Goal: Information Seeking & Learning: Learn about a topic

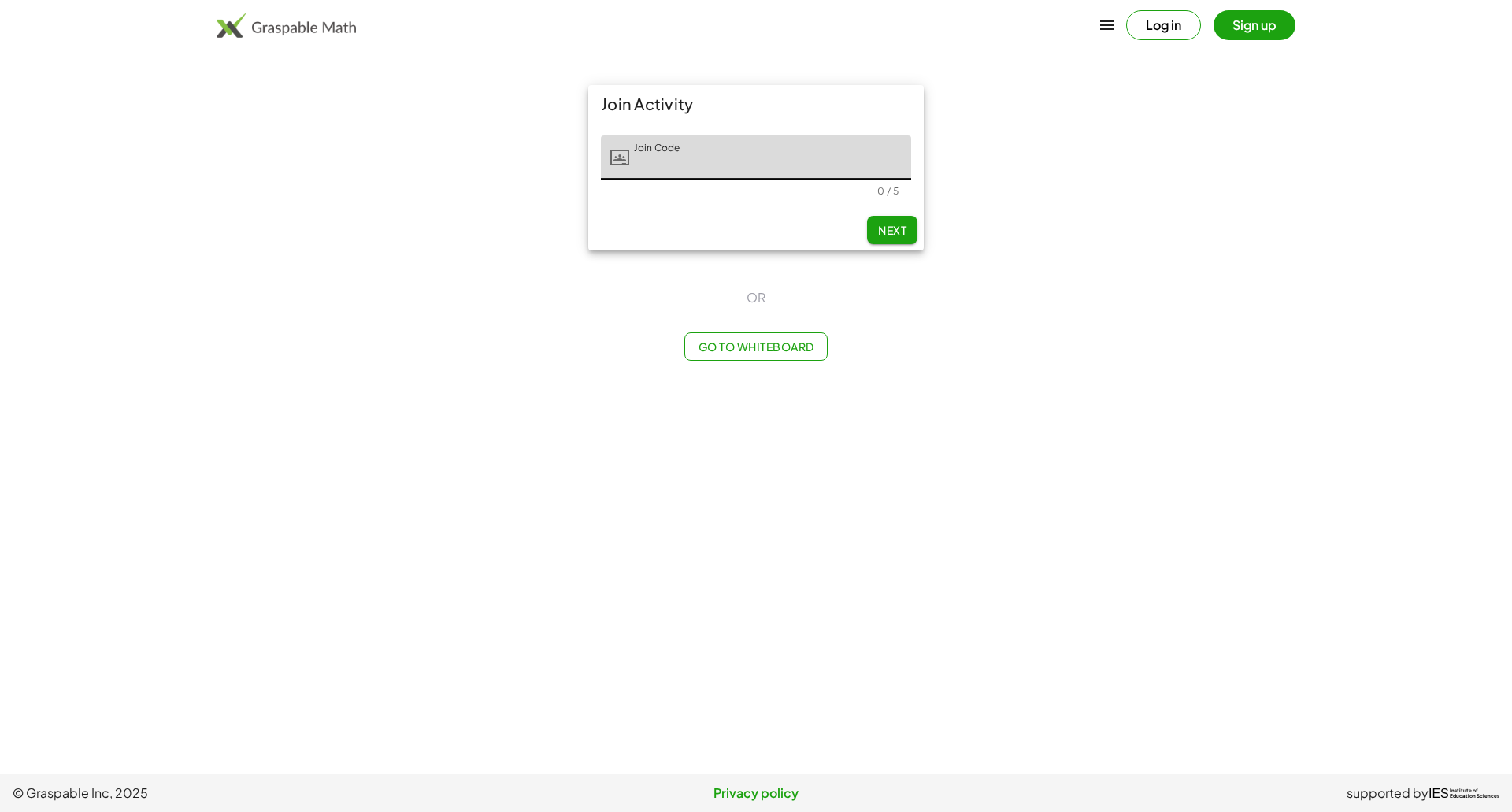
click at [1511, 733] on main "Join Activity Join Code Join Code 0 / 5 Next OR Go to Whiteboard" at bounding box center [756, 387] width 1512 height 774
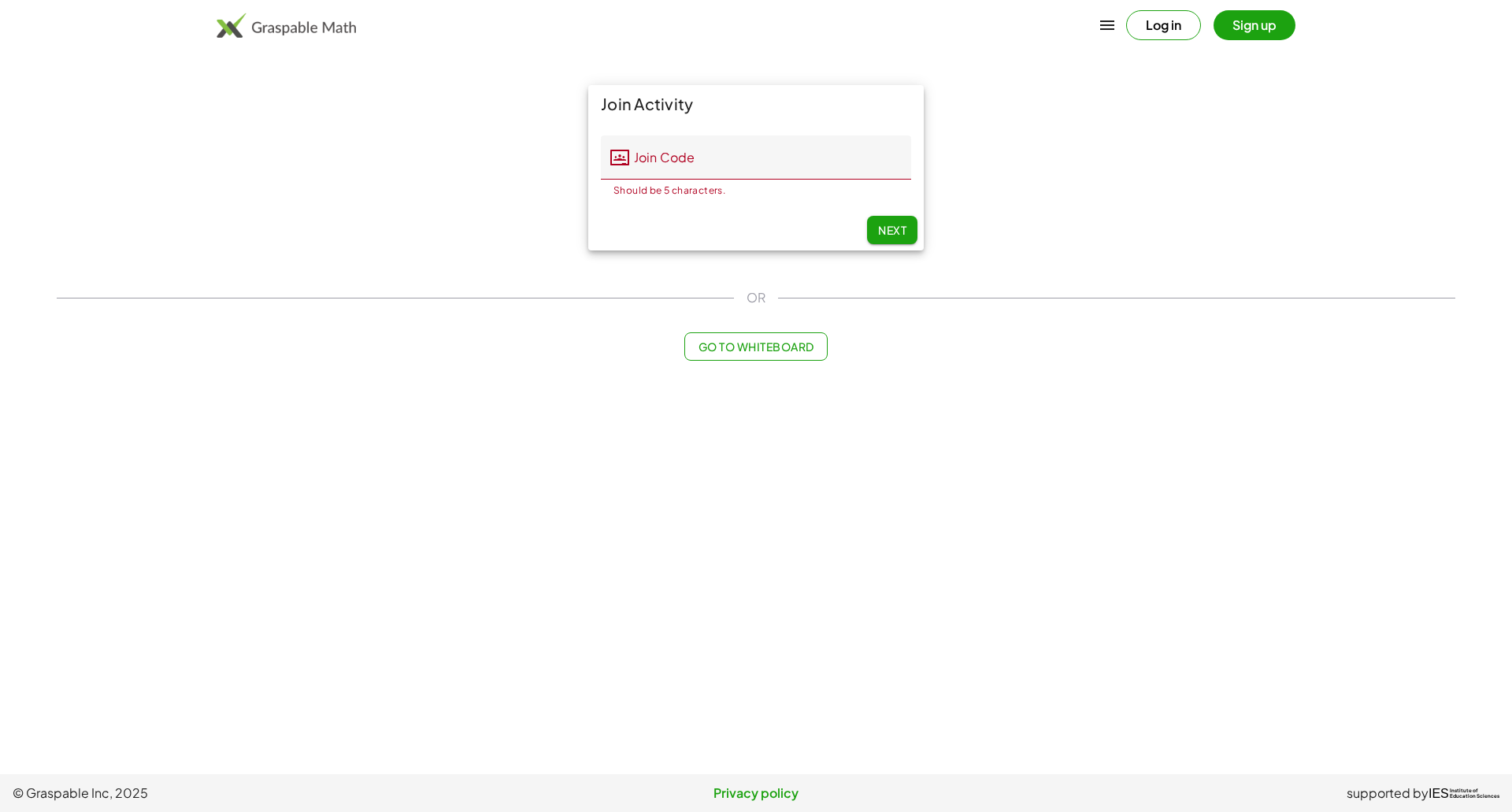
click at [791, 169] on input "Join Code" at bounding box center [770, 158] width 282 height 44
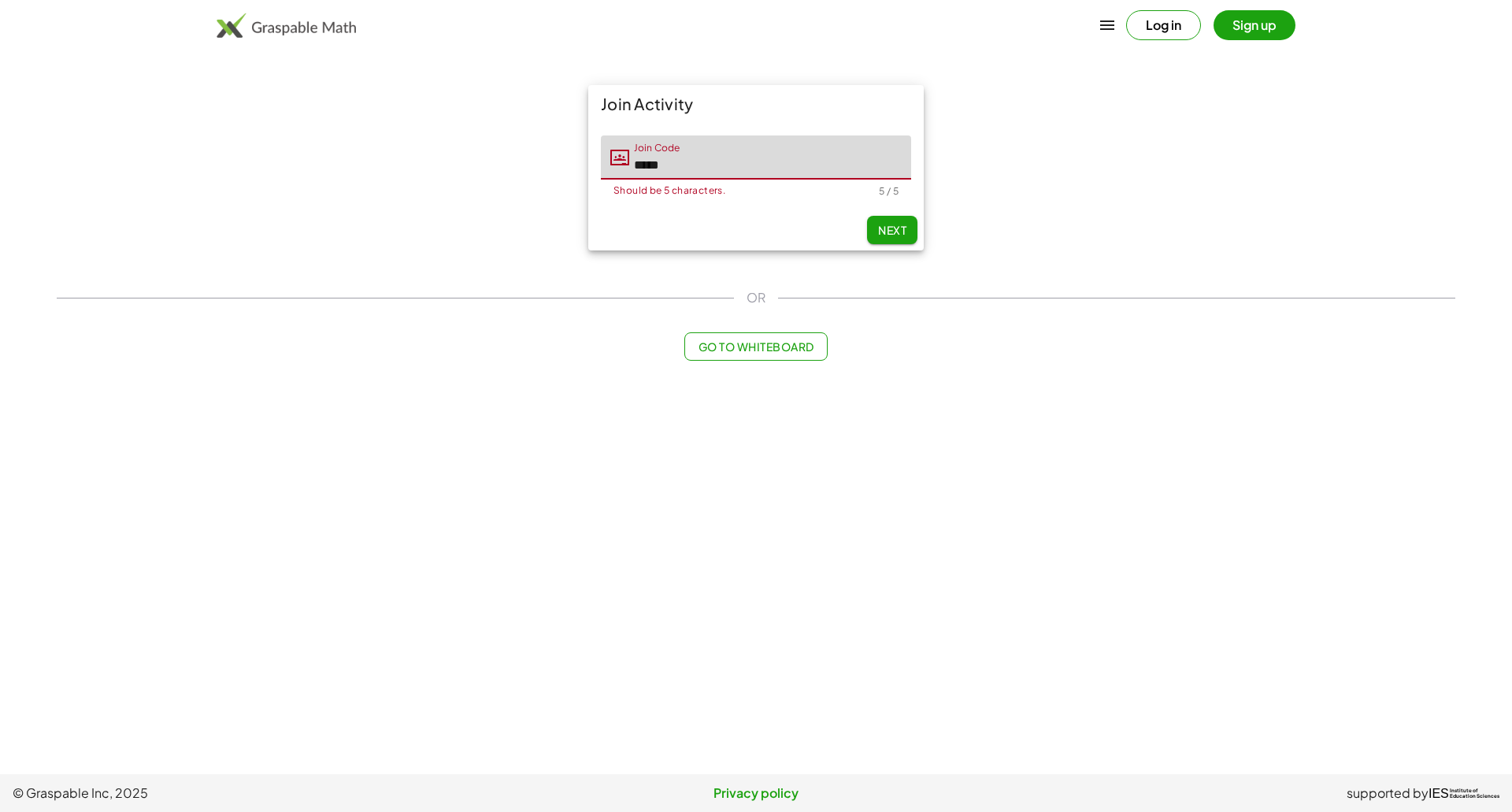
type input "*****"
type input "*********"
click at [847, 168] on input "Last Initial" at bounding box center [865, 158] width 91 height 44
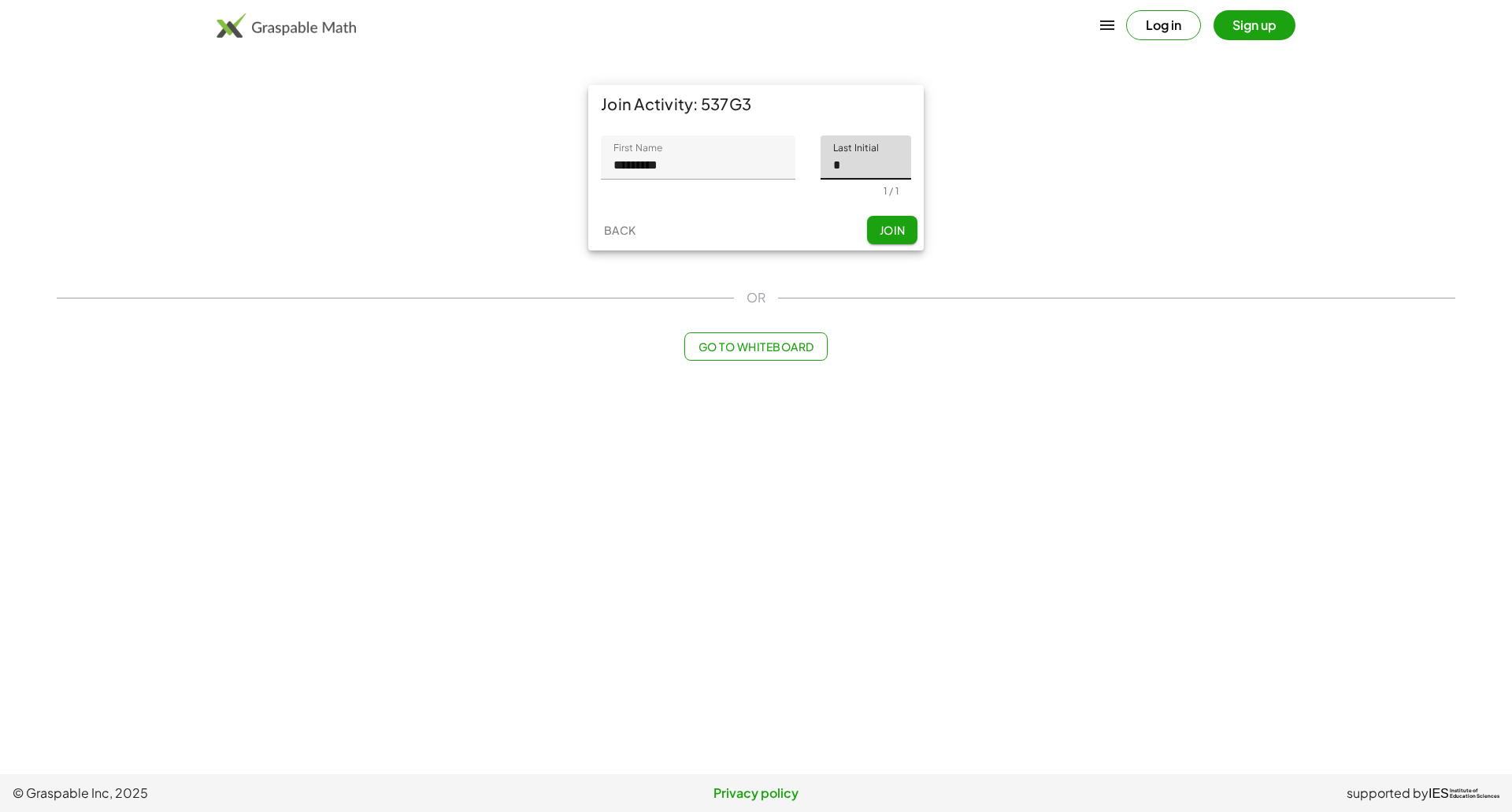
type input "*"
click at [914, 227] on button "Join" at bounding box center [892, 230] width 50 height 28
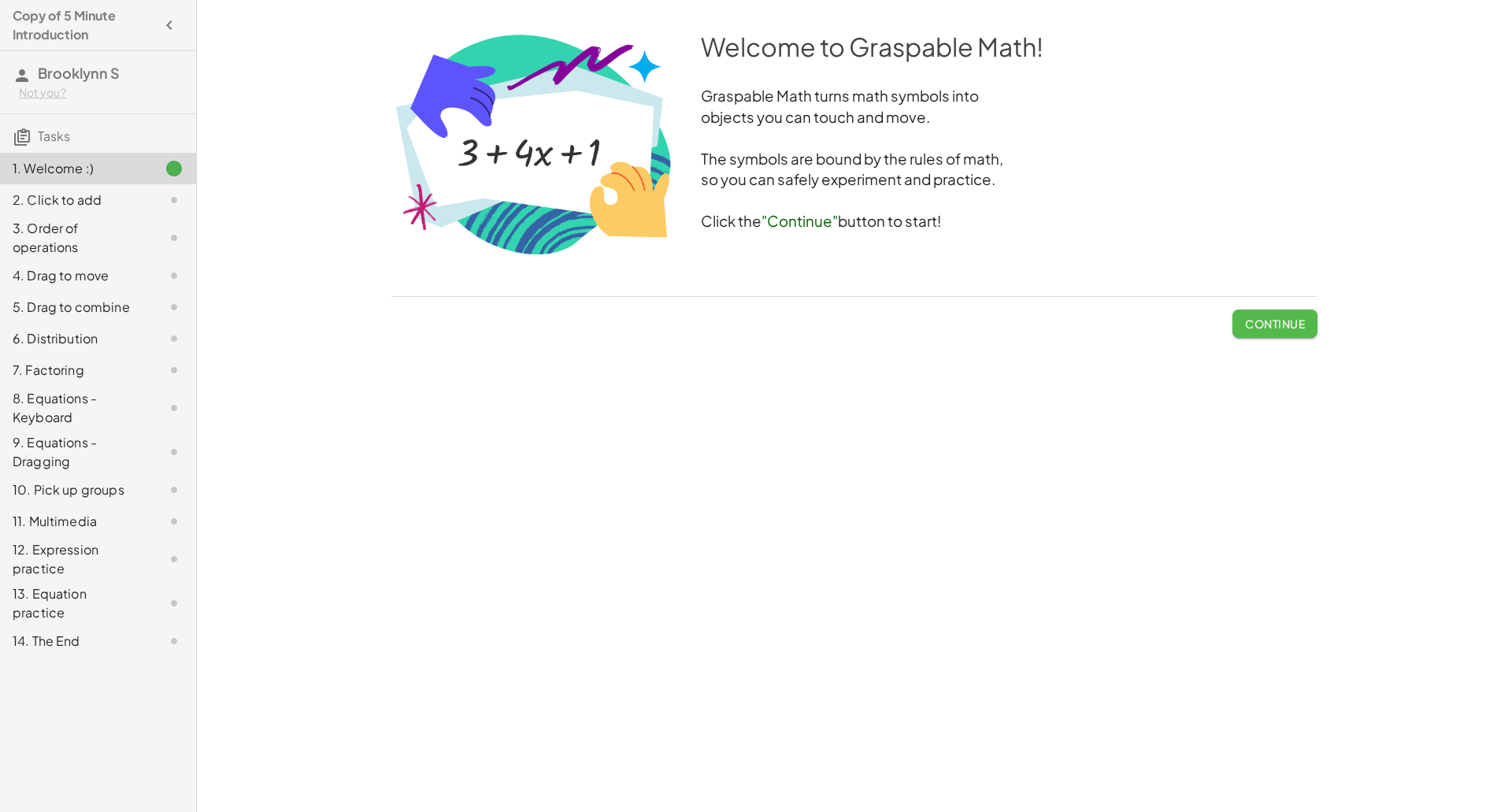
click at [1258, 324] on span "Continue" at bounding box center [1275, 324] width 60 height 14
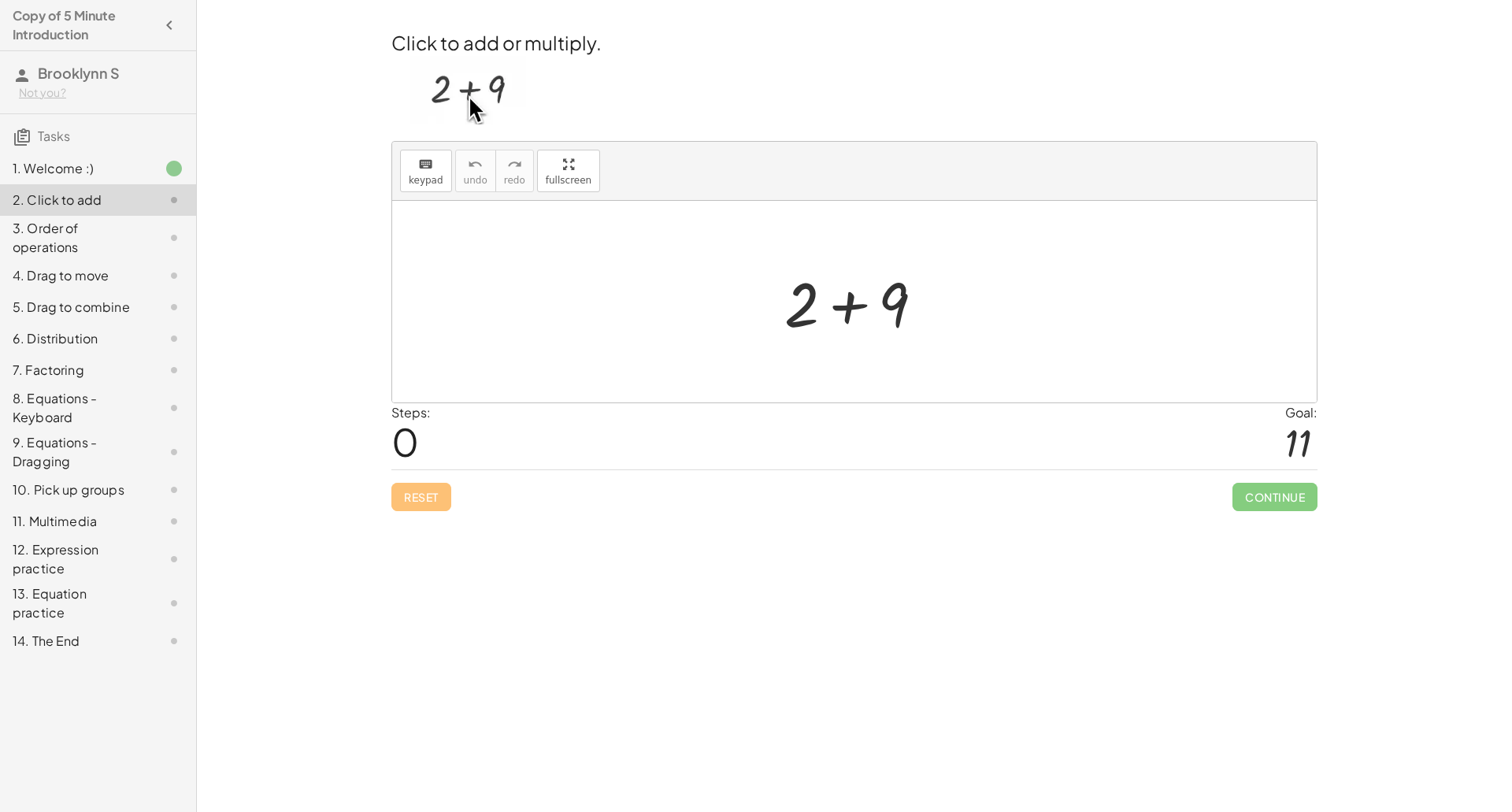
click at [854, 307] on div at bounding box center [860, 302] width 168 height 81
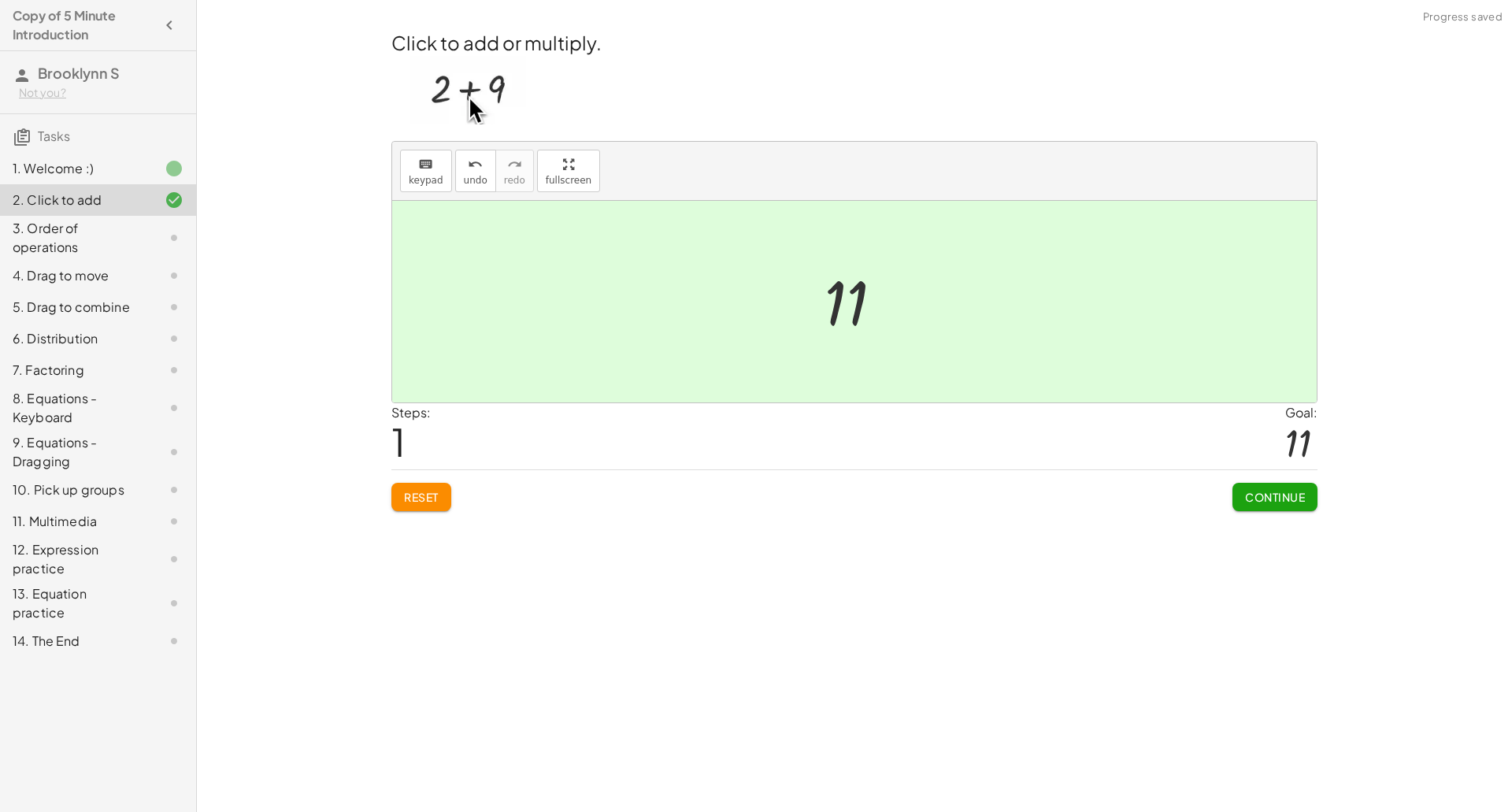
click at [1287, 494] on span "Continue" at bounding box center [1275, 497] width 60 height 14
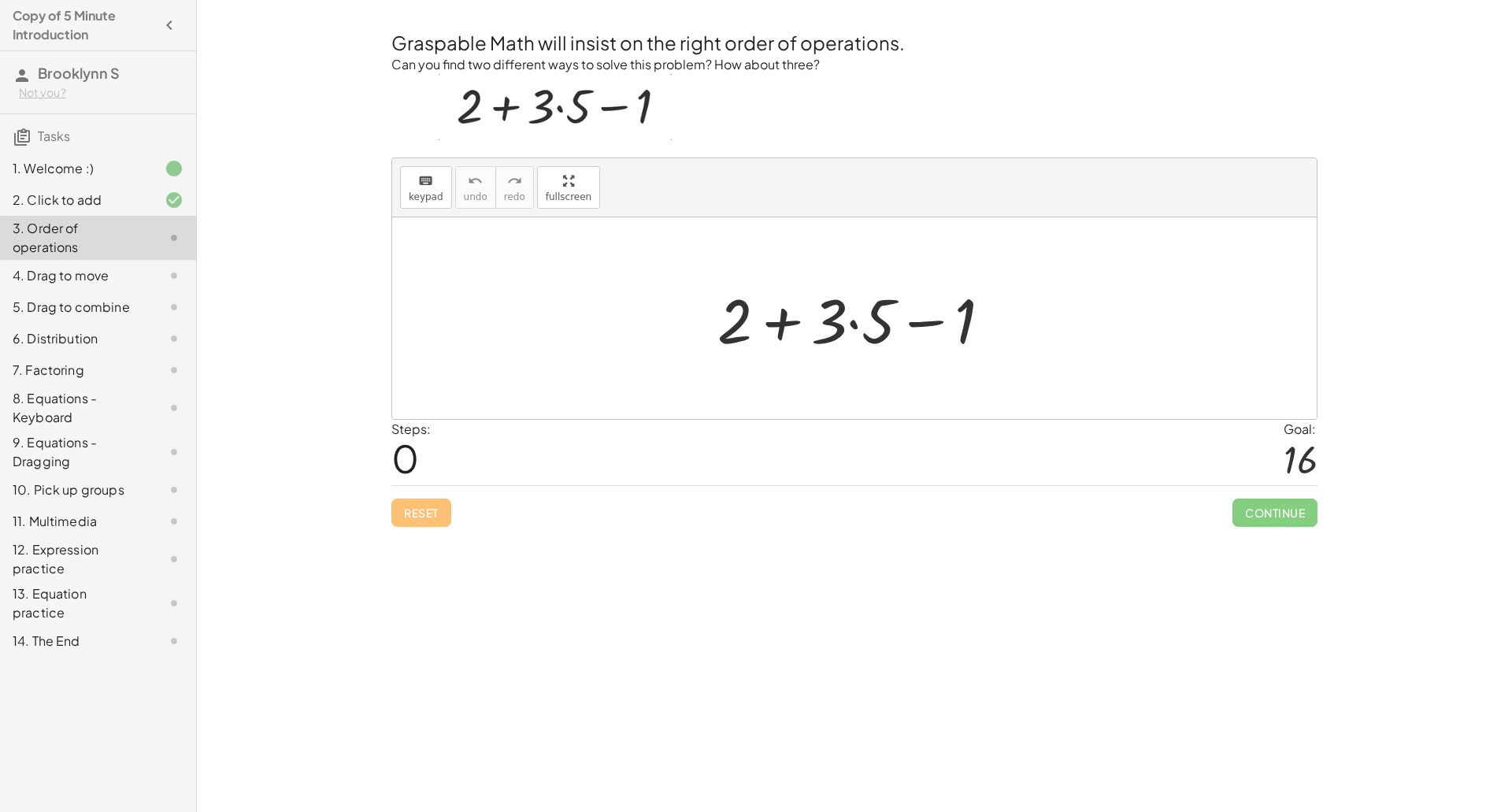
click at [853, 325] on div at bounding box center [861, 318] width 302 height 81
click at [793, 325] on div at bounding box center [860, 318] width 273 height 81
click at [862, 325] on div at bounding box center [861, 318] width 175 height 81
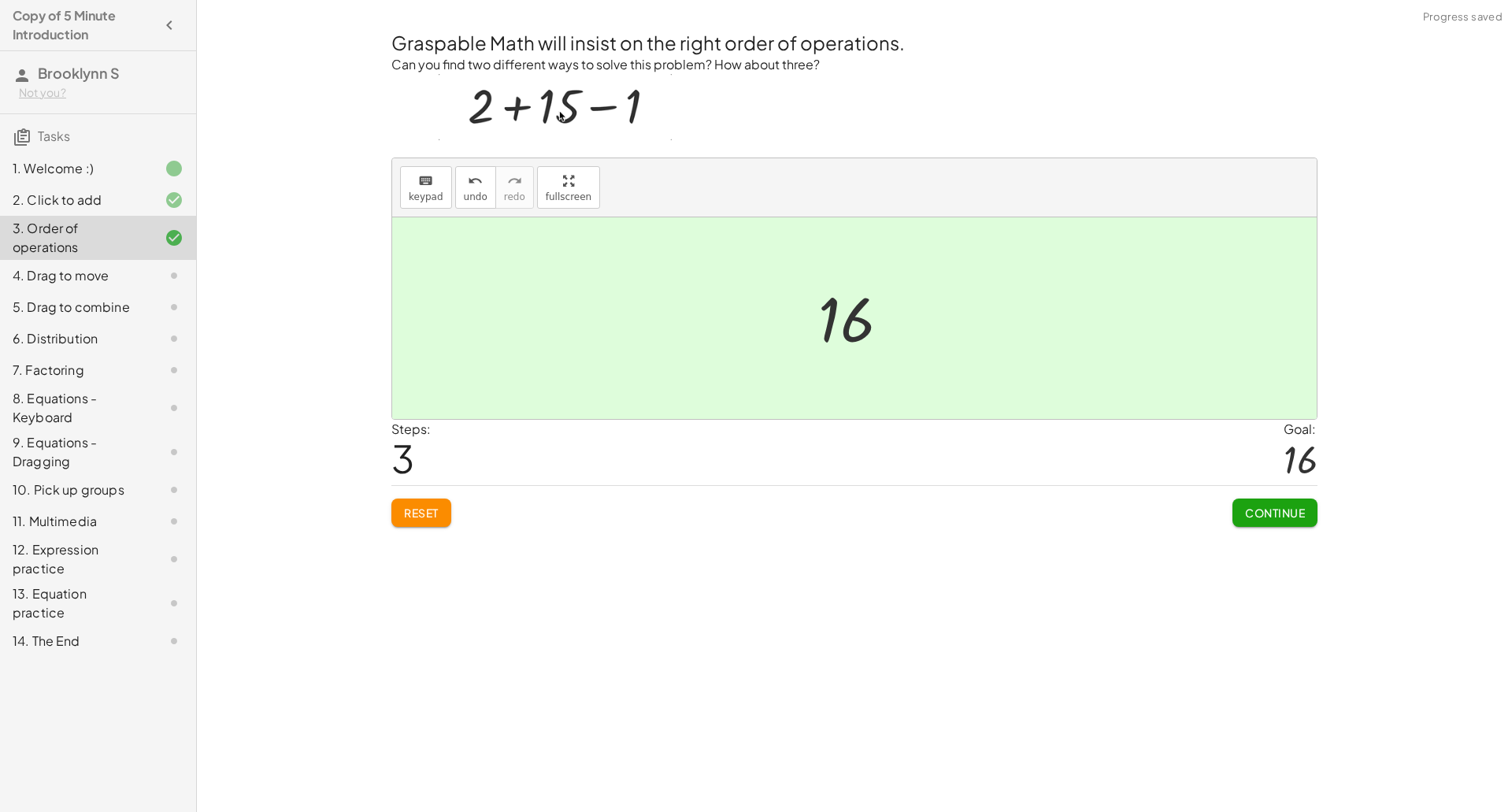
click at [1269, 516] on span "Continue" at bounding box center [1275, 513] width 60 height 14
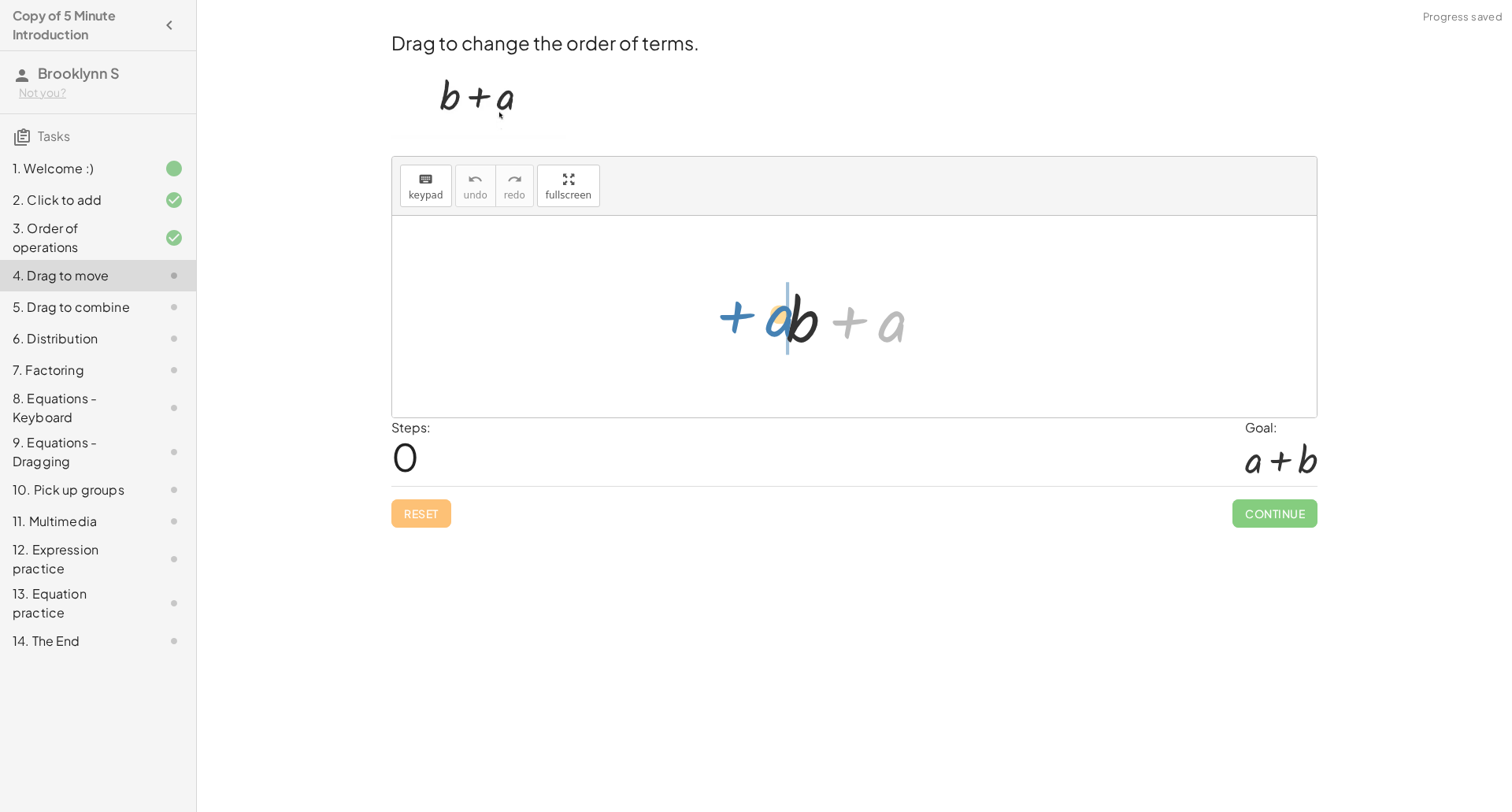
drag, startPoint x: 888, startPoint y: 326, endPoint x: 774, endPoint y: 318, distance: 114.3
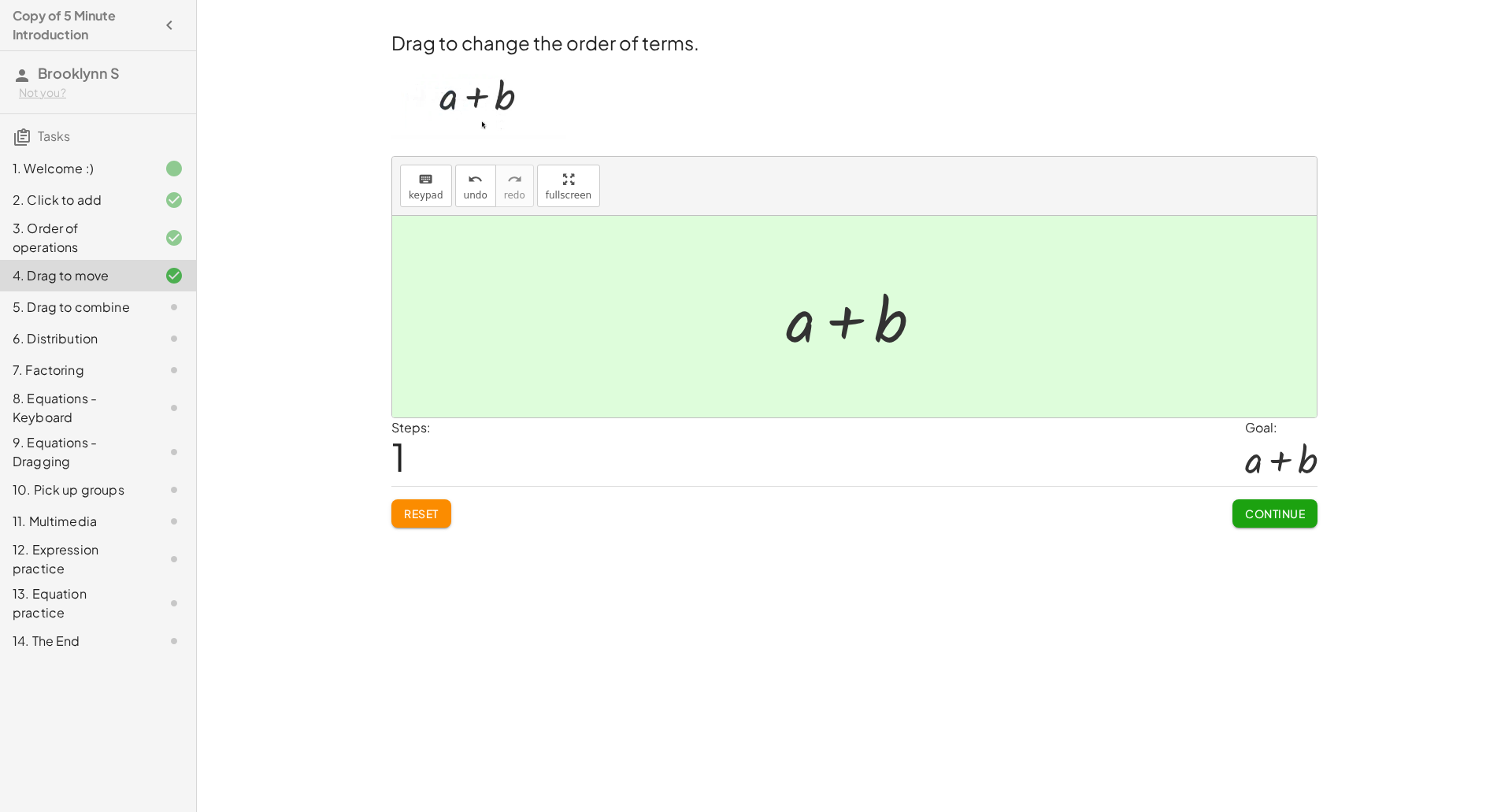
click at [1282, 513] on span "Continue" at bounding box center [1275, 514] width 60 height 14
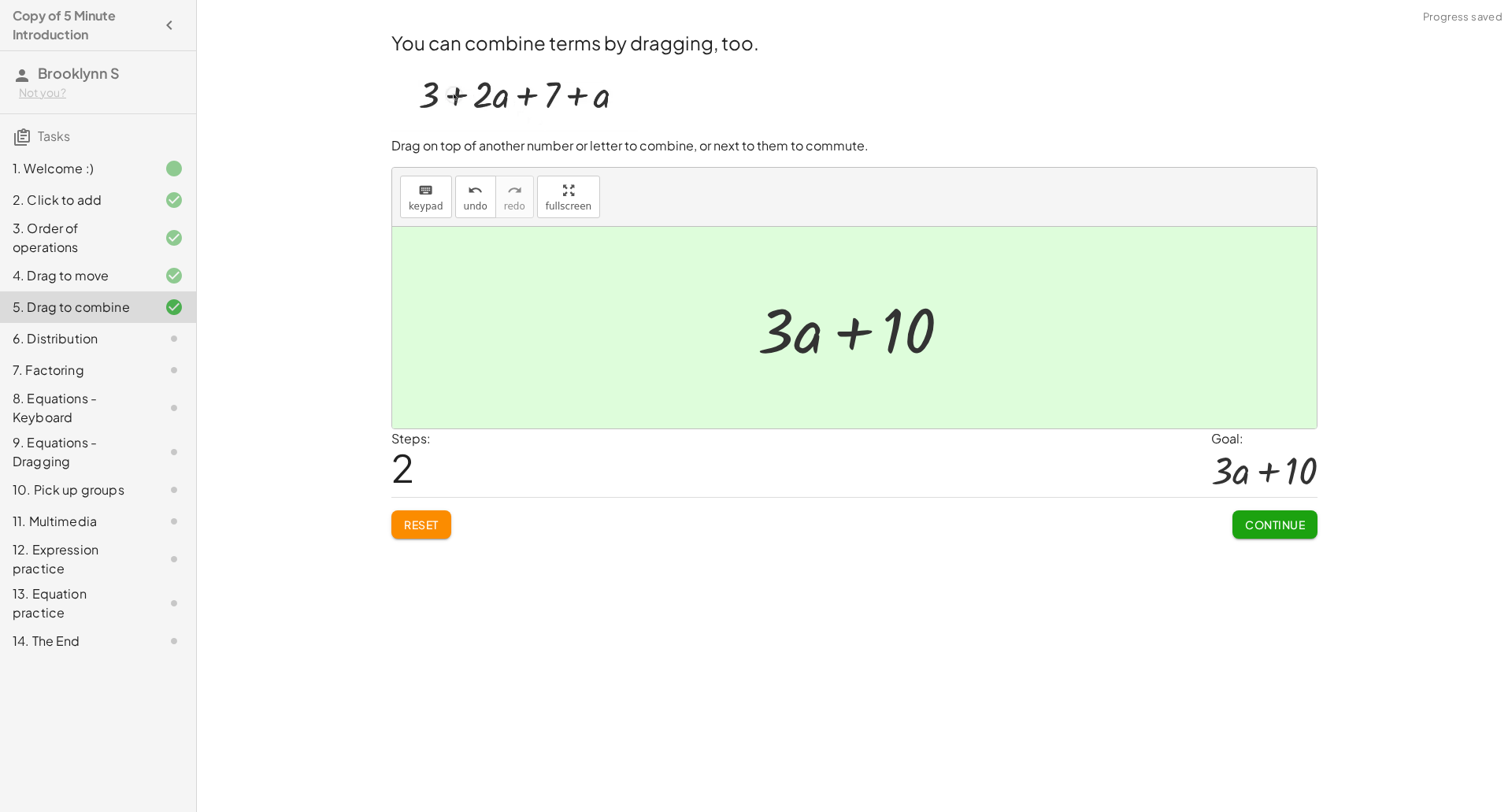
click at [1277, 531] on span "Continue" at bounding box center [1275, 525] width 60 height 14
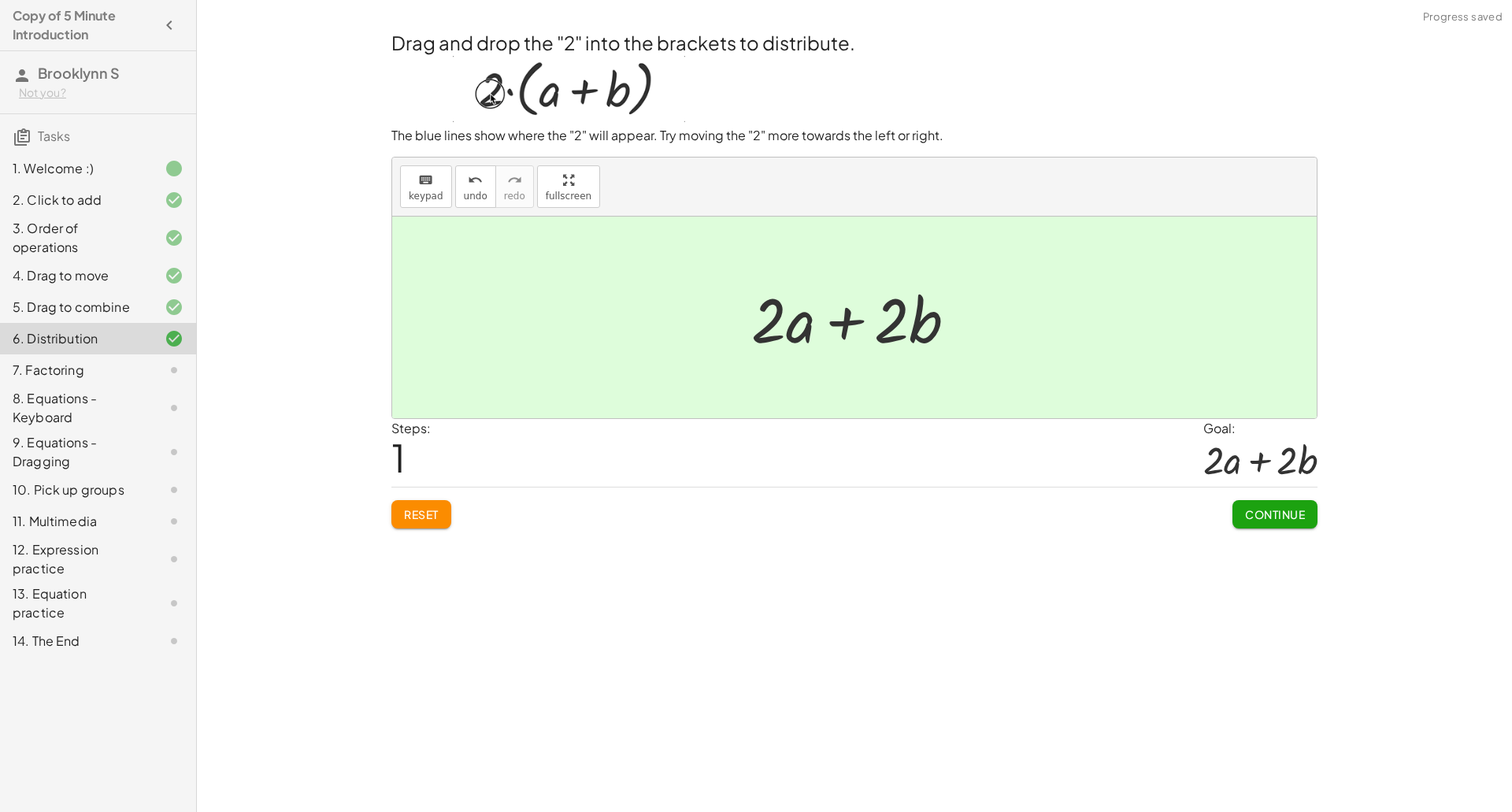
click at [1275, 518] on span "Continue" at bounding box center [1275, 514] width 60 height 14
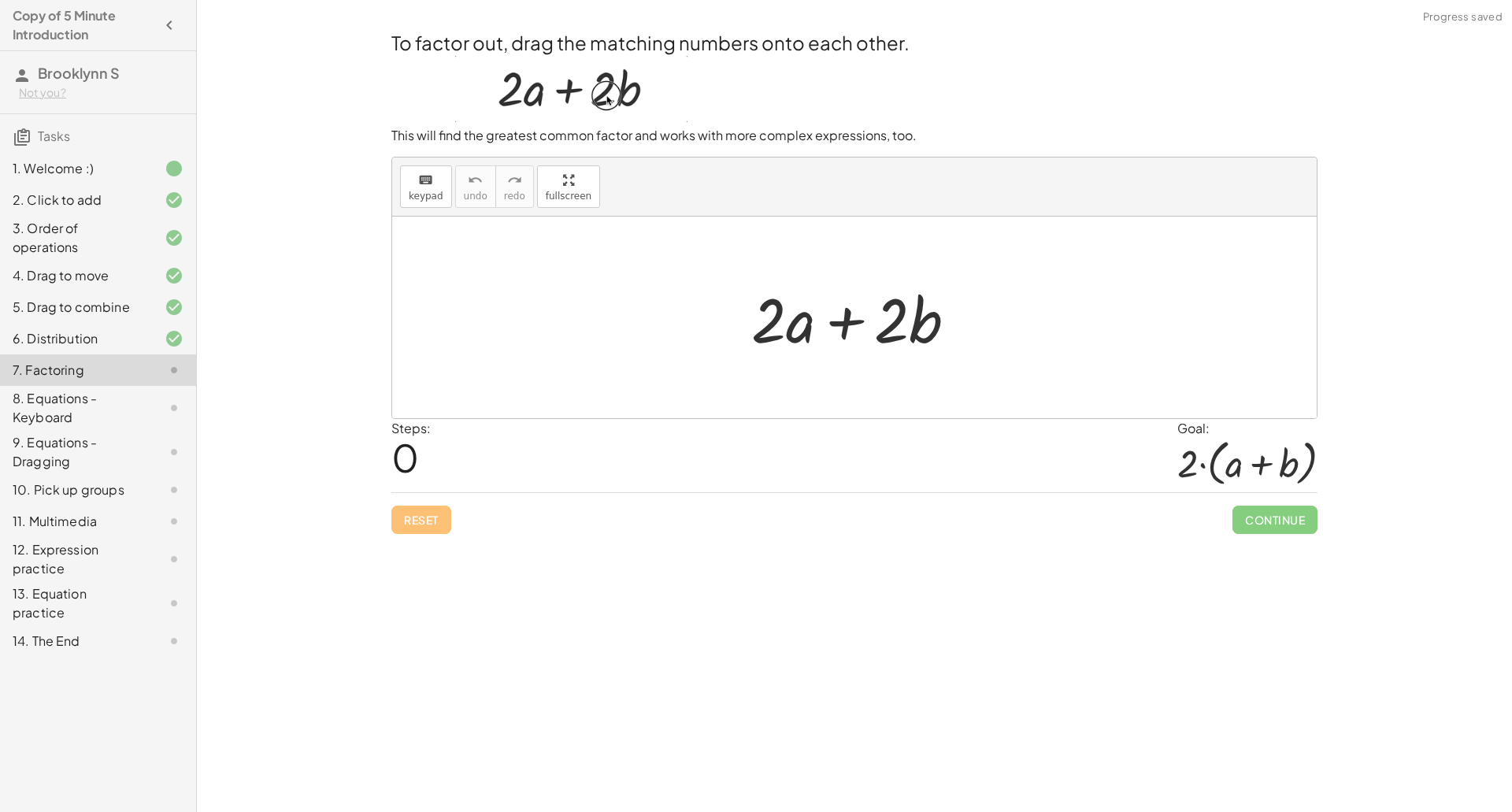
click at [1275, 524] on span "Continue" at bounding box center [1275, 520] width 85 height 28
click at [1285, 524] on span "Continue" at bounding box center [1275, 520] width 85 height 28
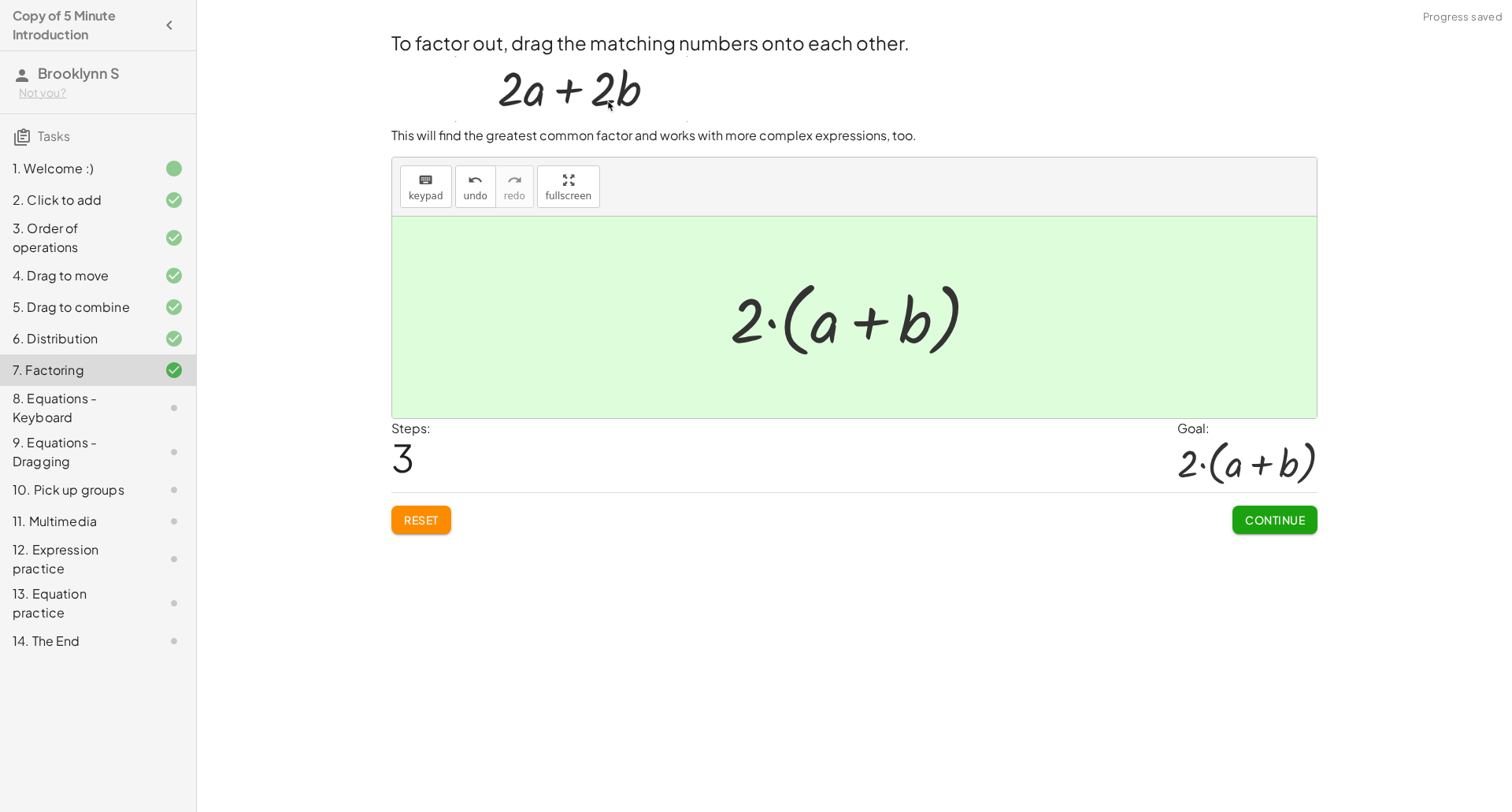
click at [1288, 524] on span "Continue" at bounding box center [1275, 520] width 60 height 14
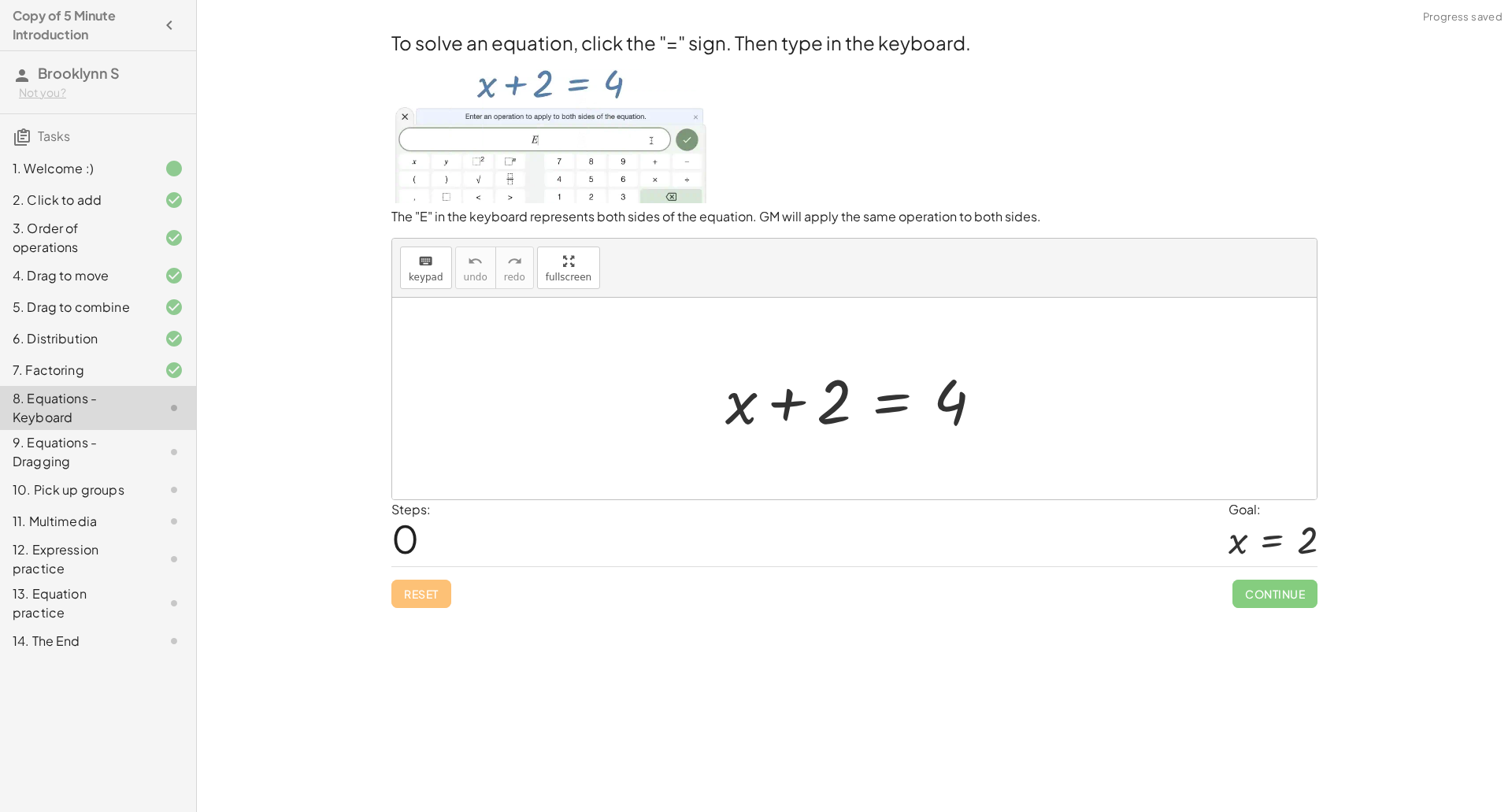
click at [65, 430] on div "7. Factoring" at bounding box center [98, 452] width 196 height 44
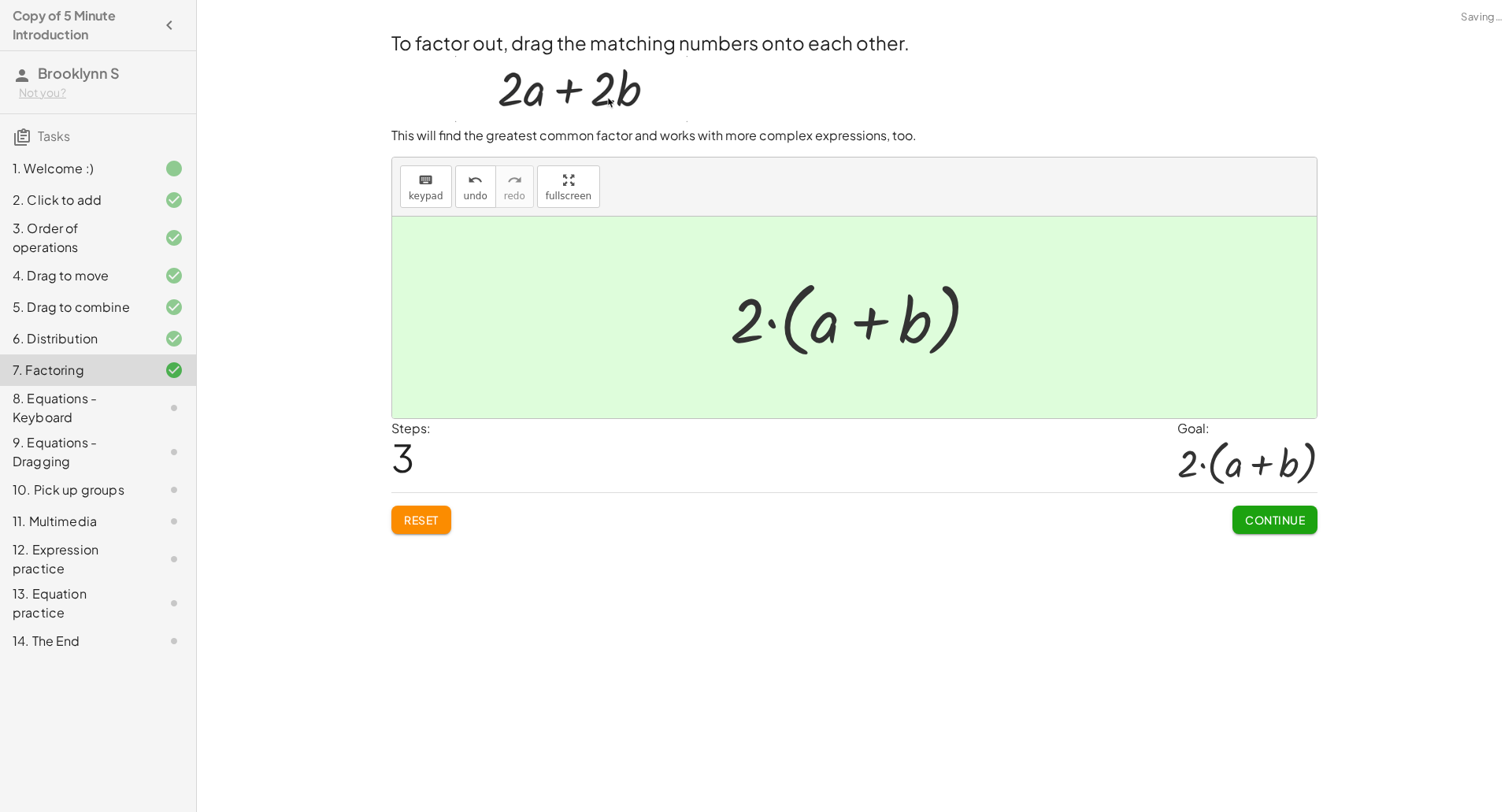
click at [421, 521] on span "Reset" at bounding box center [421, 520] width 35 height 14
click at [1292, 527] on span "Continue" at bounding box center [1275, 520] width 60 height 14
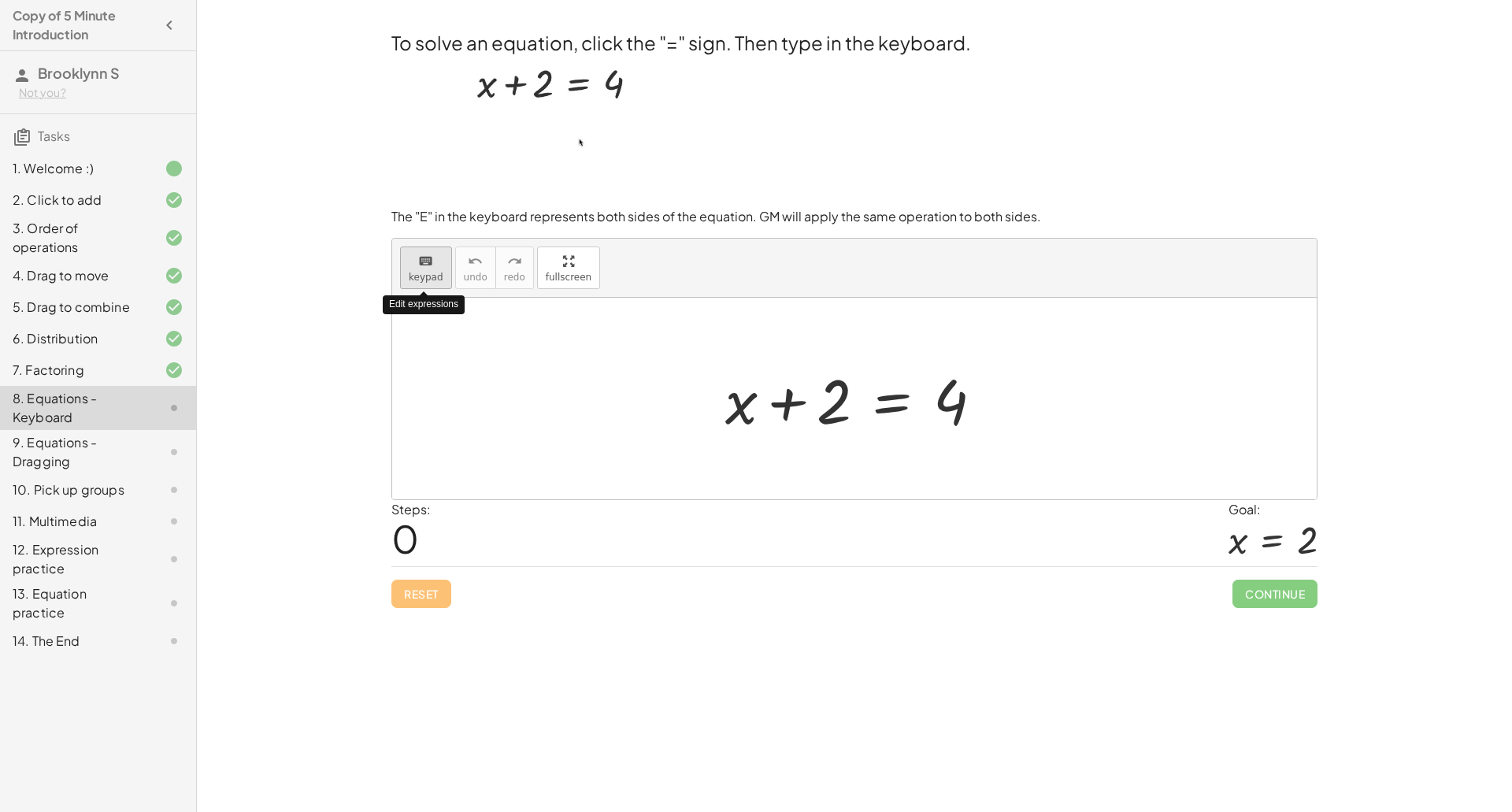
click at [431, 261] on icon "keyboard" at bounding box center [425, 261] width 15 height 19
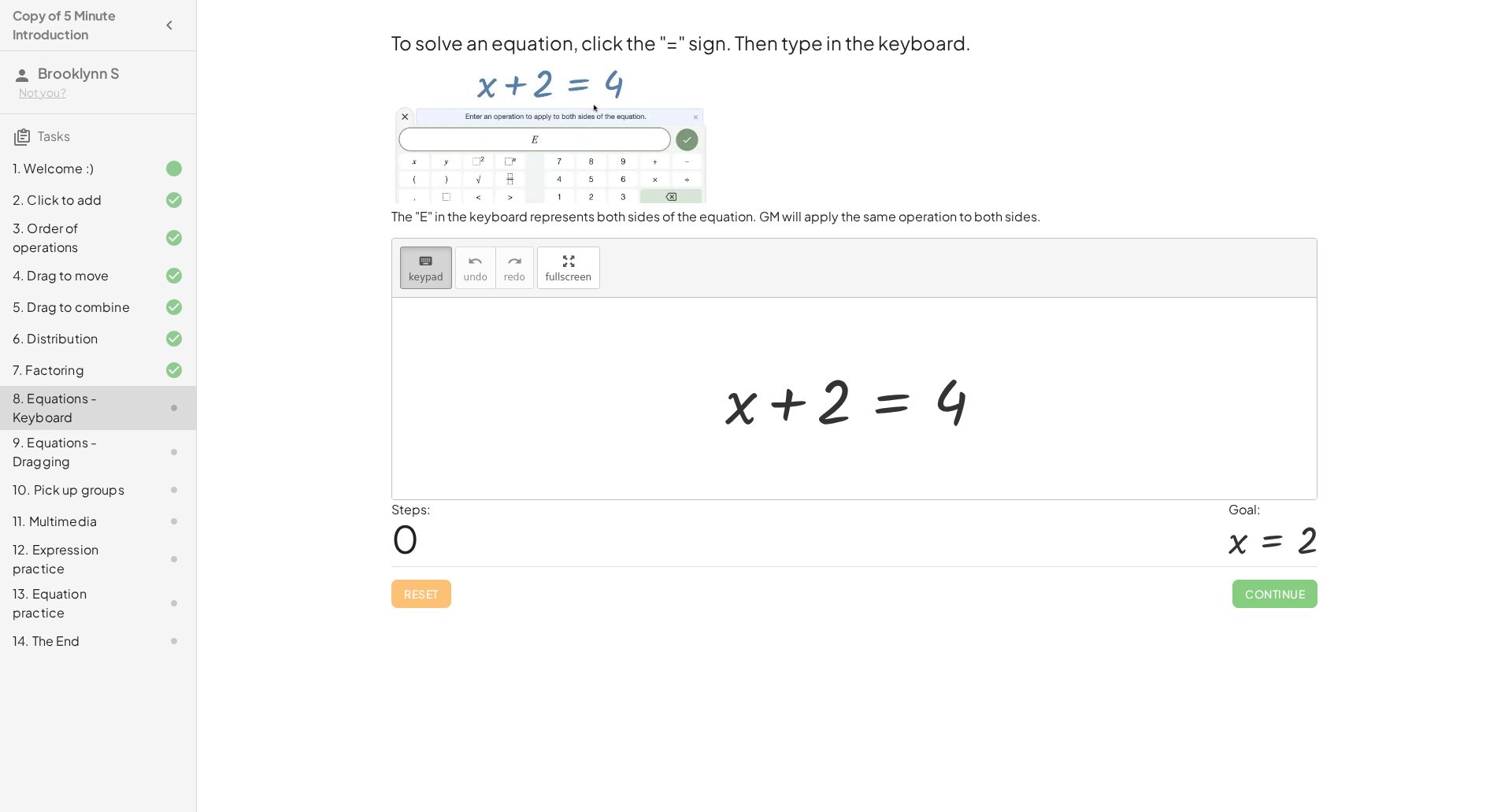
click at [432, 280] on span "keypad" at bounding box center [426, 277] width 35 height 11
click at [948, 410] on div at bounding box center [951, 402] width 35 height 70
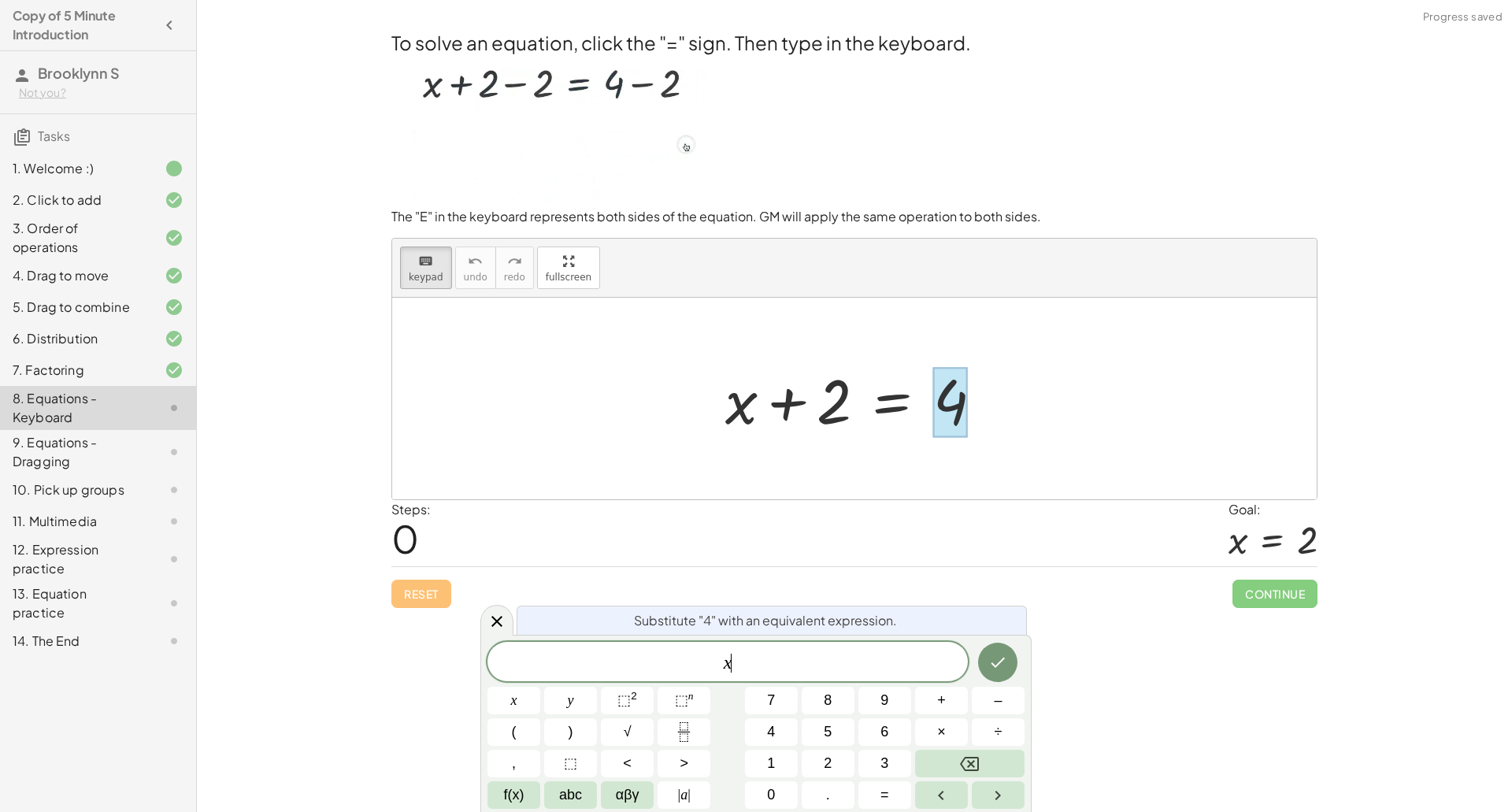
scroll to position [2, 0]
click at [1007, 703] on button "–" at bounding box center [998, 700] width 53 height 28
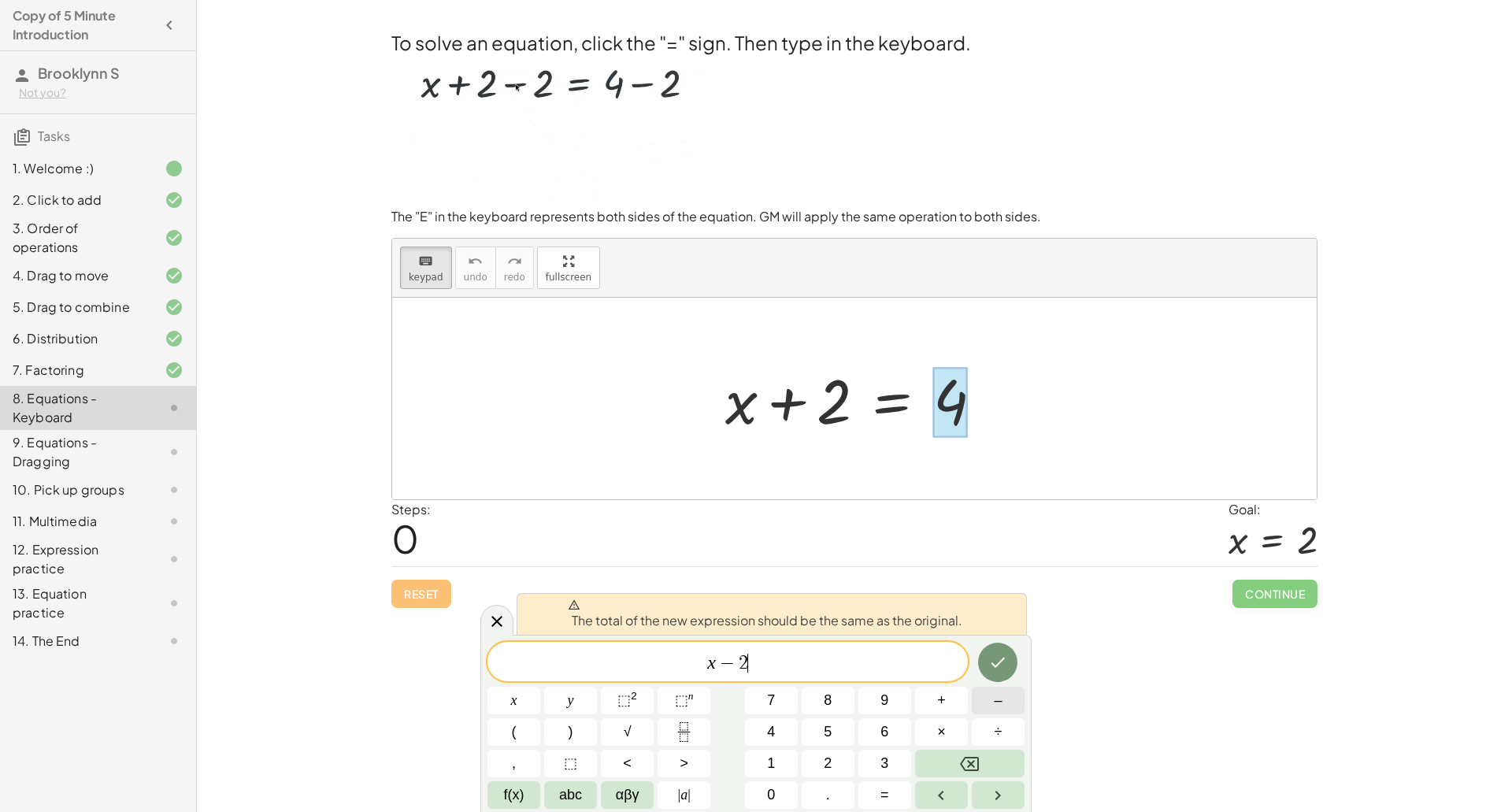
scroll to position [3, 0]
click at [995, 666] on icon "Done" at bounding box center [999, 662] width 14 height 10
click at [978, 771] on icon "Backspace" at bounding box center [969, 764] width 19 height 19
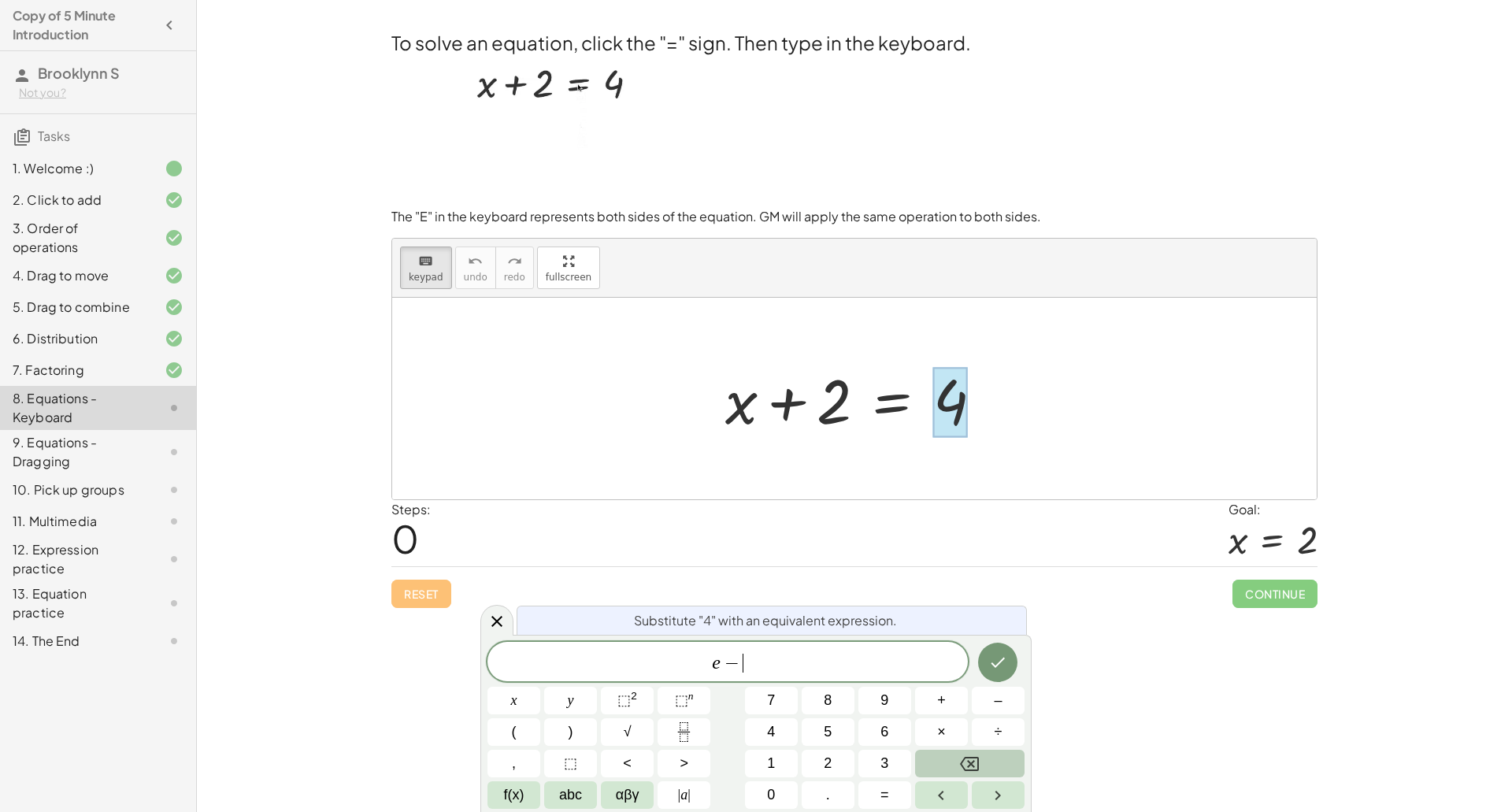
click at [978, 771] on icon "Backspace" at bounding box center [969, 764] width 19 height 19
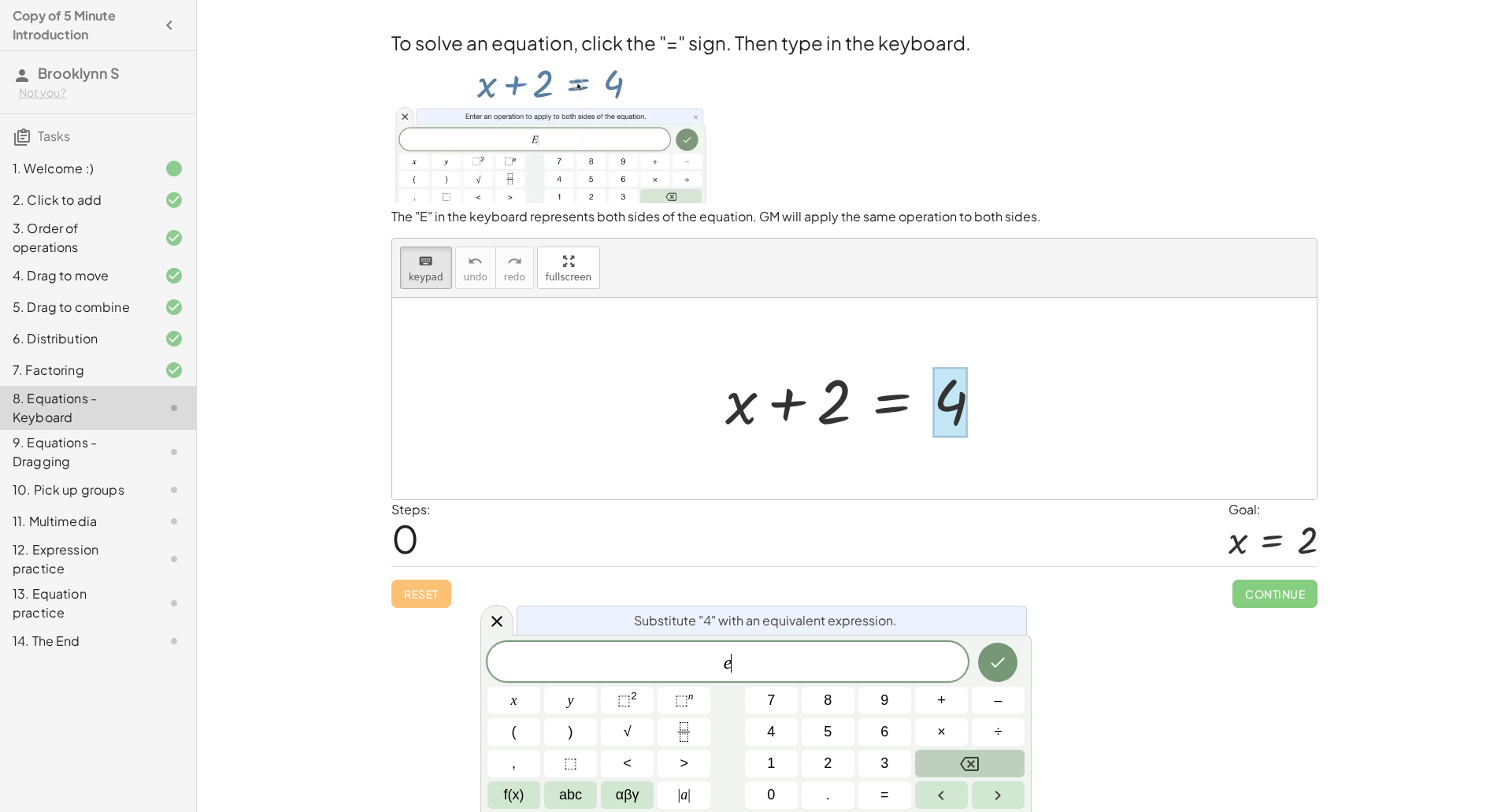
click at [978, 771] on icon "Backspace" at bounding box center [969, 764] width 19 height 19
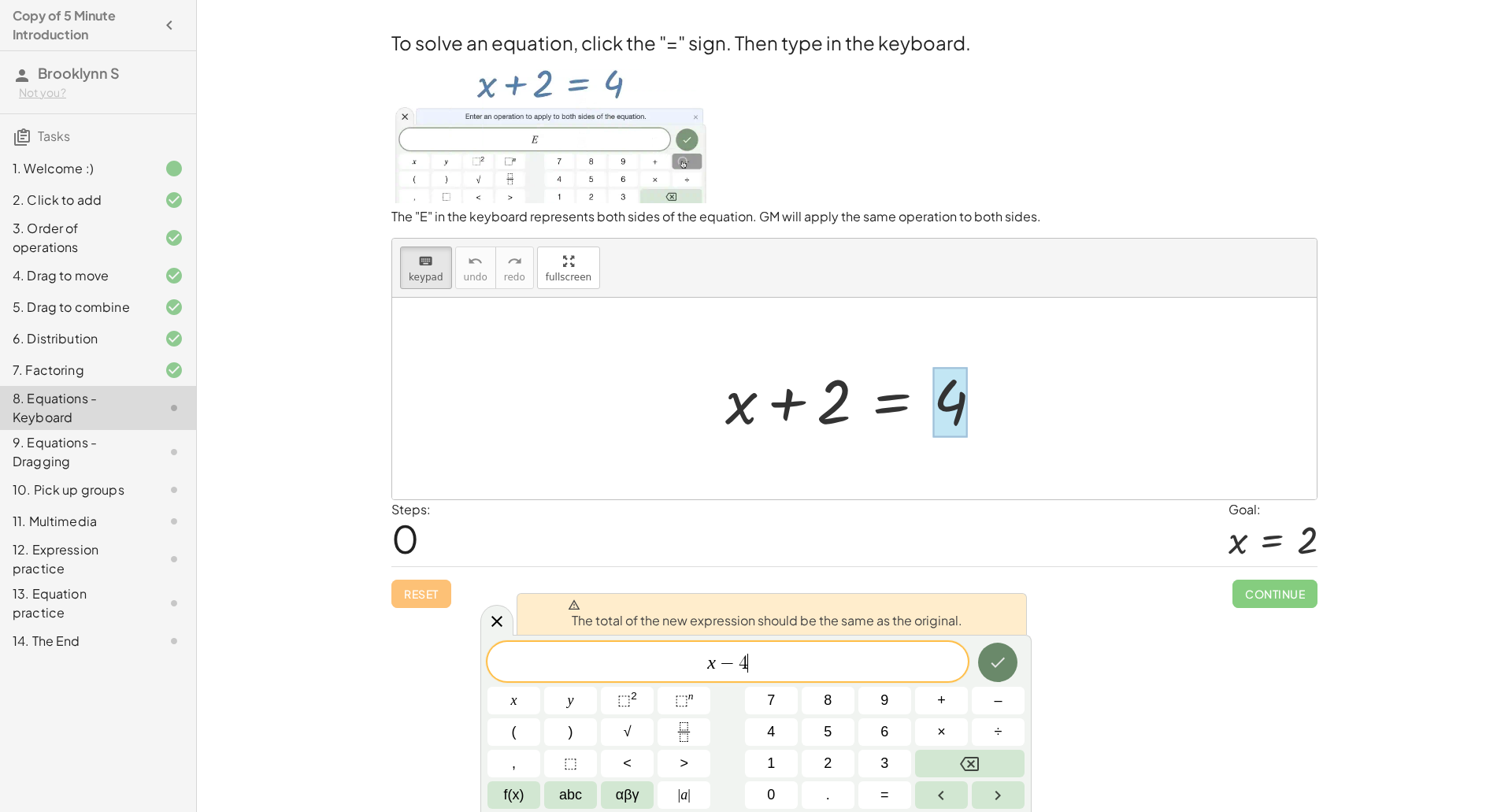
click at [1002, 669] on icon "Done" at bounding box center [998, 662] width 19 height 19
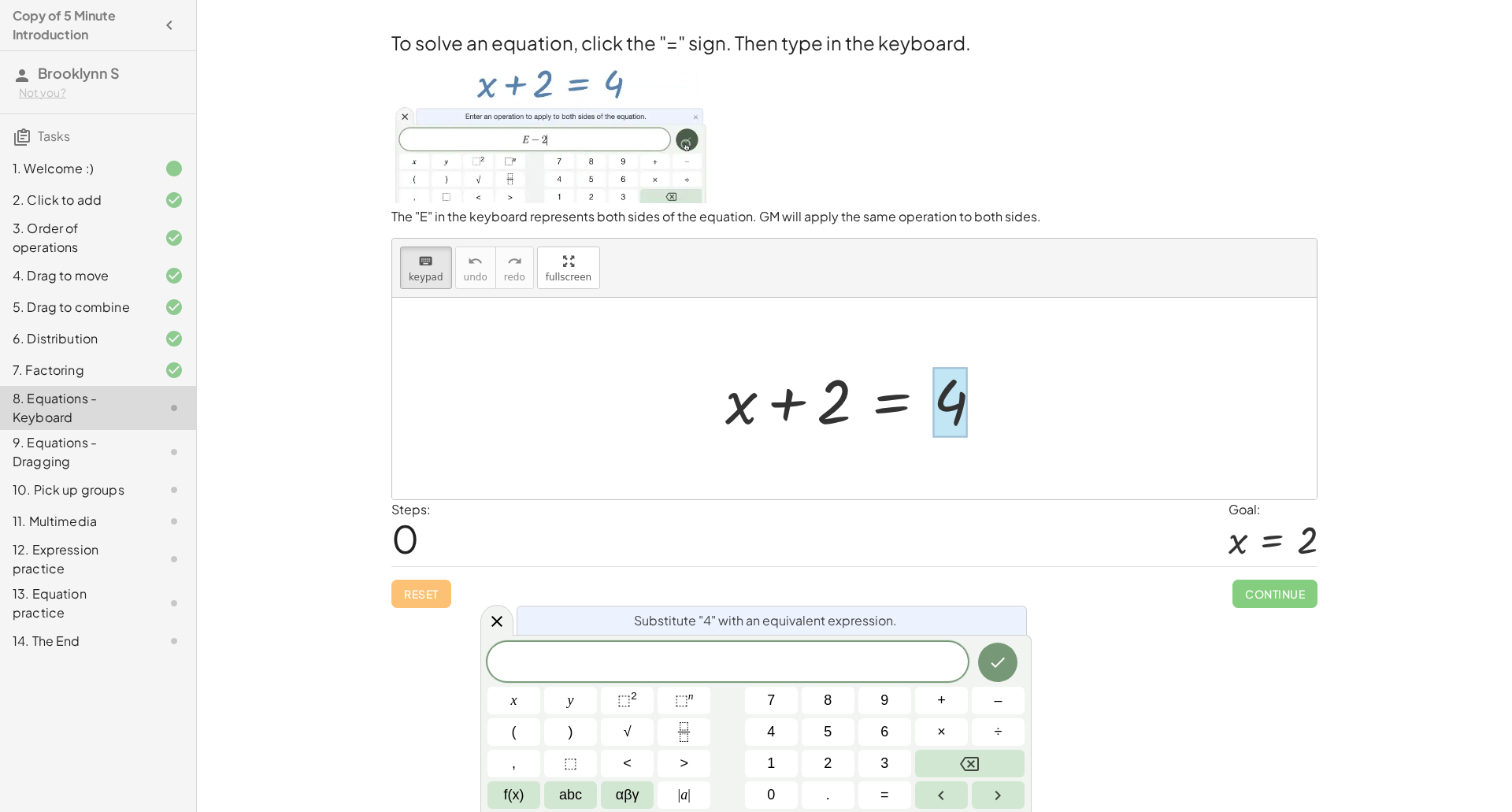
click at [0, 0] on div "To solve an equation, click the "=" sign. Then type in the keyboard. The "E" in…" at bounding box center [0, 0] width 0 height 0
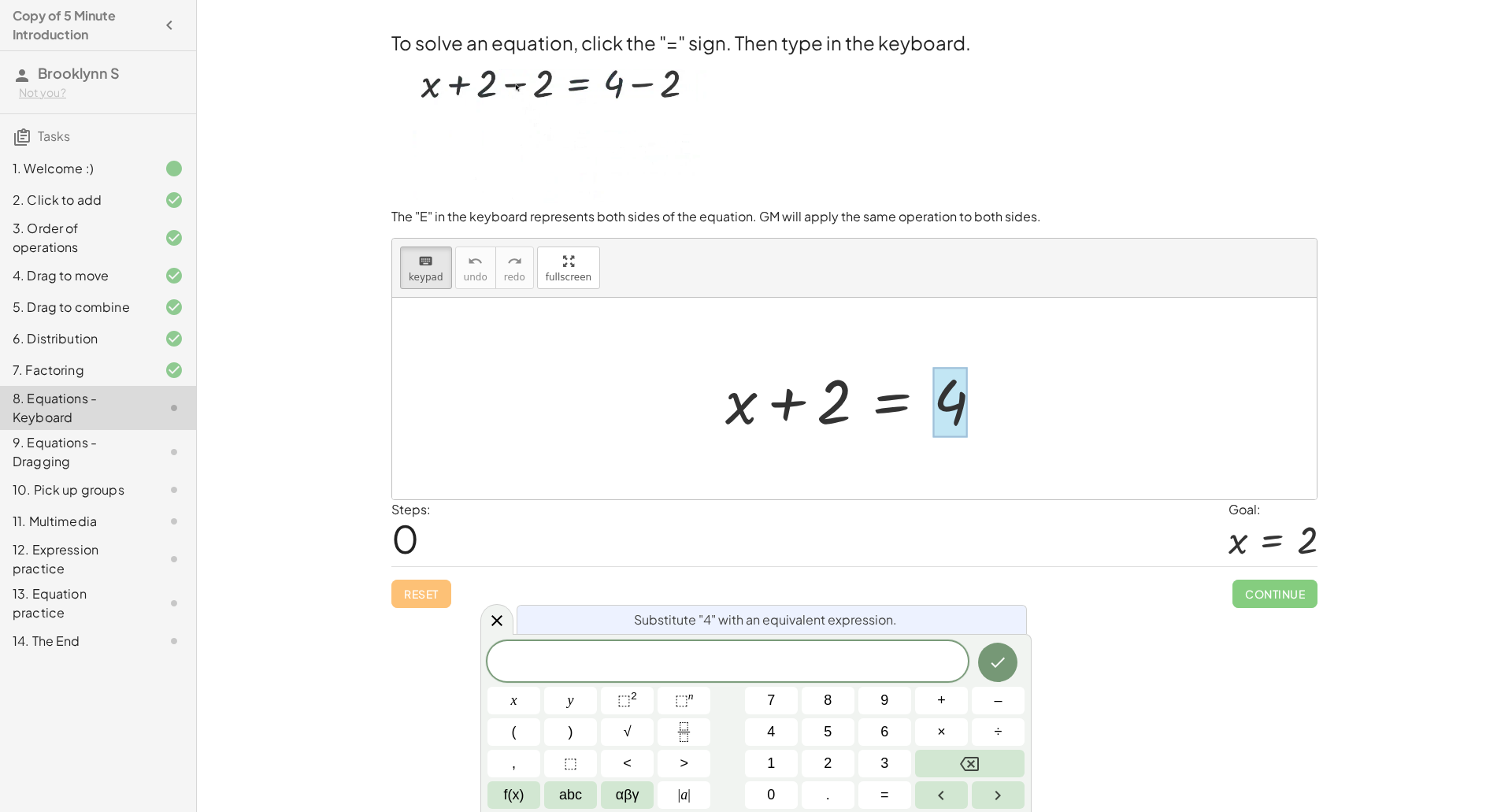
click at [901, 402] on div at bounding box center [860, 399] width 286 height 81
click at [742, 669] on span at bounding box center [728, 662] width 480 height 24
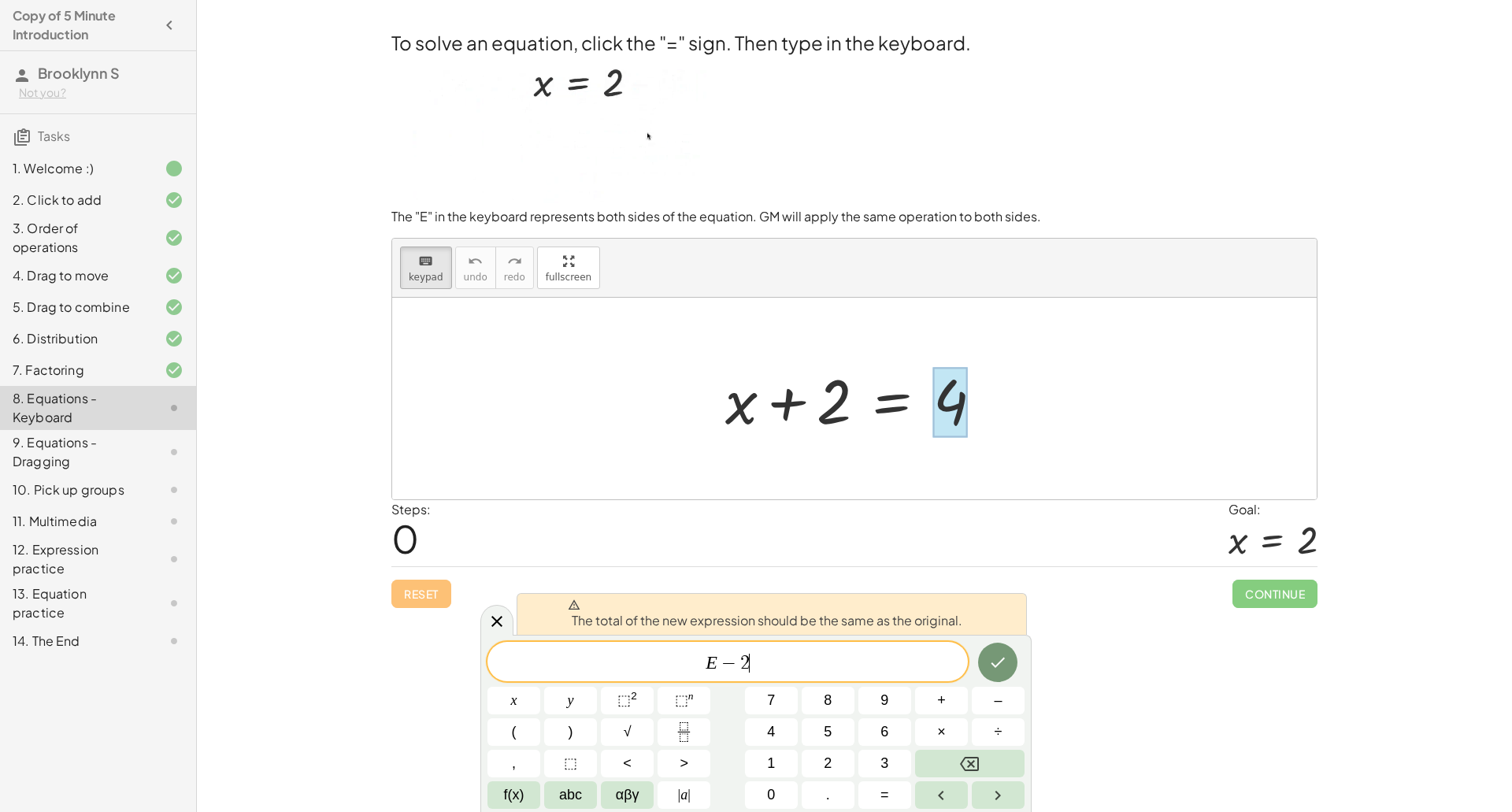
scroll to position [13, 0]
click at [995, 669] on icon "Done" at bounding box center [998, 662] width 19 height 19
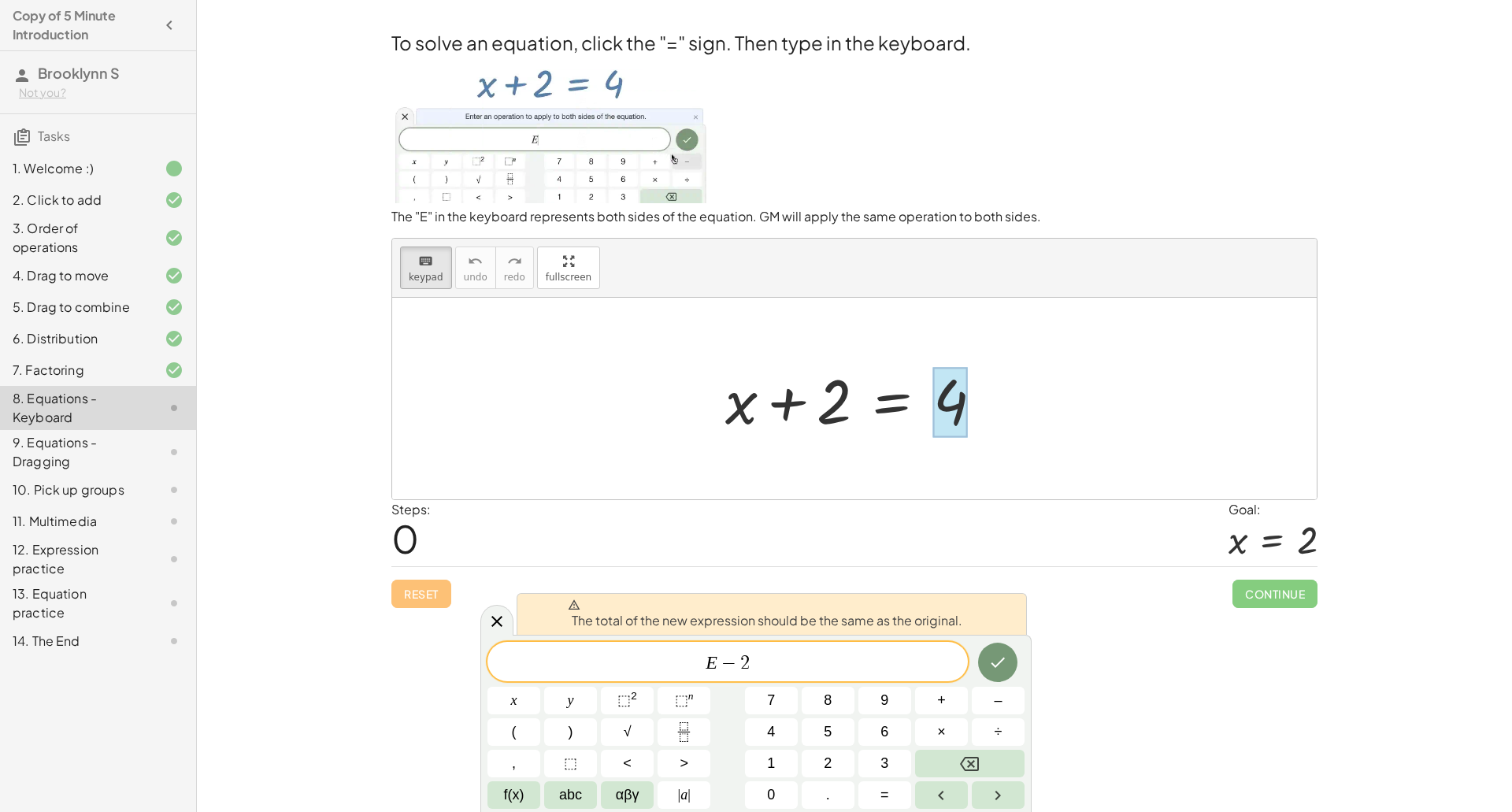
click at [896, 406] on div at bounding box center [860, 399] width 286 height 81
click at [500, 618] on icon at bounding box center [497, 621] width 11 height 11
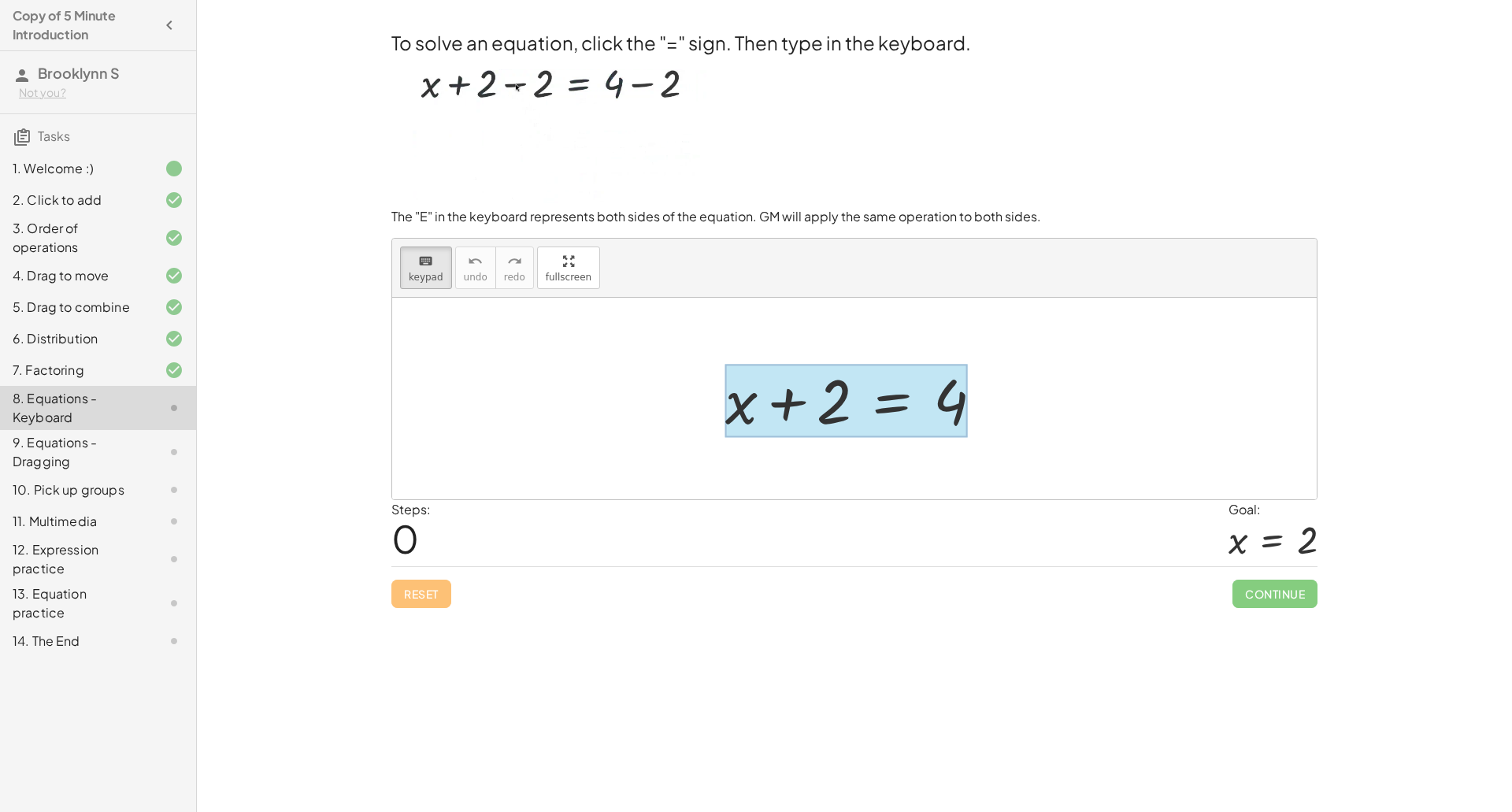
click at [892, 405] on div at bounding box center [847, 400] width 243 height 73
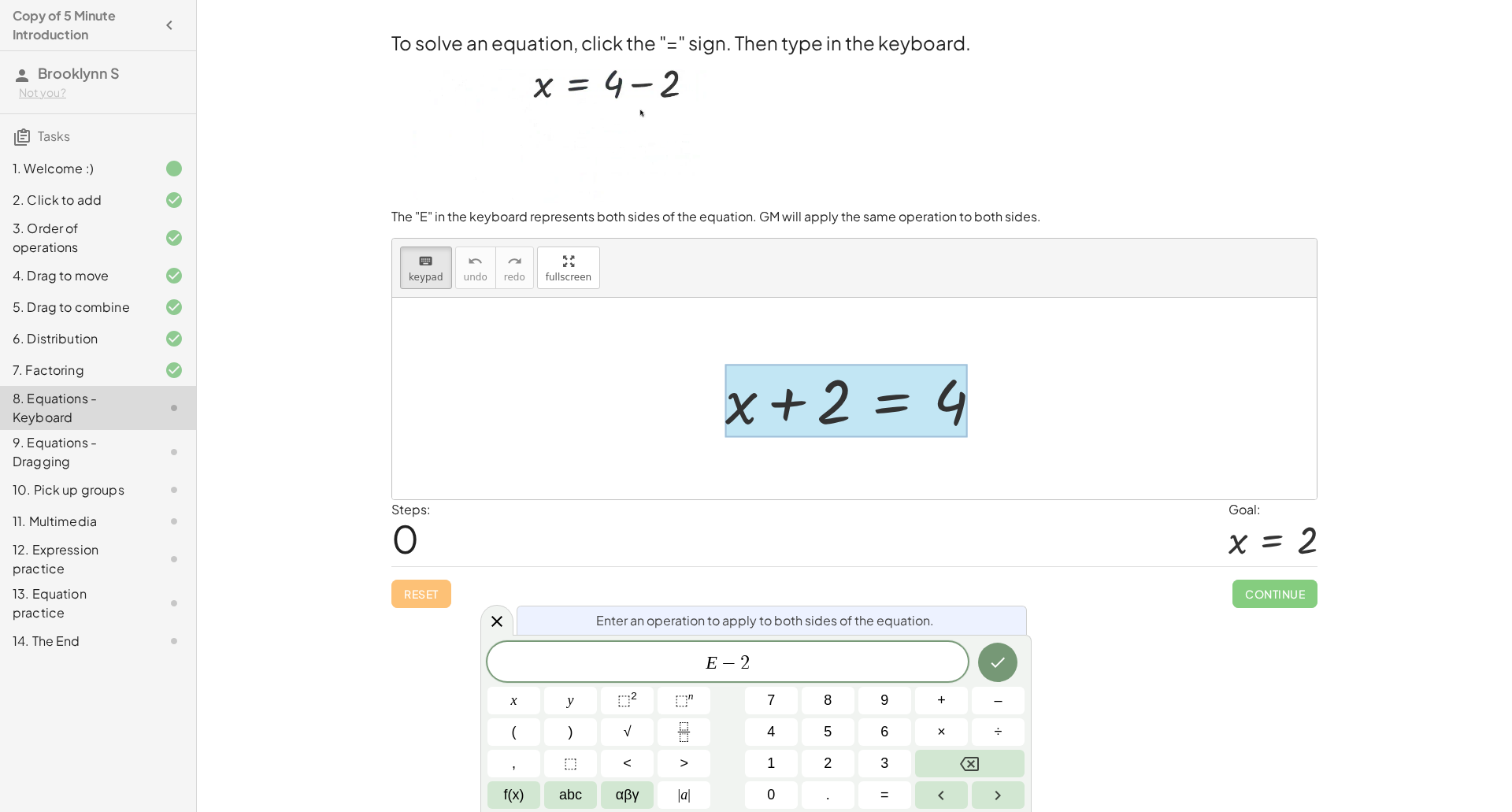
scroll to position [0, 0]
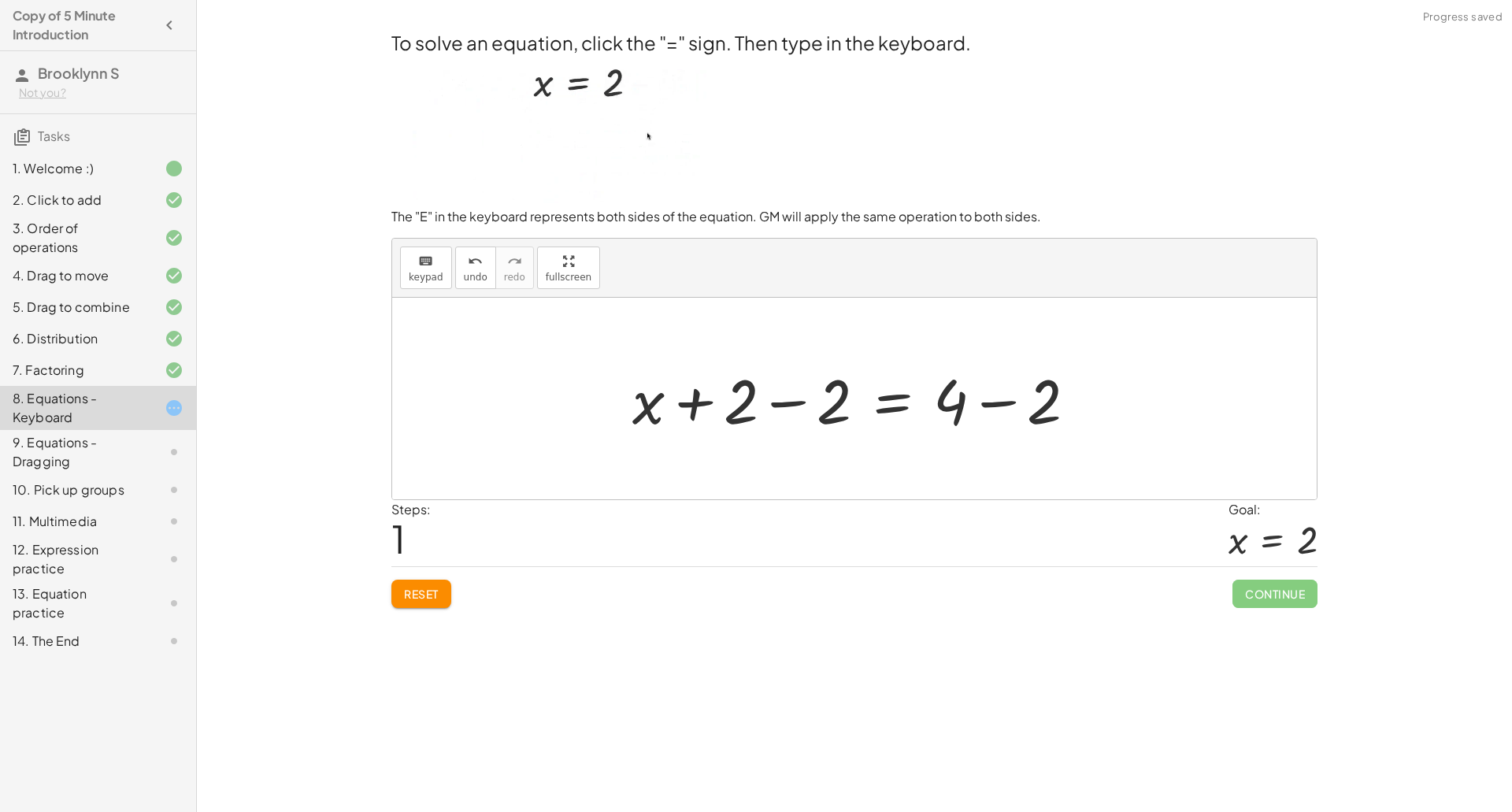
click at [788, 406] on div at bounding box center [861, 399] width 472 height 81
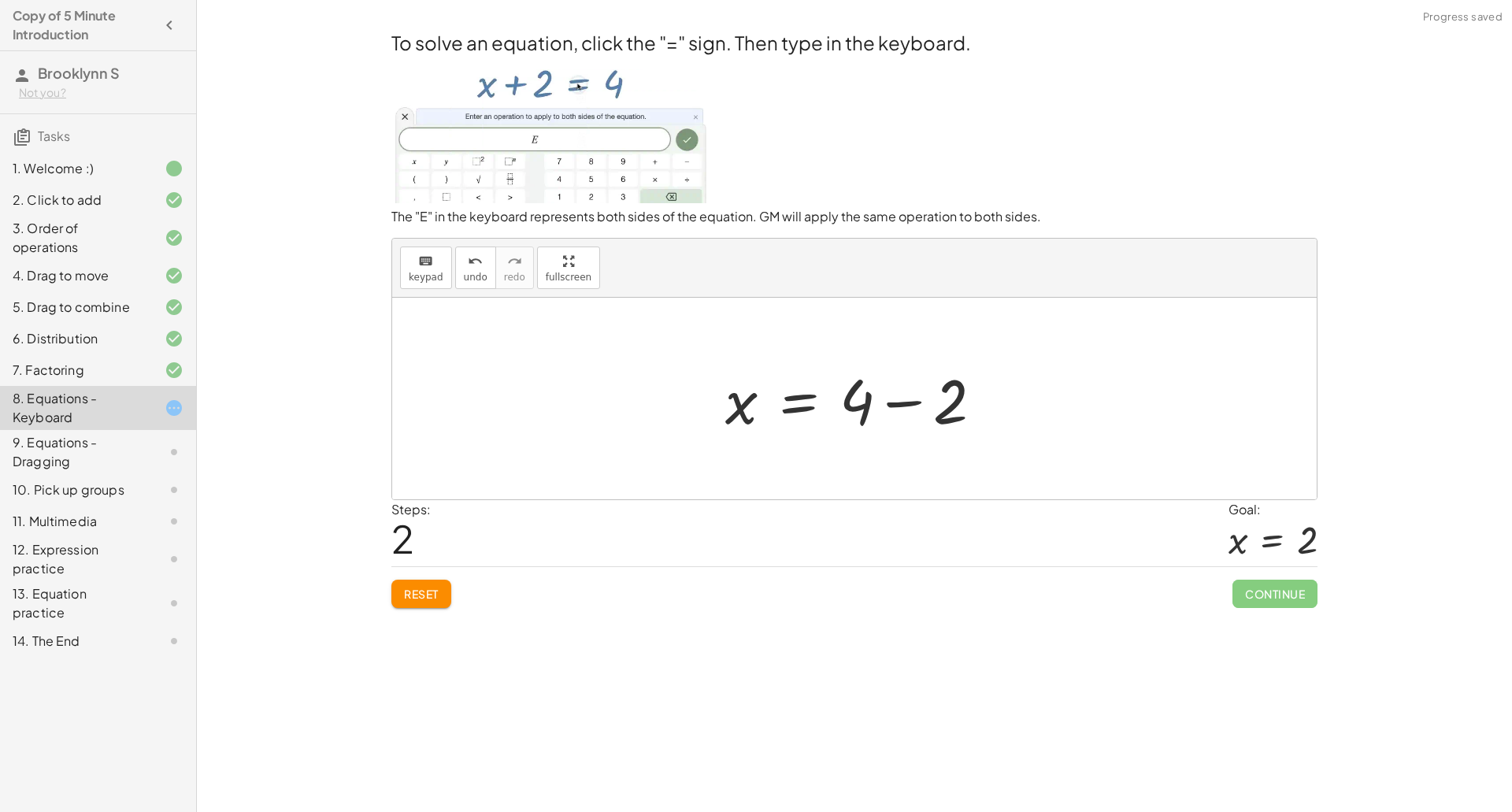
click at [925, 401] on div at bounding box center [860, 399] width 286 height 81
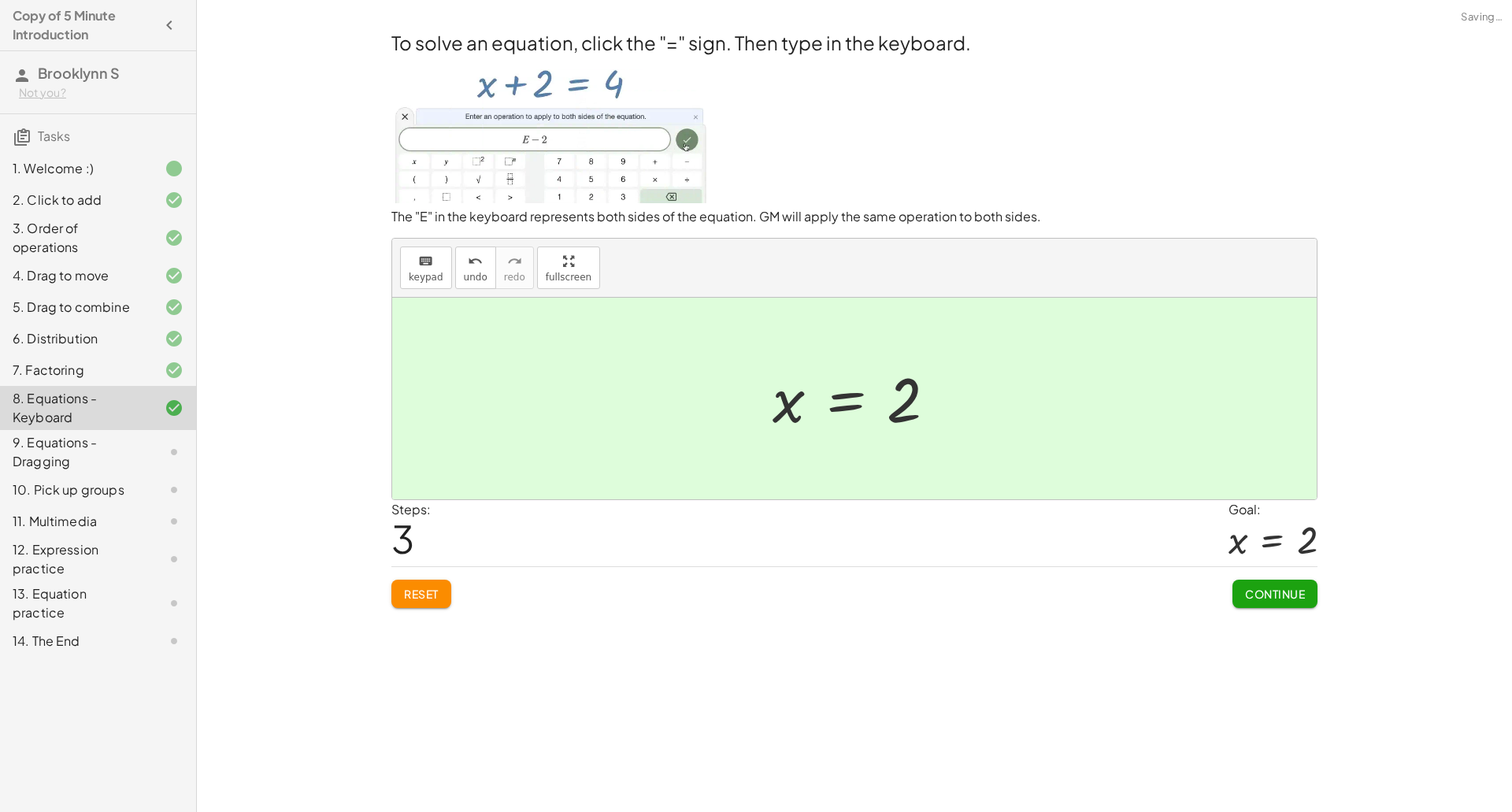
click at [1272, 594] on span "Continue" at bounding box center [1275, 594] width 60 height 14
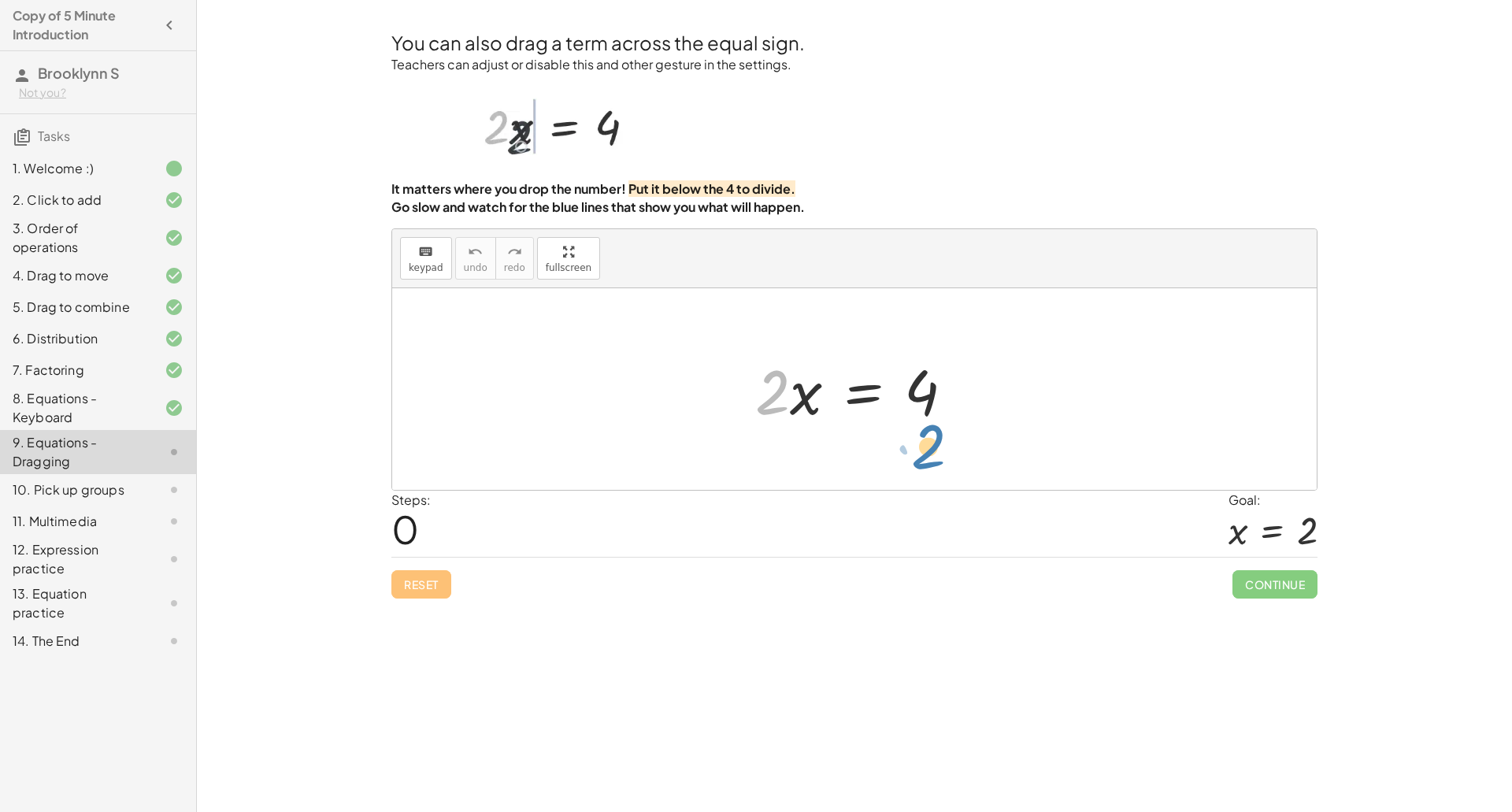
drag, startPoint x: 774, startPoint y: 393, endPoint x: 931, endPoint y: 445, distance: 165.4
drag, startPoint x: 770, startPoint y: 399, endPoint x: 674, endPoint y: 416, distance: 97.5
click at [674, 416] on div "· 2 · x · 2 · x = 4" at bounding box center [854, 389] width 925 height 202
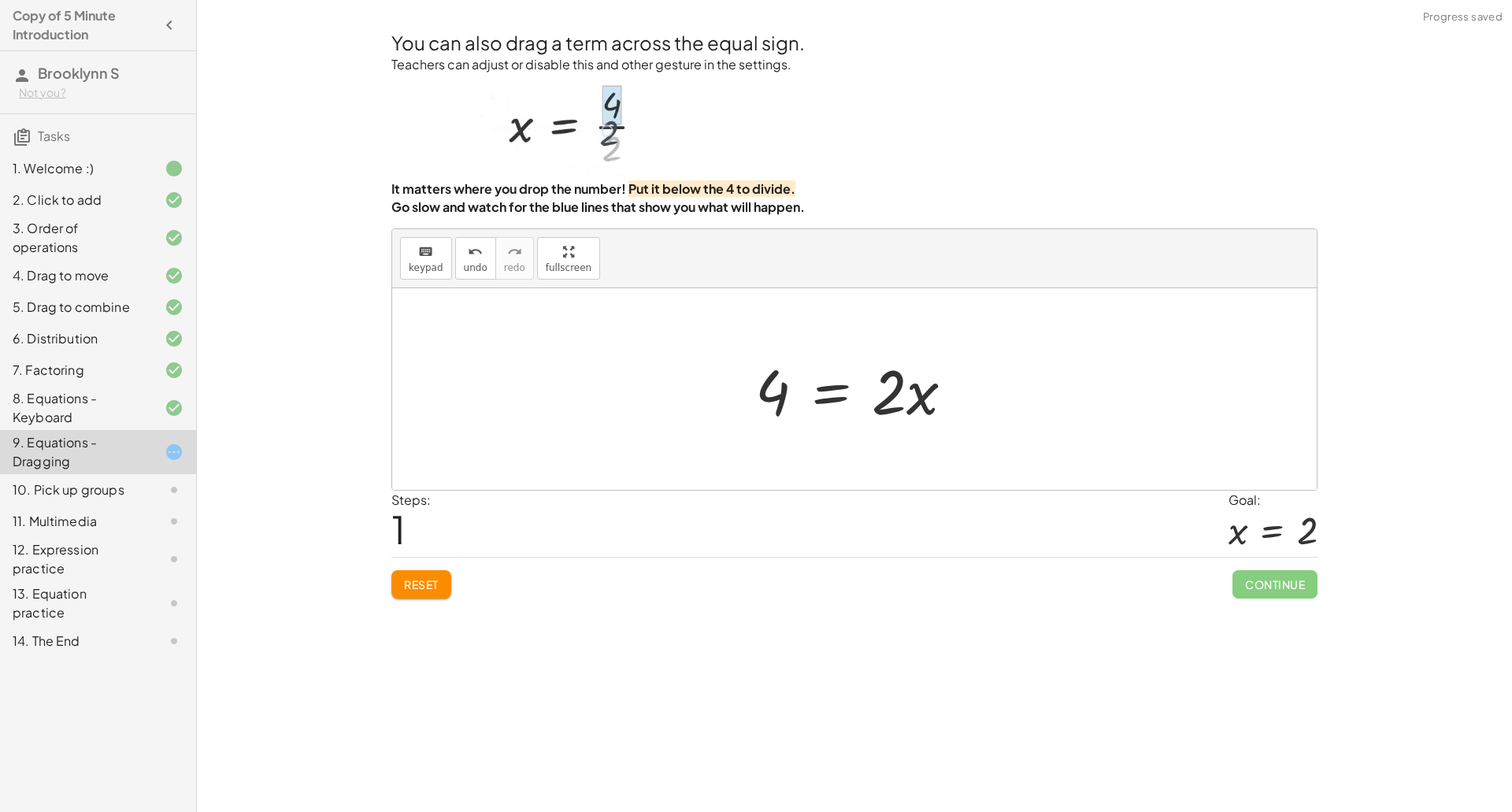
click at [437, 593] on button "Reset" at bounding box center [421, 584] width 60 height 28
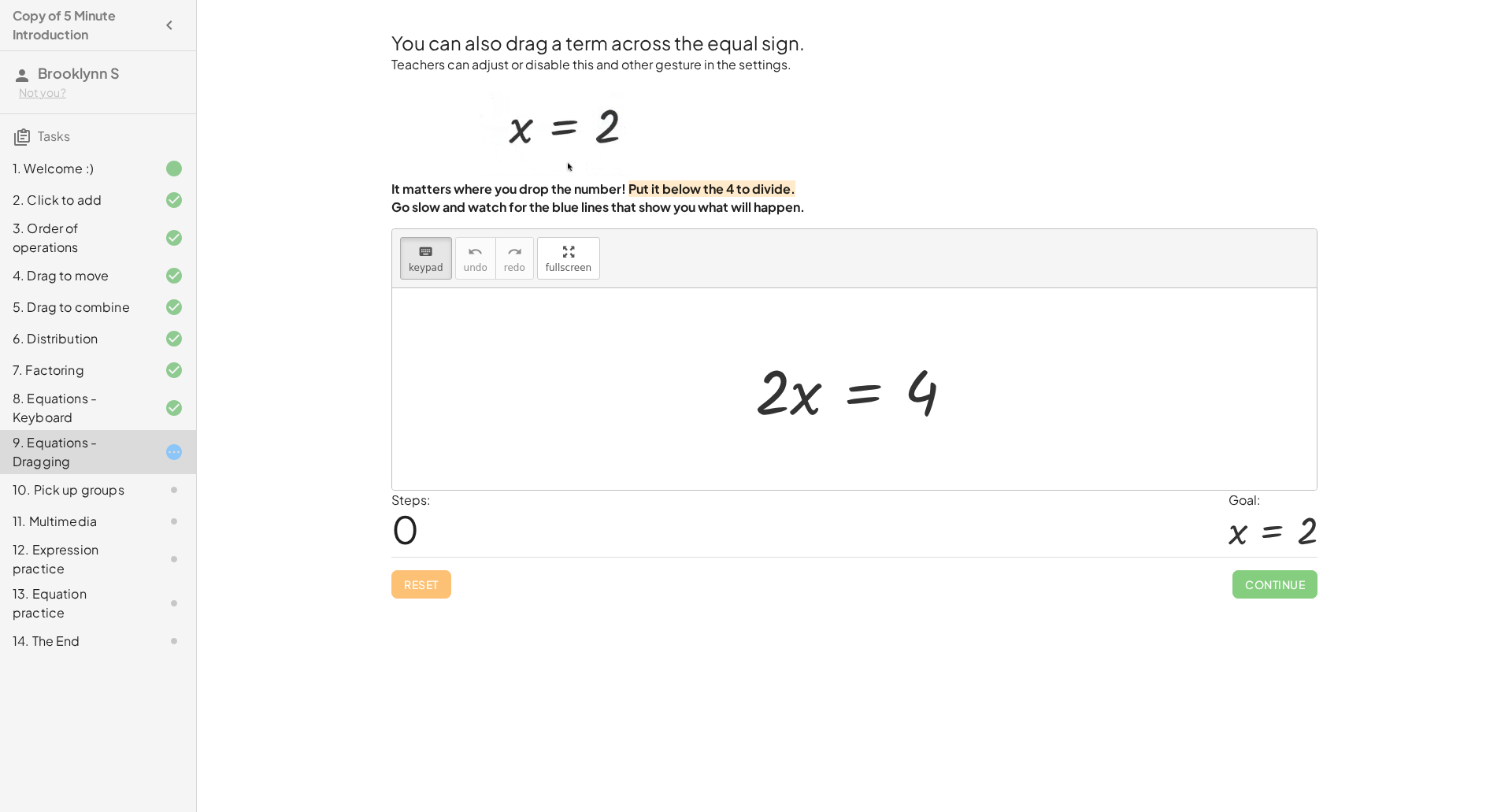
drag, startPoint x: 781, startPoint y: 398, endPoint x: 888, endPoint y: 434, distance: 112.9
click at [276, 357] on div "Welcome to Graspable Math! Graspable Math turns math symbols into objects you c…" at bounding box center [854, 406] width 1315 height 812
click at [775, 404] on div at bounding box center [773, 391] width 35 height 73
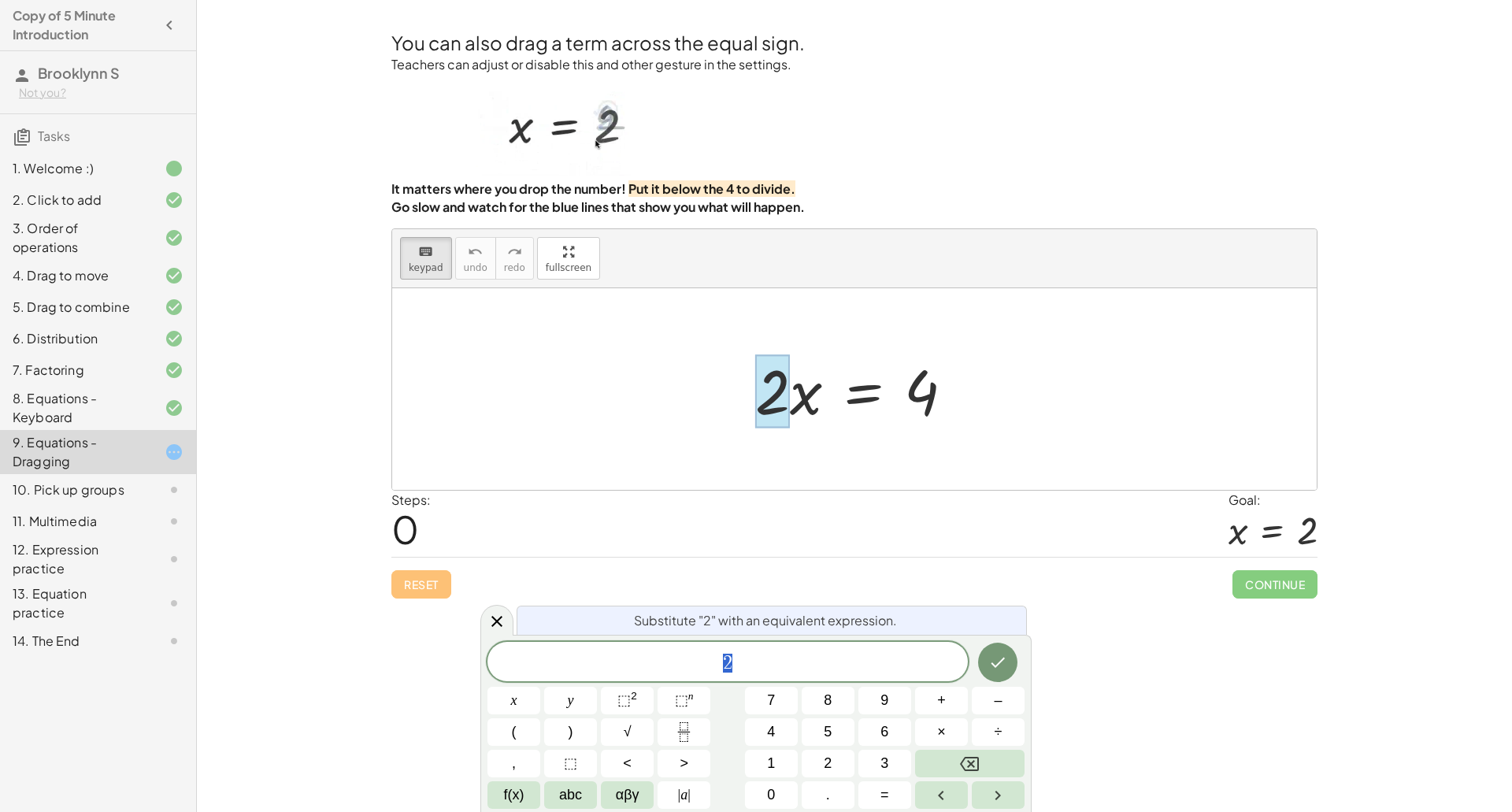
click at [517, 616] on div "Substitute "2" with an equivalent expression." at bounding box center [772, 620] width 510 height 29
click at [505, 617] on icon at bounding box center [497, 621] width 19 height 19
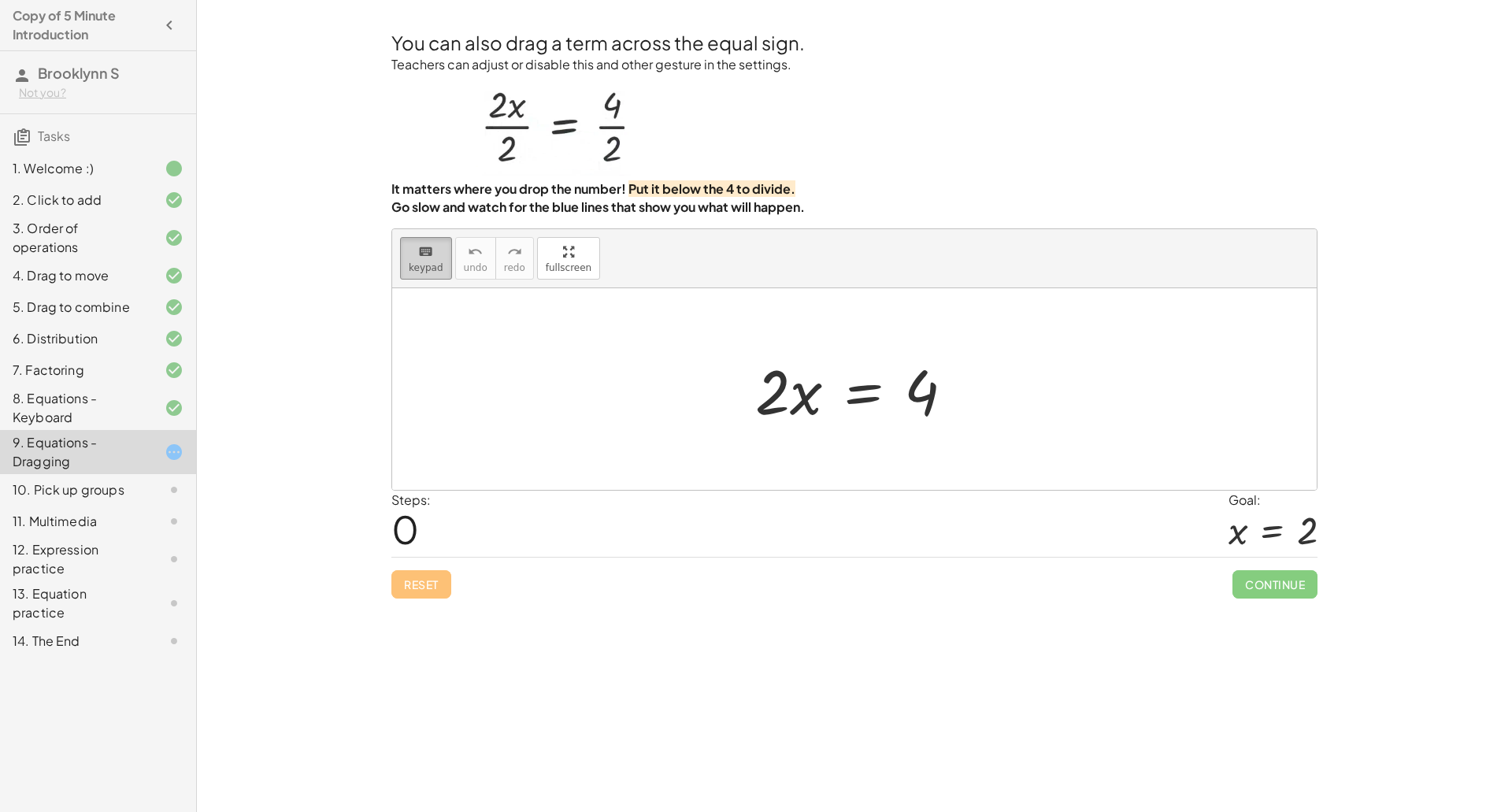
click at [434, 239] on button "keyboard keypad" at bounding box center [426, 258] width 52 height 43
drag, startPoint x: 773, startPoint y: 392, endPoint x: 929, endPoint y: 471, distance: 174.9
drag, startPoint x: 772, startPoint y: 403, endPoint x: 945, endPoint y: 428, distance: 174.8
click at [945, 428] on div at bounding box center [861, 389] width 227 height 81
click at [428, 265] on span "keypad" at bounding box center [426, 268] width 35 height 11
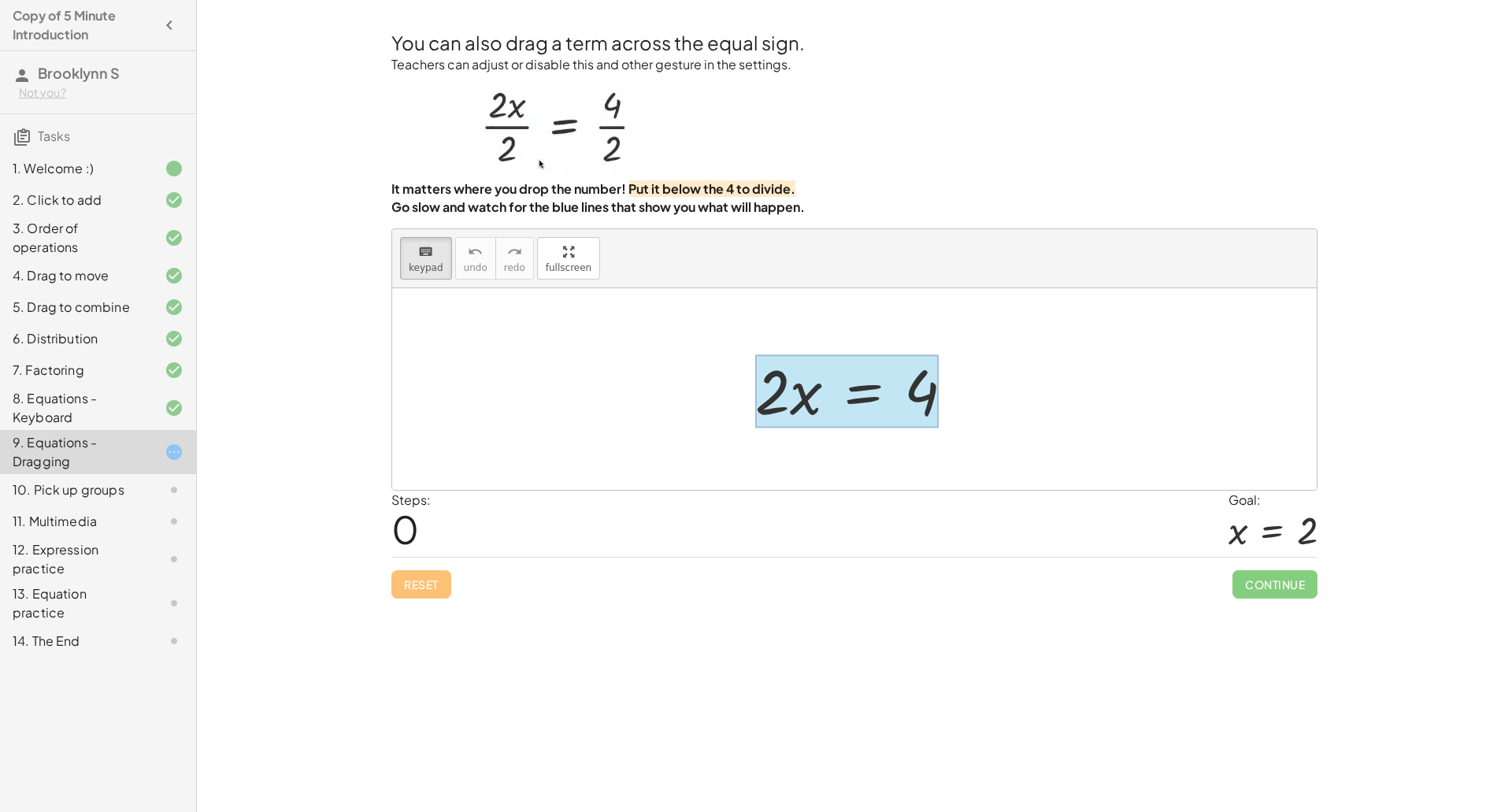
click at [868, 402] on div at bounding box center [847, 391] width 183 height 73
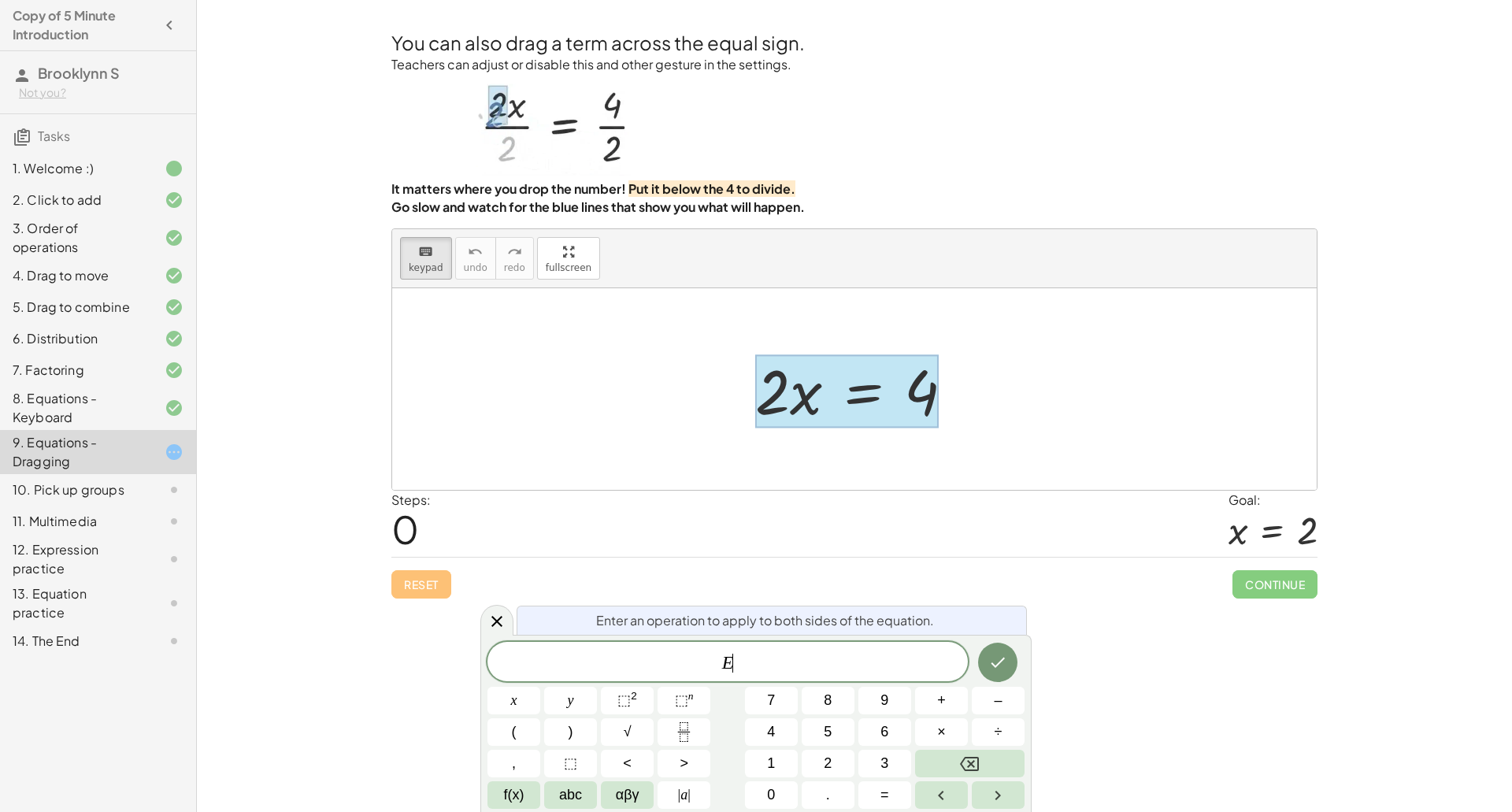
scroll to position [18, 0]
click at [1006, 736] on button "÷" at bounding box center [998, 732] width 53 height 28
click at [821, 733] on button "5" at bounding box center [828, 732] width 53 height 28
click at [947, 767] on button "Backspace" at bounding box center [969, 763] width 109 height 28
click at [812, 765] on button "2" at bounding box center [828, 763] width 53 height 28
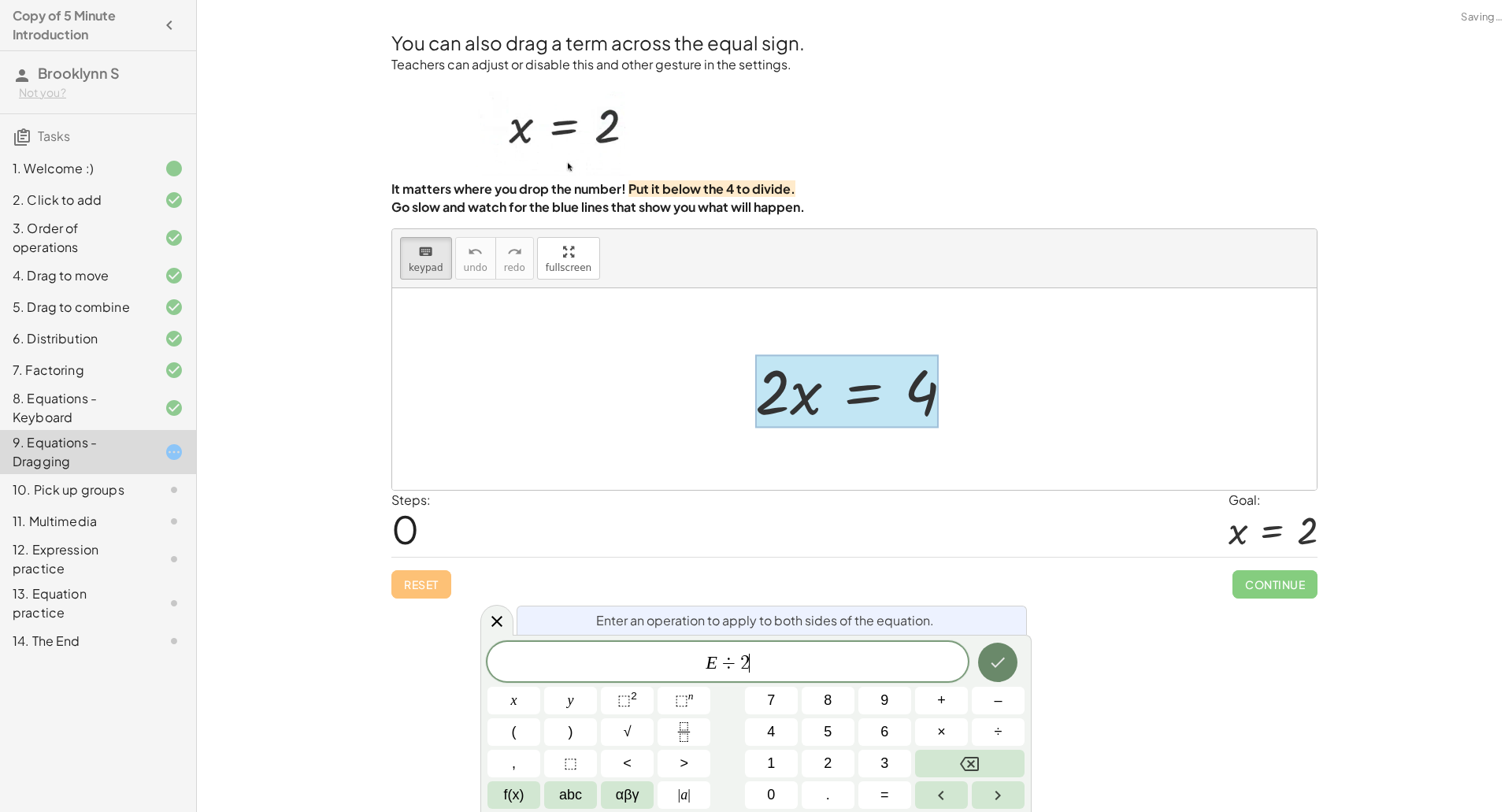
click at [999, 669] on icon "Done" at bounding box center [998, 662] width 19 height 19
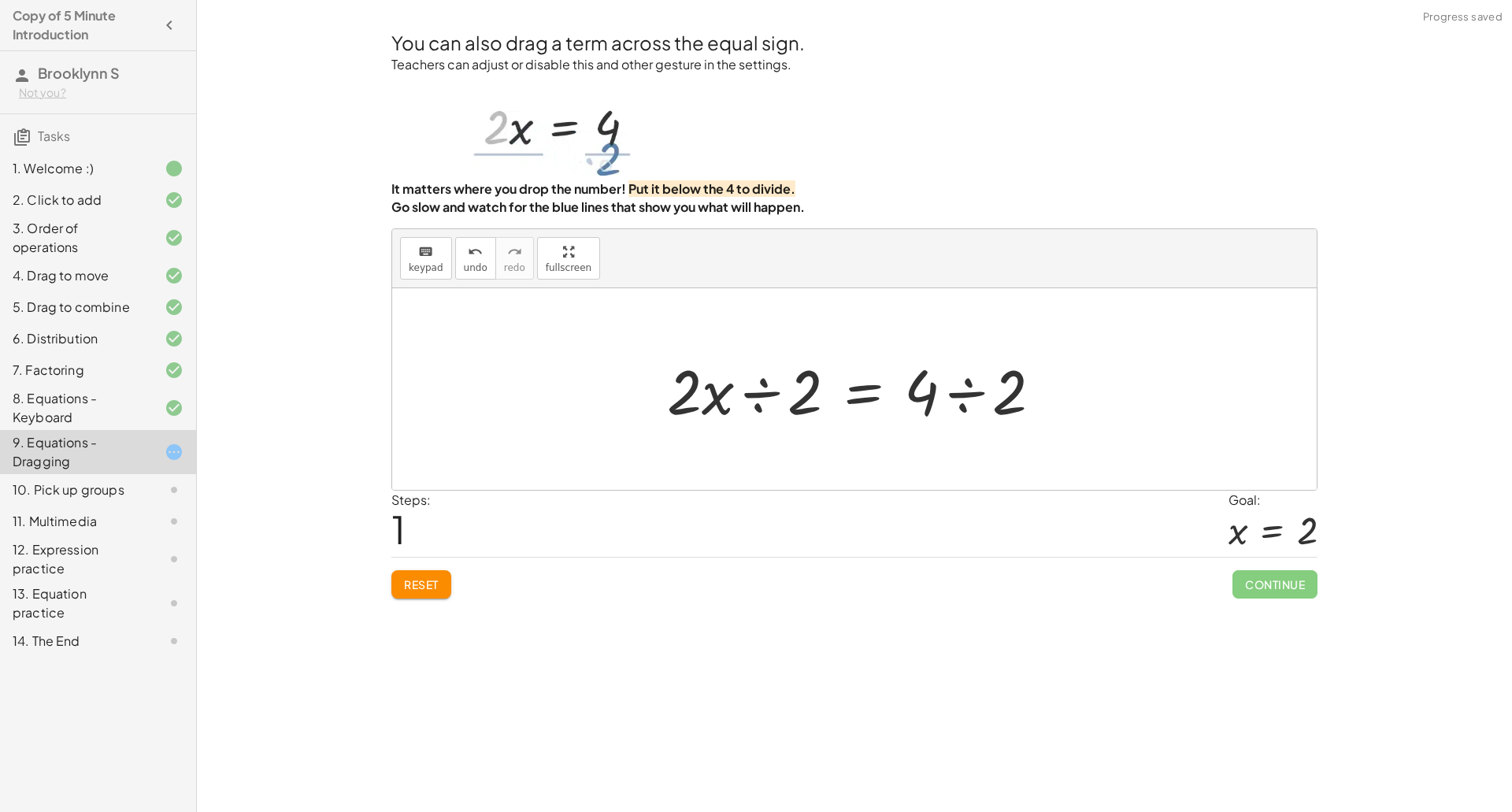
click at [754, 406] on div at bounding box center [861, 389] width 403 height 81
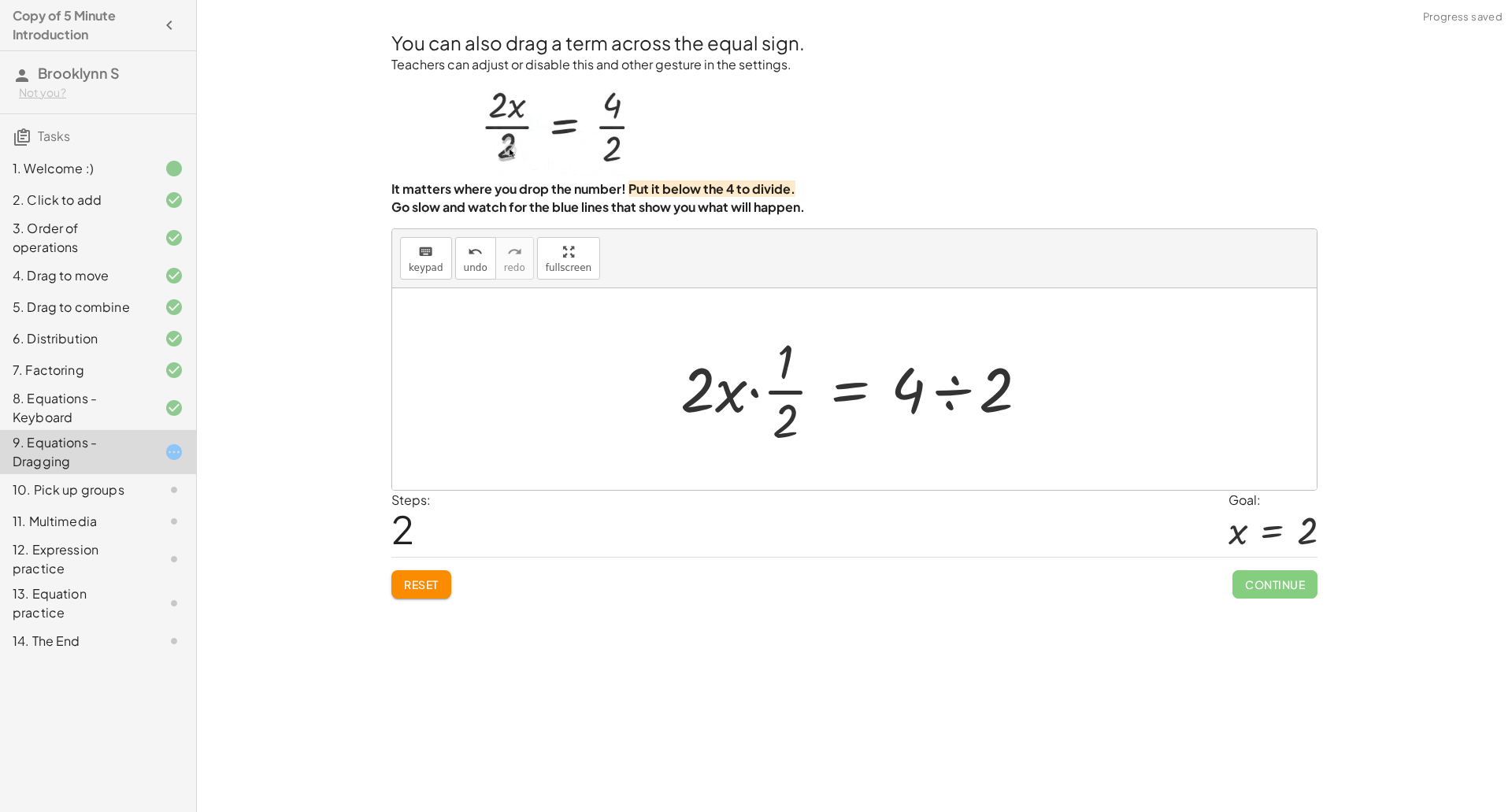
click at [958, 386] on div at bounding box center [861, 389] width 376 height 121
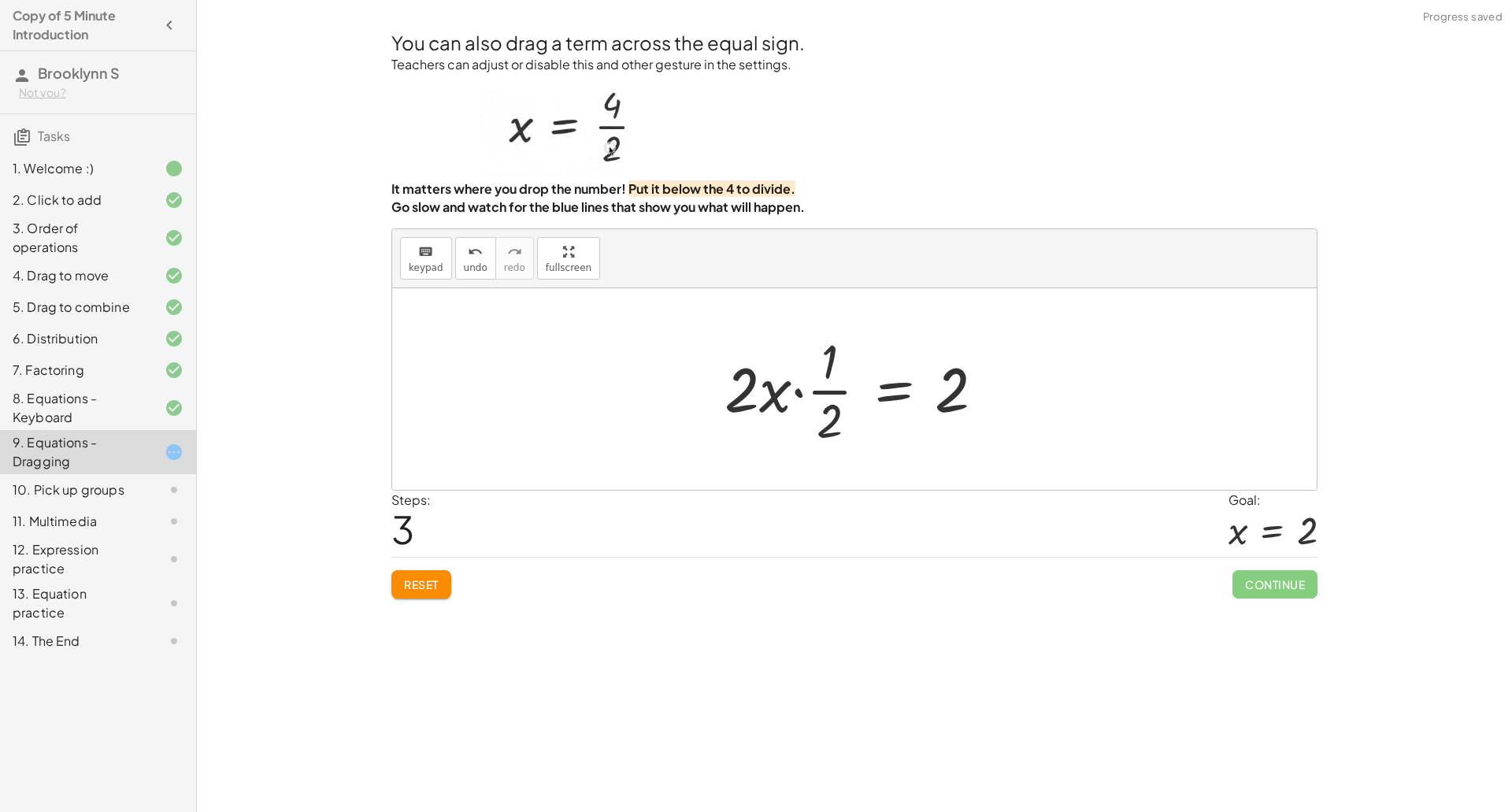
click at [776, 399] on div at bounding box center [861, 389] width 288 height 121
click at [795, 395] on div at bounding box center [861, 389] width 288 height 121
click at [781, 394] on div at bounding box center [860, 389] width 256 height 121
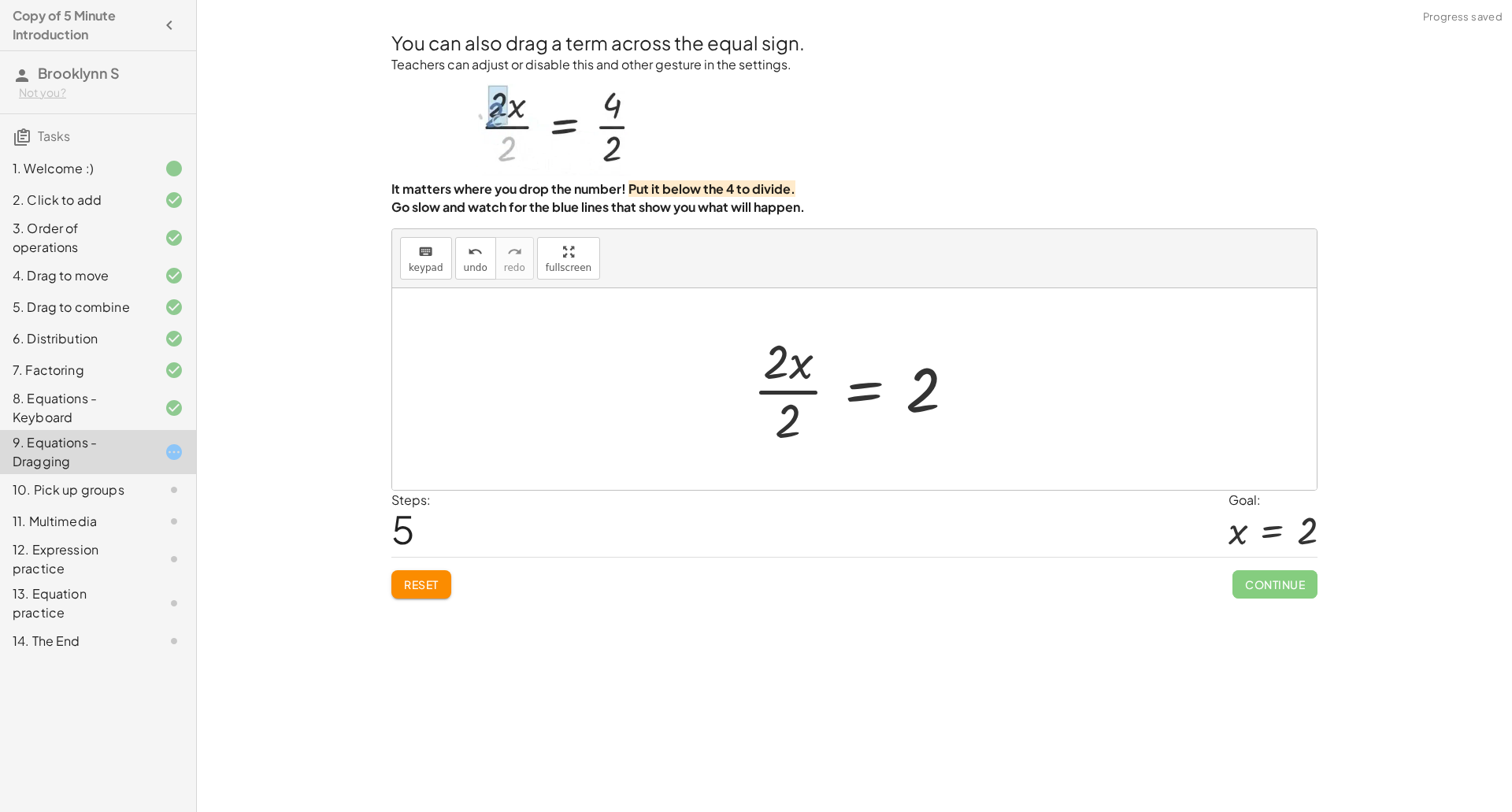
click at [794, 384] on div at bounding box center [860, 389] width 231 height 121
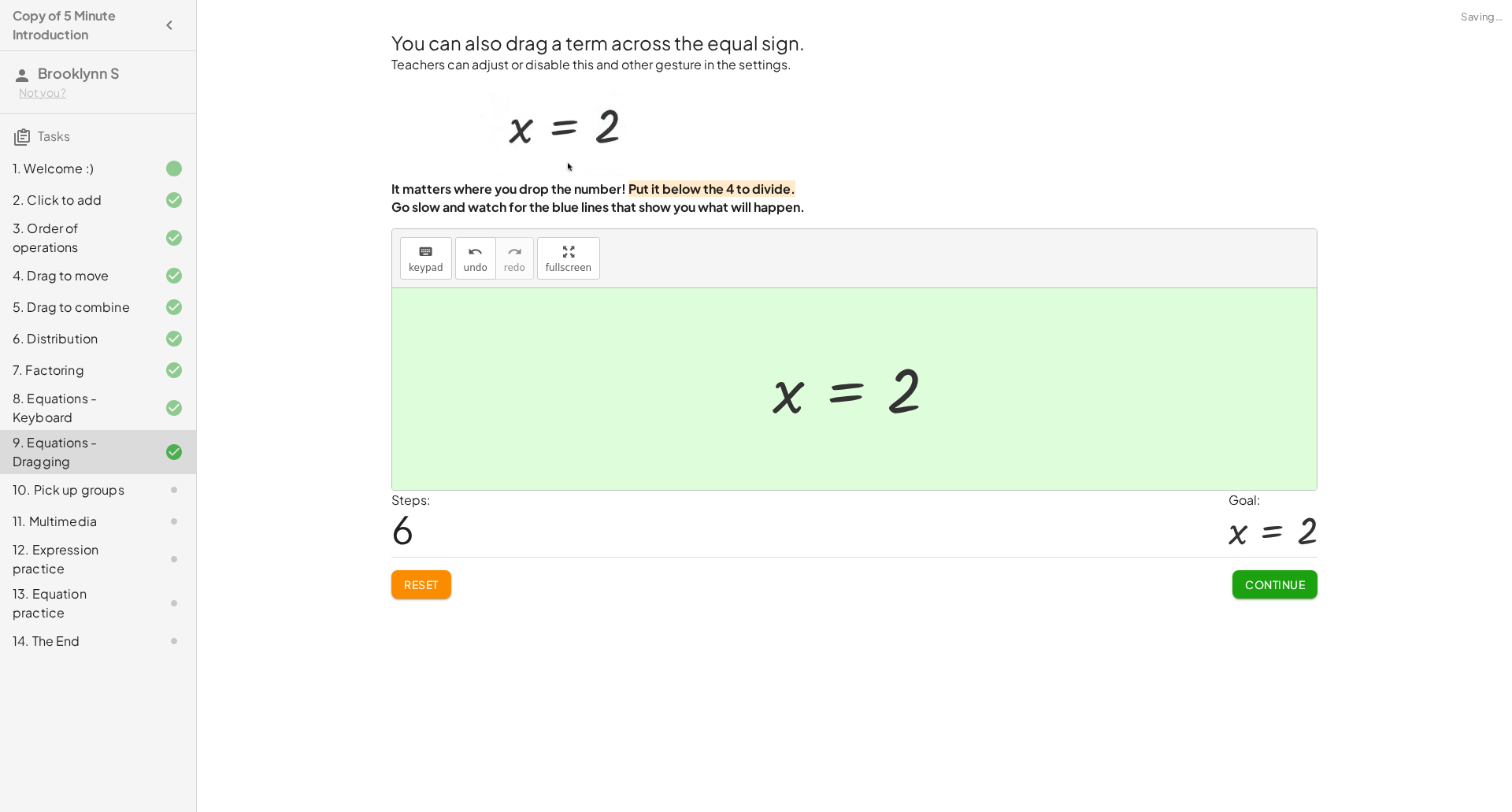
click at [1286, 579] on span "Continue" at bounding box center [1275, 584] width 60 height 14
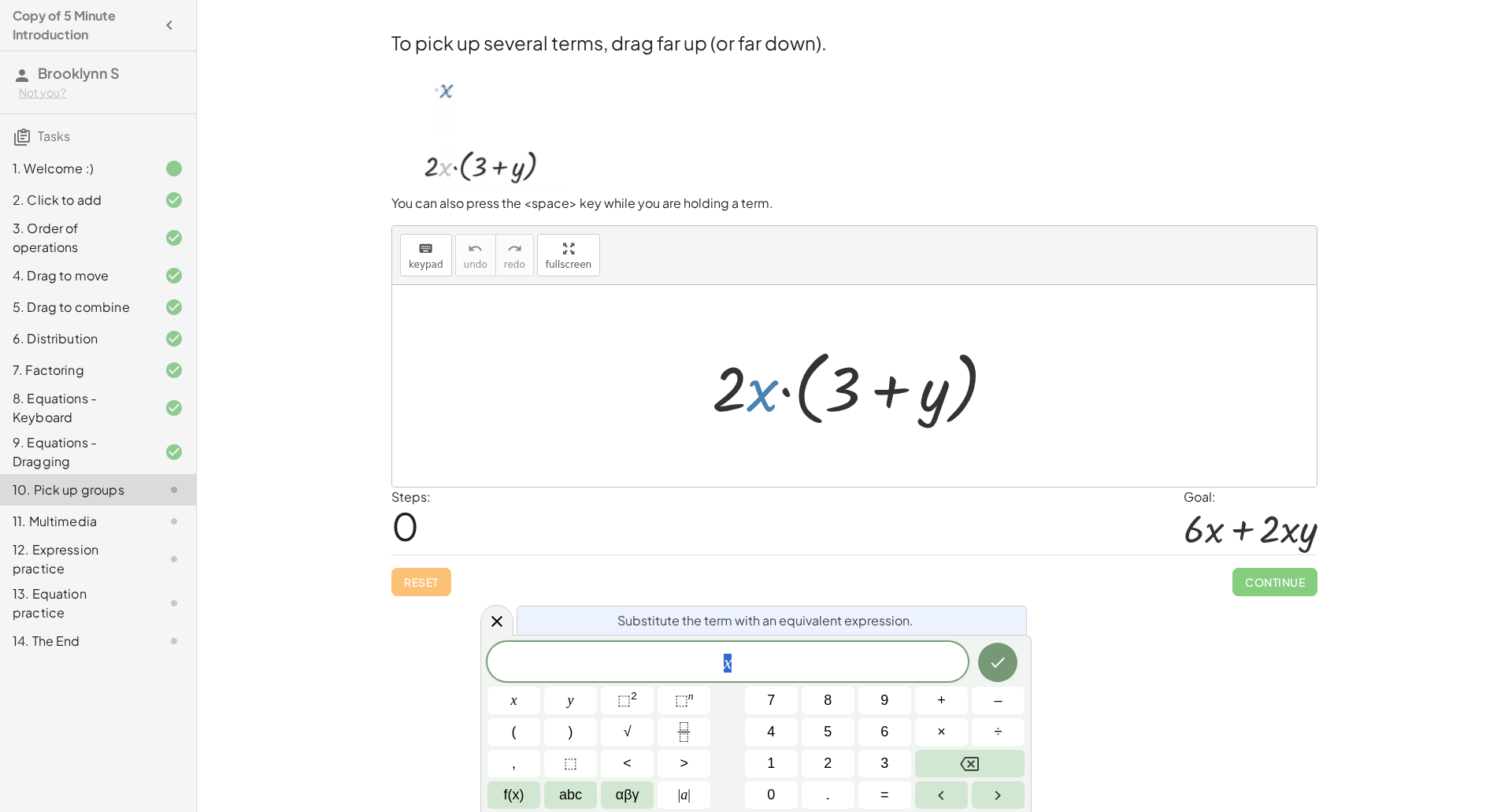
drag, startPoint x: 766, startPoint y: 395, endPoint x: 773, endPoint y: 329, distance: 66.4
click at [773, 329] on div "· 2 · x · ( + 3 + y )" at bounding box center [854, 386] width 925 height 202
click at [496, 628] on icon at bounding box center [497, 621] width 19 height 19
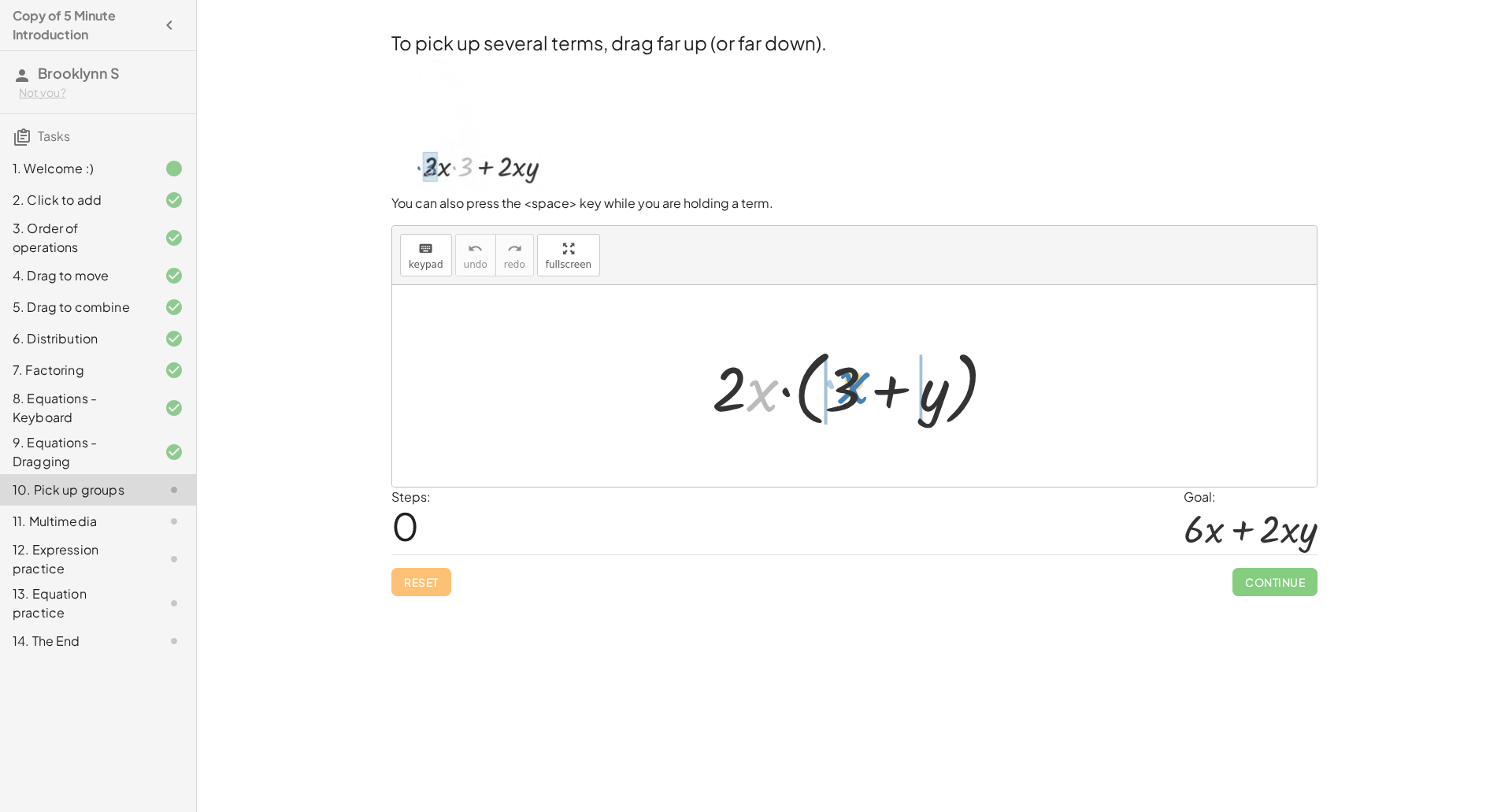
drag, startPoint x: 765, startPoint y: 406, endPoint x: 857, endPoint y: 399, distance: 92.3
click at [857, 399] on div at bounding box center [860, 386] width 312 height 91
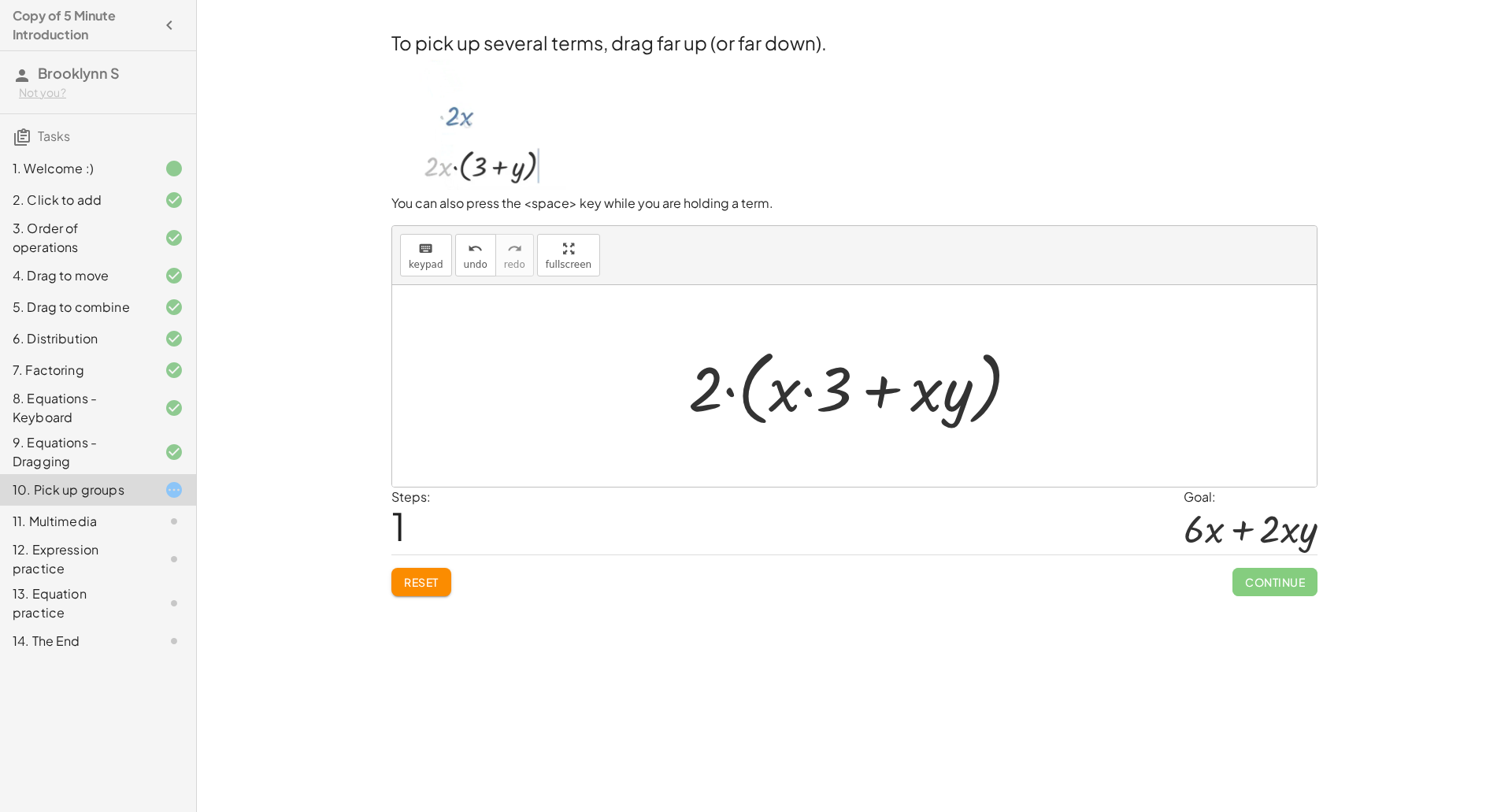
click at [432, 583] on span "Reset" at bounding box center [421, 582] width 35 height 14
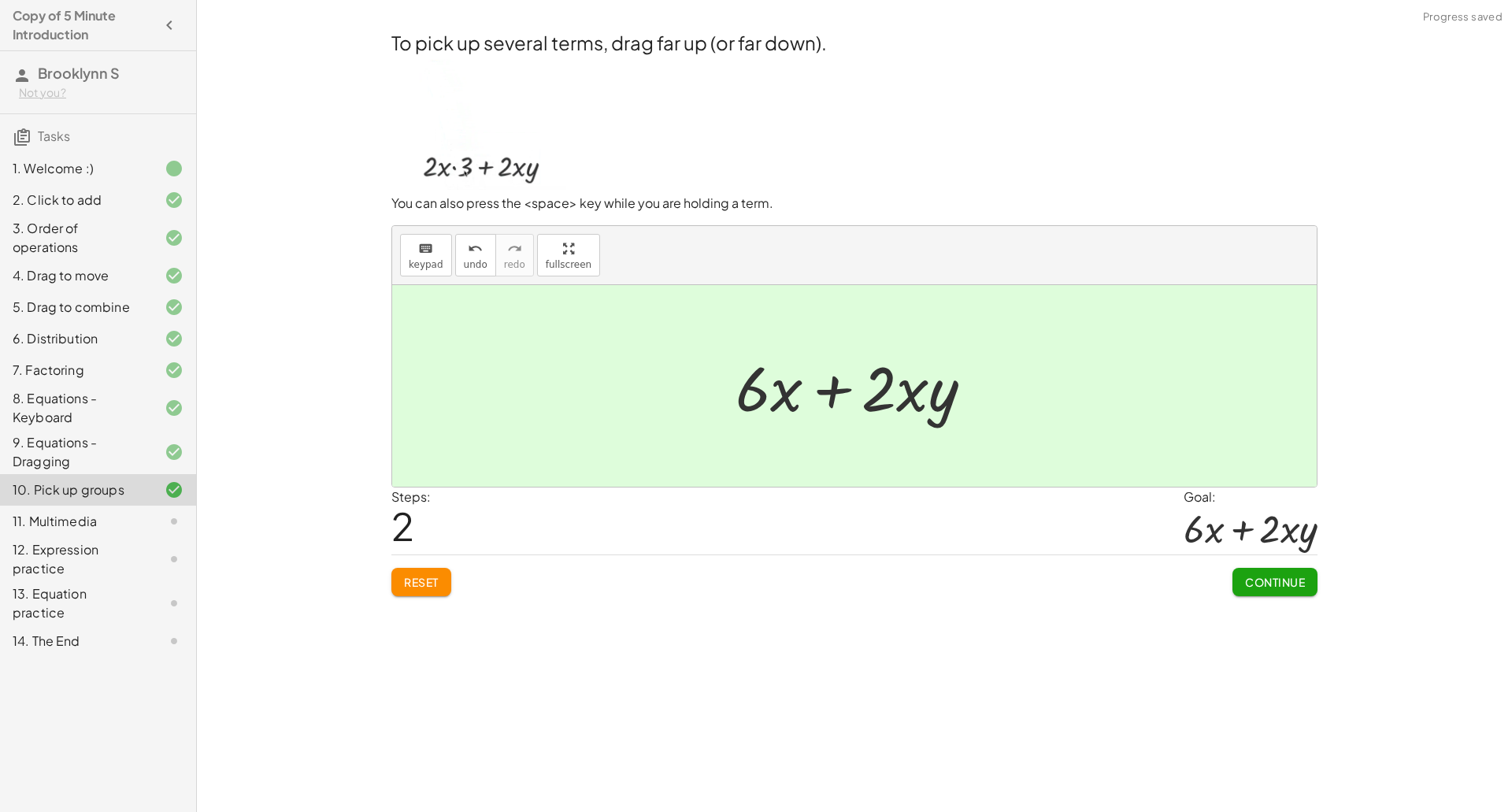
click at [1273, 582] on span "Continue" at bounding box center [1275, 582] width 60 height 14
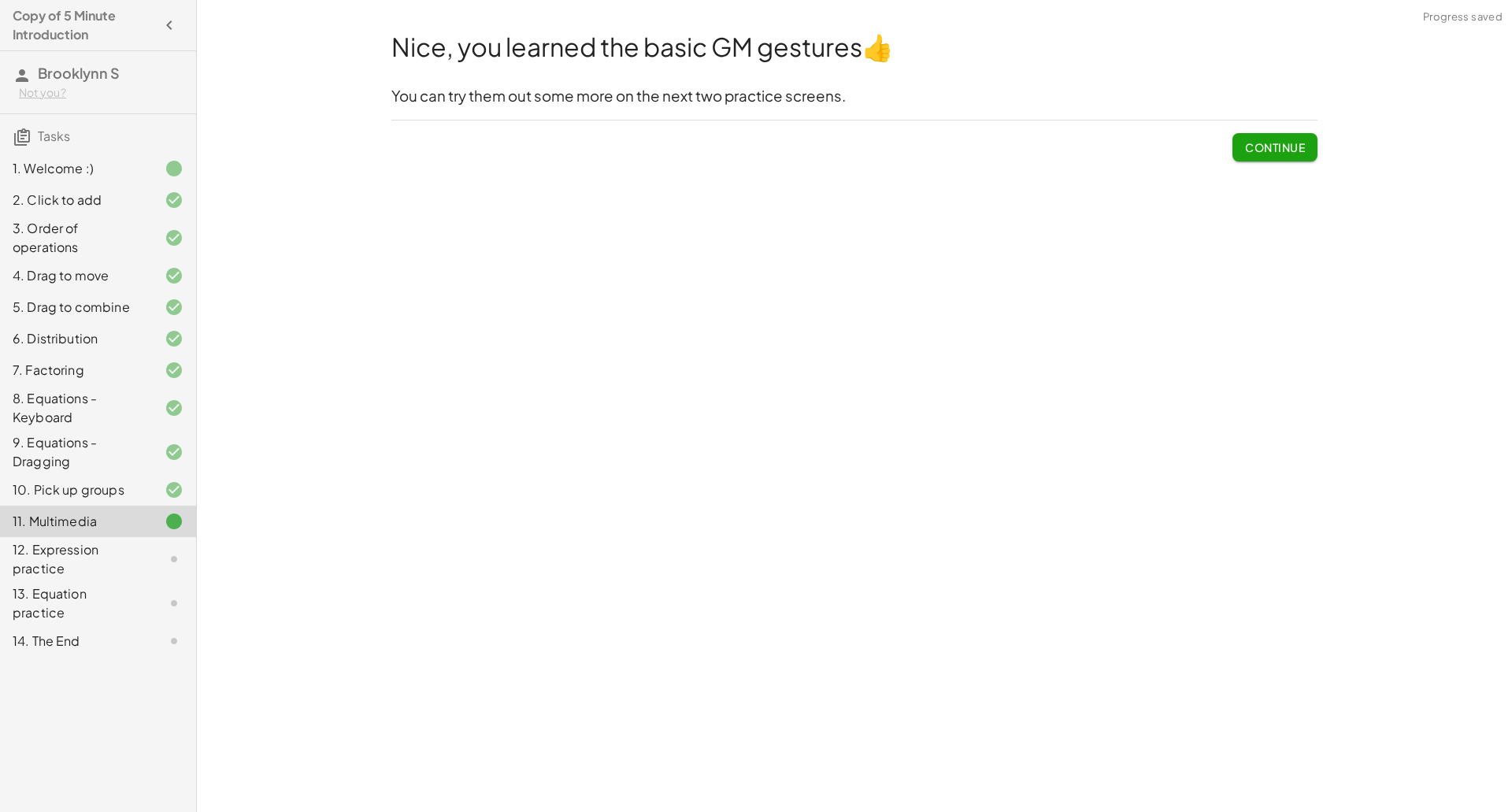
click at [1285, 154] on span "Continue" at bounding box center [1275, 147] width 60 height 14
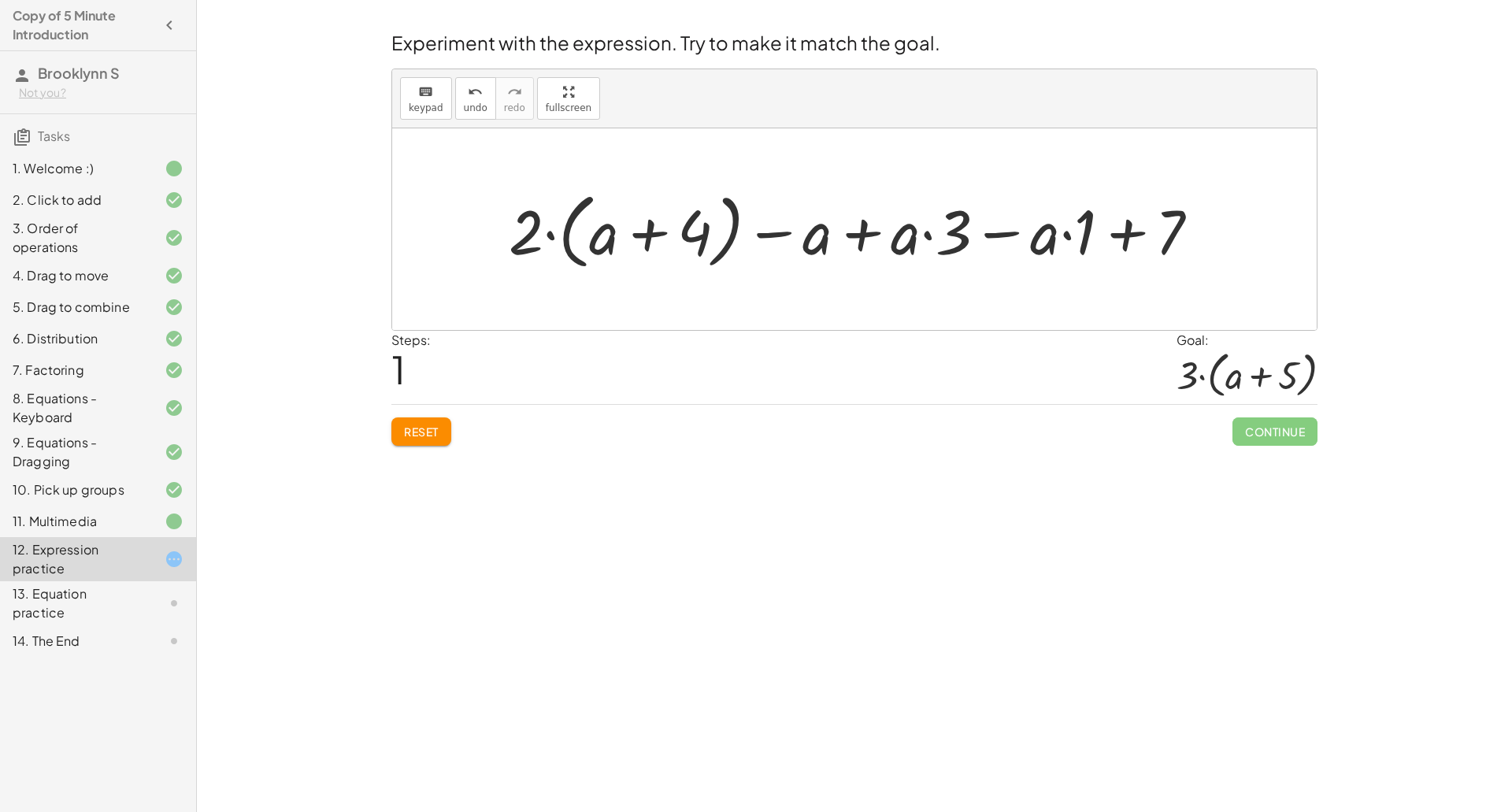
click at [414, 441] on button "Reset" at bounding box center [421, 432] width 60 height 28
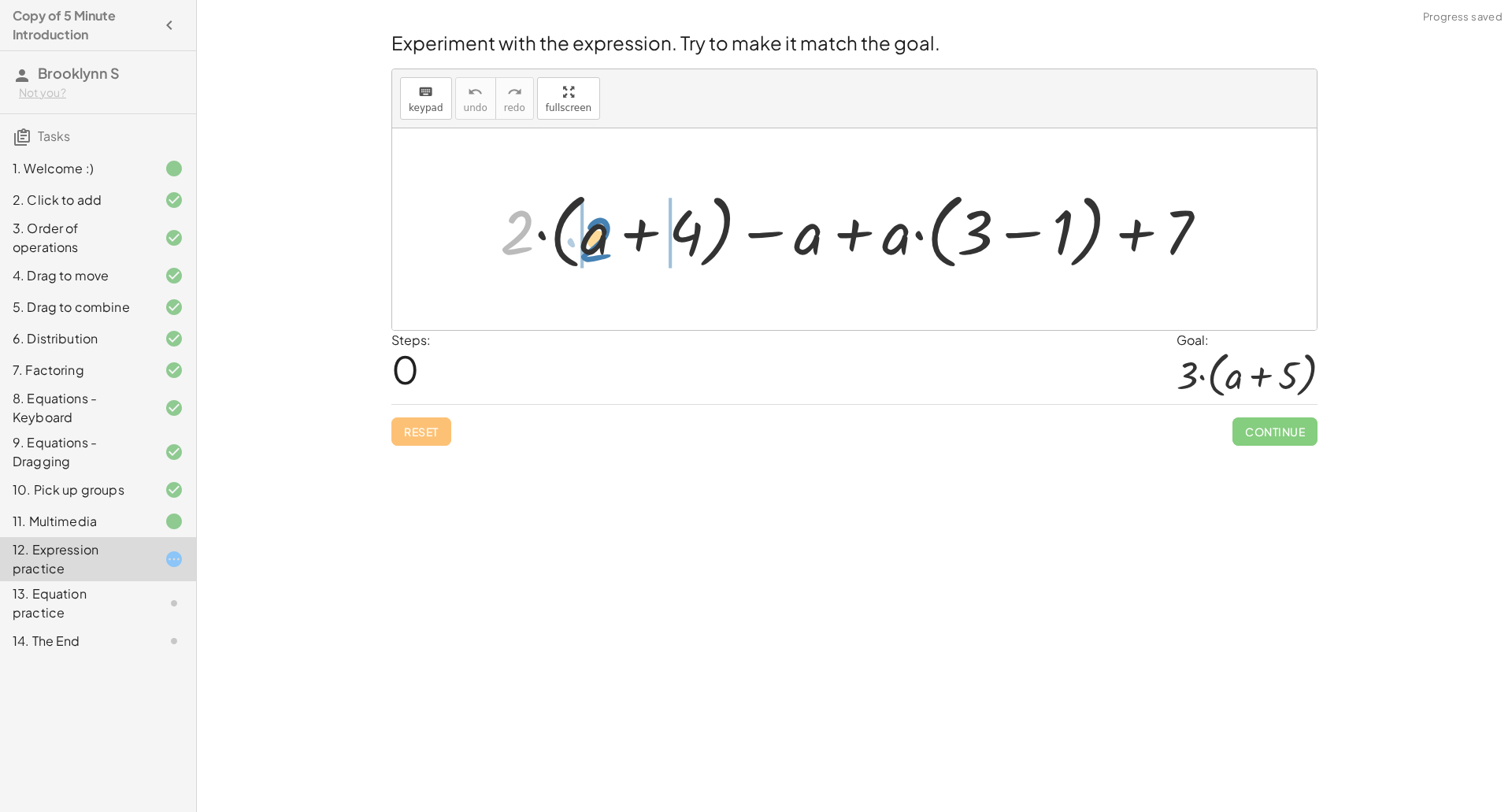
drag, startPoint x: 512, startPoint y: 243, endPoint x: 588, endPoint y: 248, distance: 76.2
click at [588, 248] on div at bounding box center [860, 229] width 736 height 91
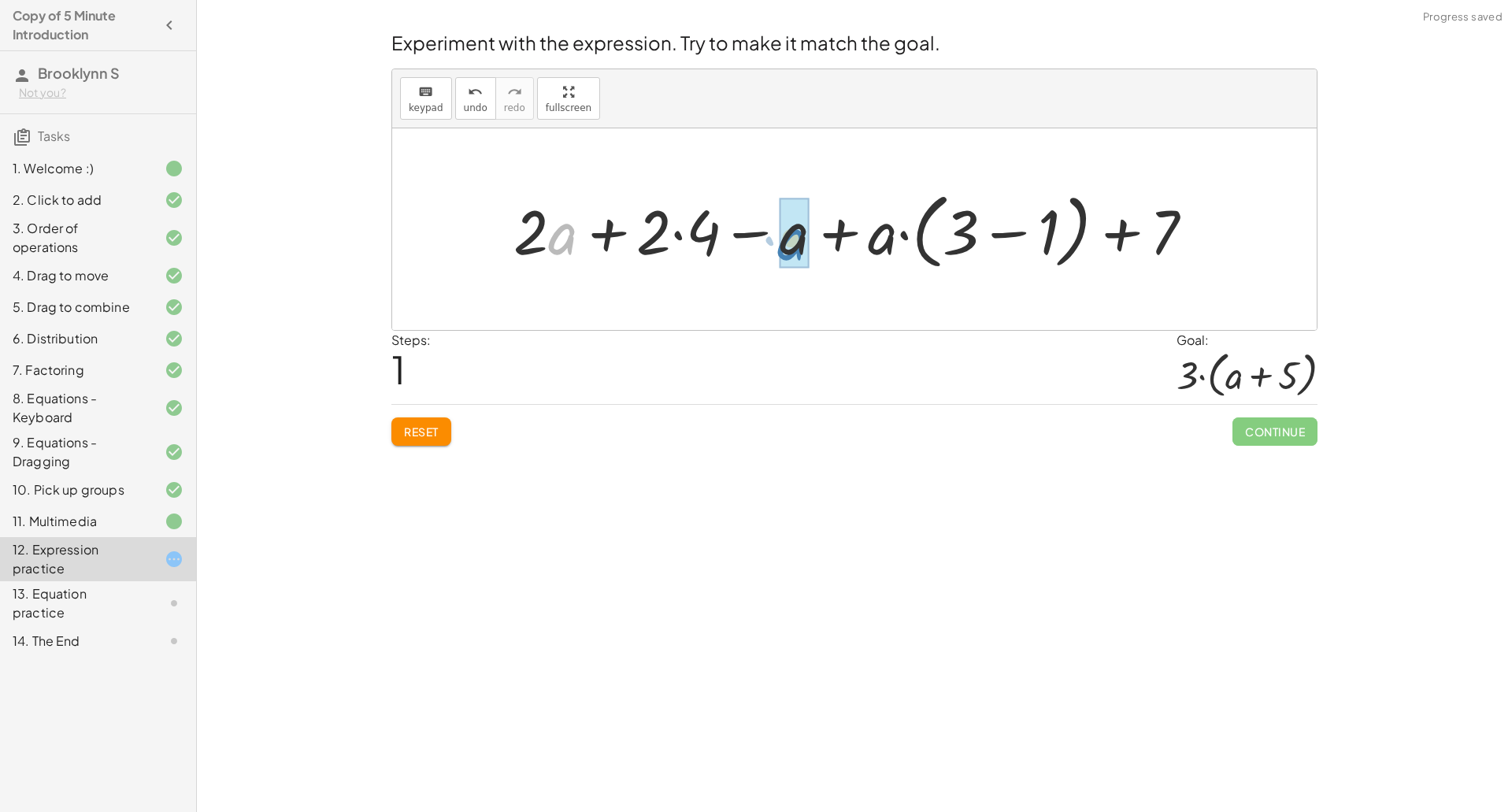
drag, startPoint x: 564, startPoint y: 251, endPoint x: 795, endPoint y: 257, distance: 231.1
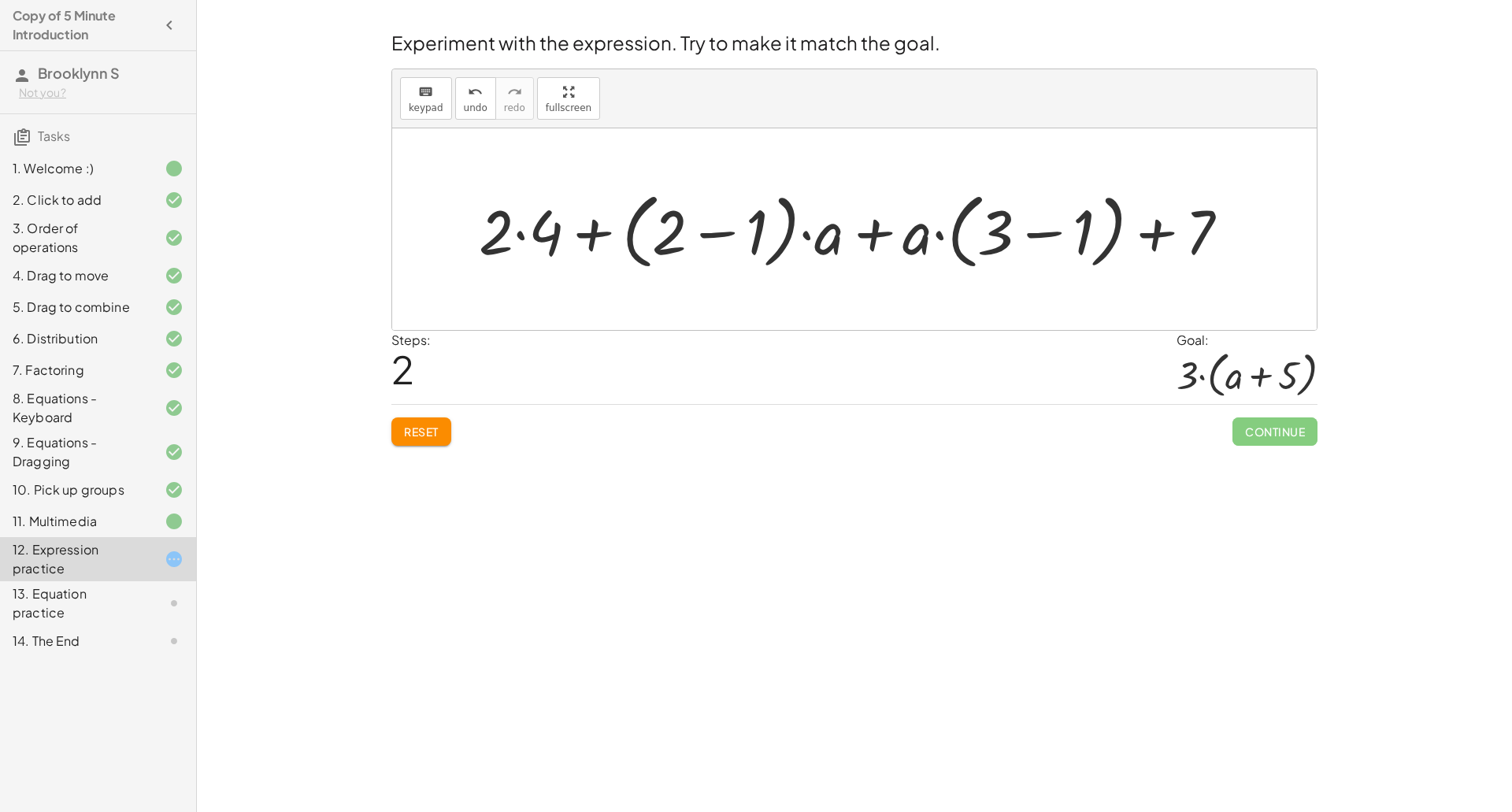
click at [428, 429] on span "Reset" at bounding box center [421, 432] width 35 height 14
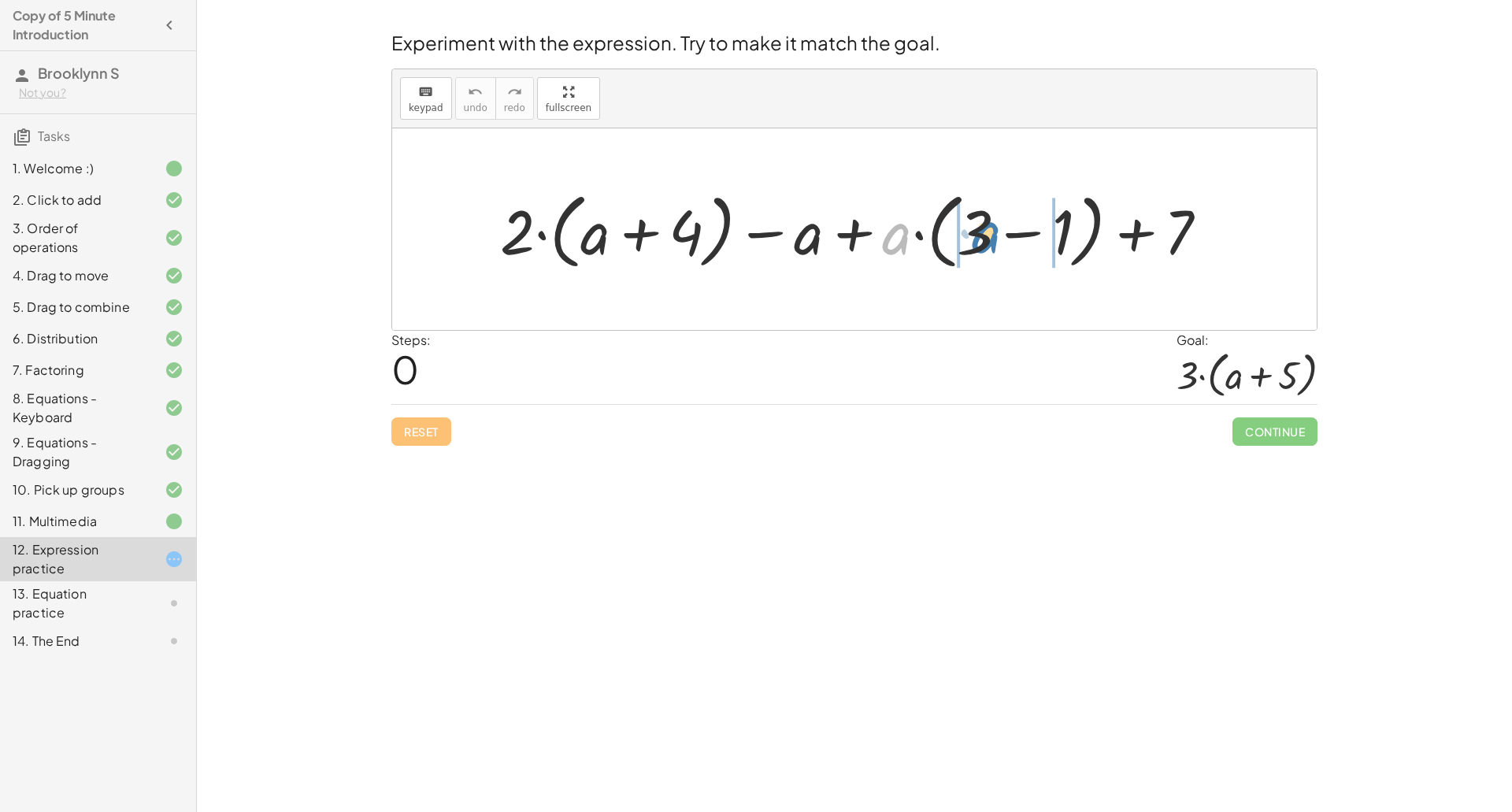
drag, startPoint x: 902, startPoint y: 248, endPoint x: 1002, endPoint y: 247, distance: 100.0
click at [1002, 247] on div at bounding box center [860, 229] width 736 height 91
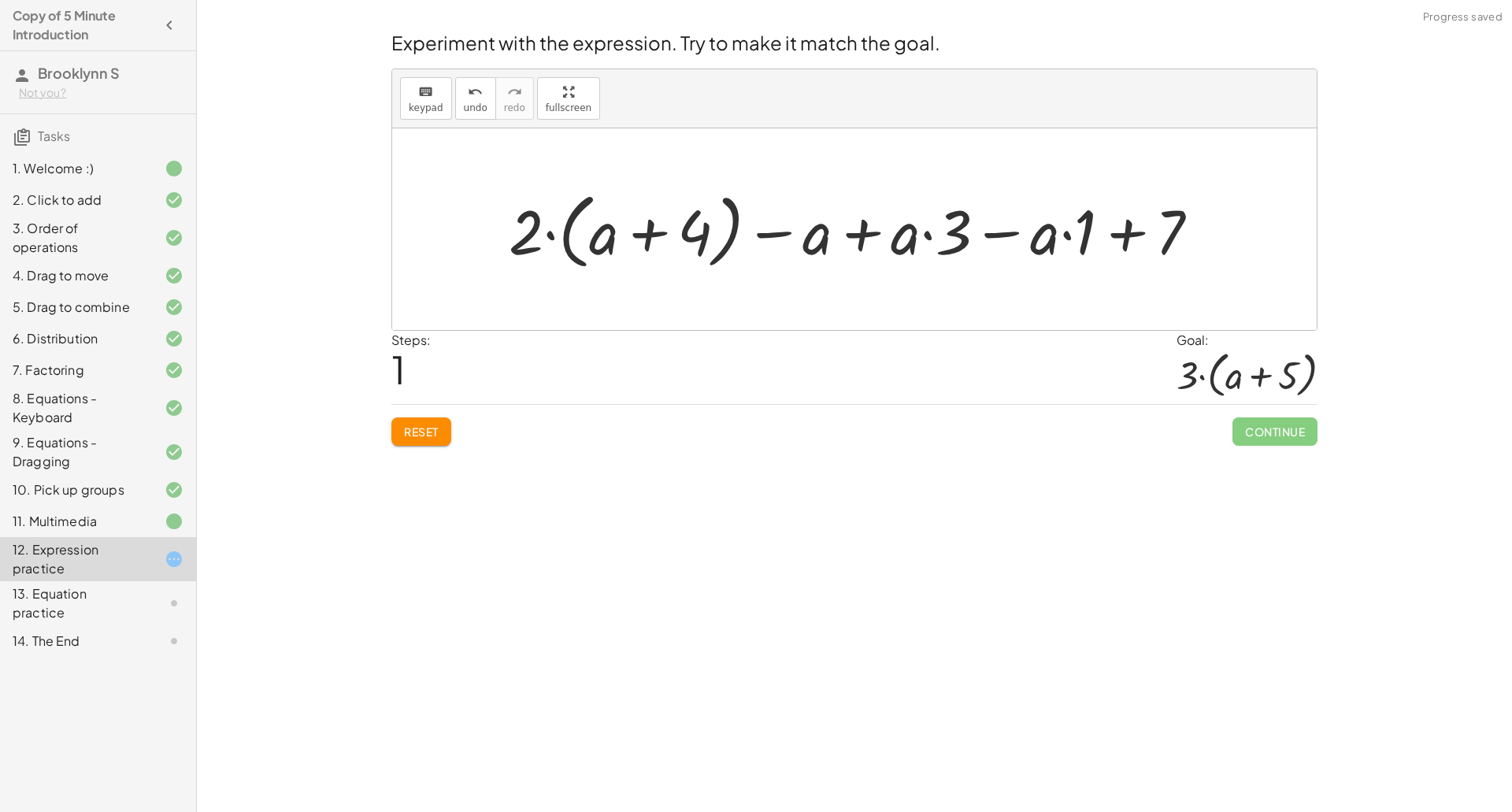
click at [915, 241] on div at bounding box center [860, 229] width 719 height 91
click at [949, 234] on div at bounding box center [860, 229] width 719 height 91
drag, startPoint x: 945, startPoint y: 237, endPoint x: 916, endPoint y: 232, distance: 29.4
click at [916, 232] on div at bounding box center [860, 229] width 719 height 91
drag, startPoint x: 953, startPoint y: 239, endPoint x: 896, endPoint y: 235, distance: 57.1
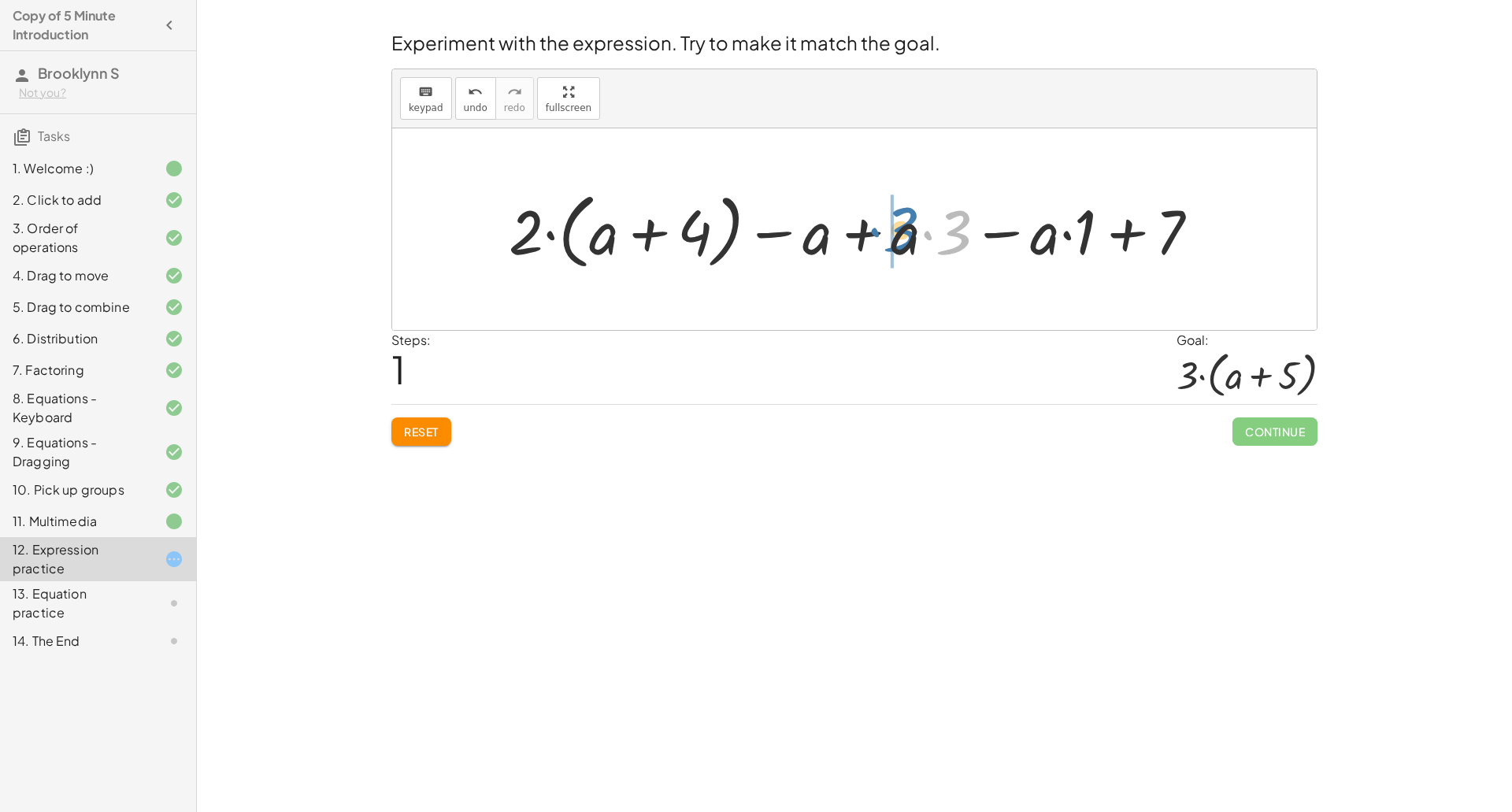
click at [896, 235] on div at bounding box center [860, 229] width 719 height 91
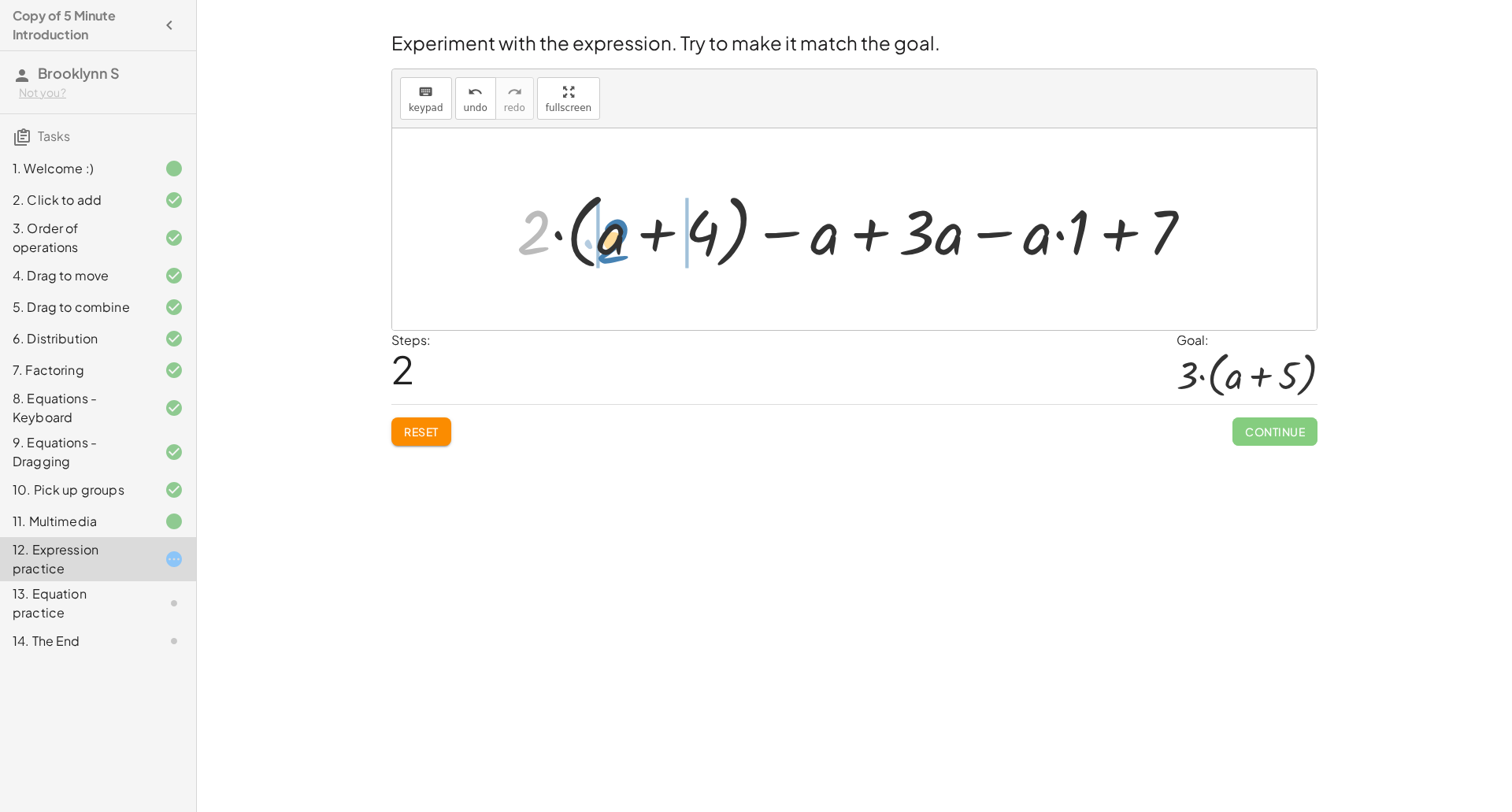
drag, startPoint x: 528, startPoint y: 232, endPoint x: 608, endPoint y: 239, distance: 80.3
click at [608, 239] on div at bounding box center [861, 229] width 704 height 91
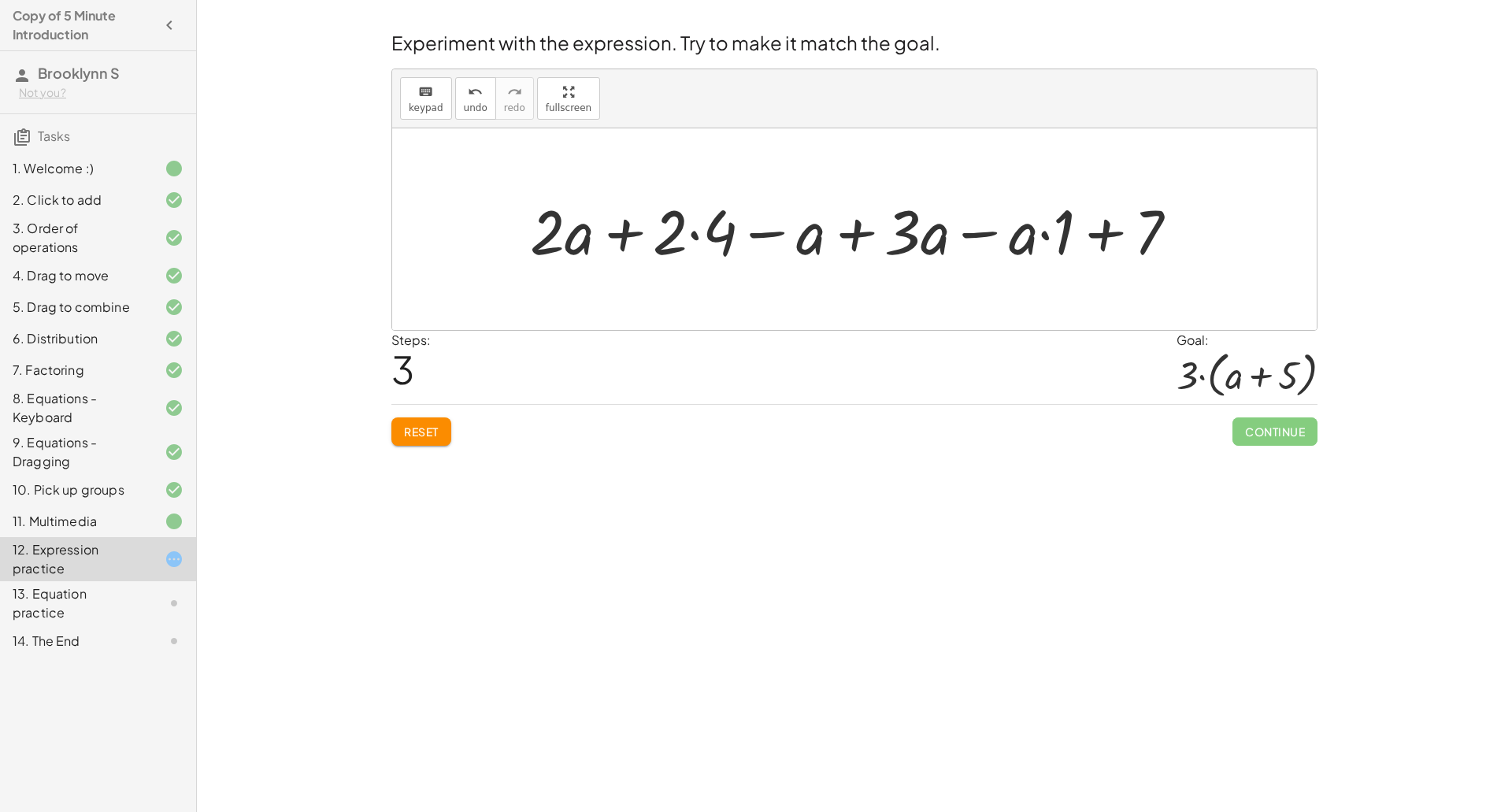
click at [434, 420] on button "Reset" at bounding box center [421, 432] width 60 height 28
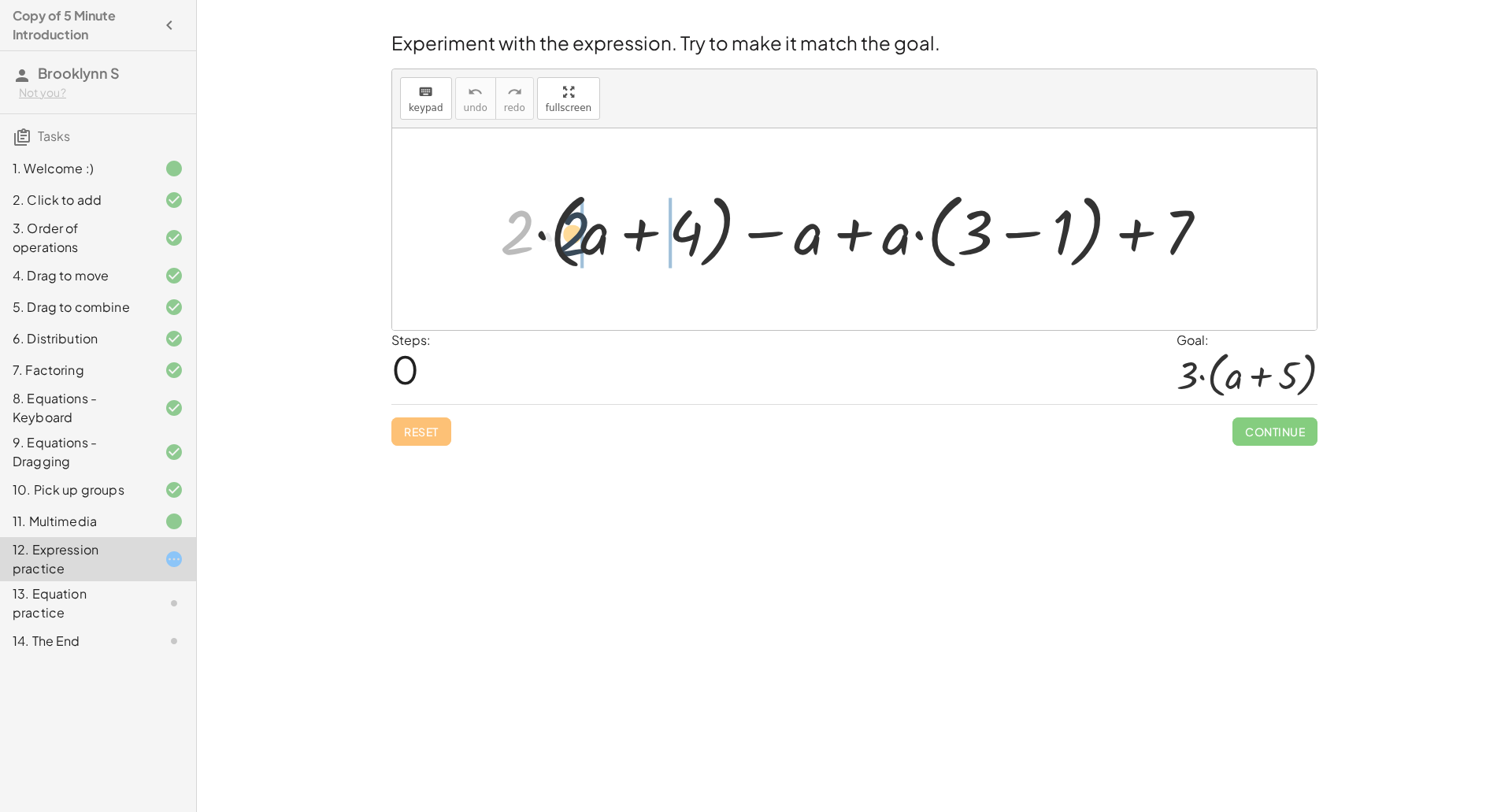
drag, startPoint x: 507, startPoint y: 253, endPoint x: 573, endPoint y: 253, distance: 66.0
click at [573, 253] on div at bounding box center [860, 229] width 736 height 91
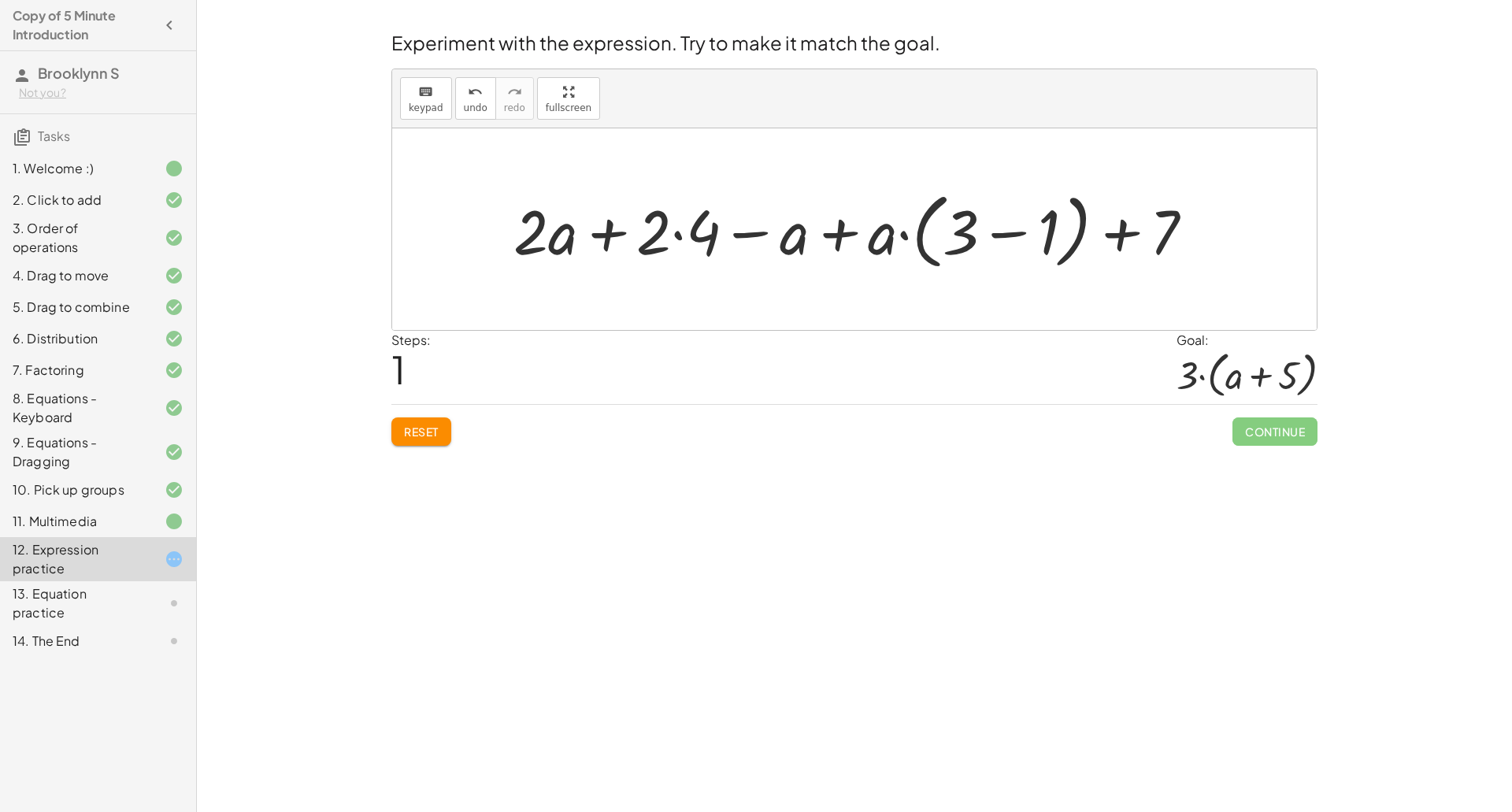
click at [680, 234] on div at bounding box center [860, 229] width 709 height 91
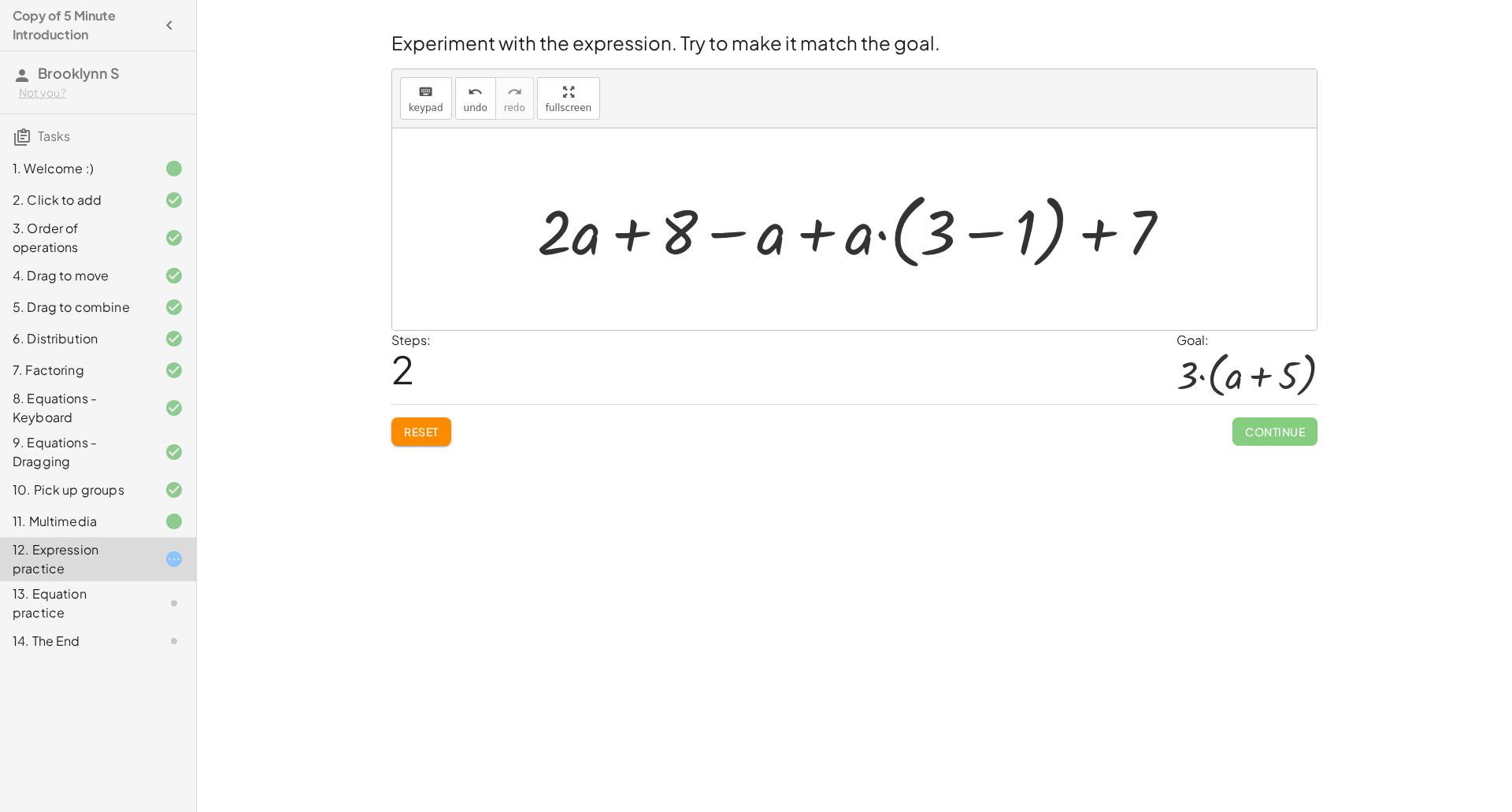
click at [983, 237] on div at bounding box center [860, 229] width 662 height 91
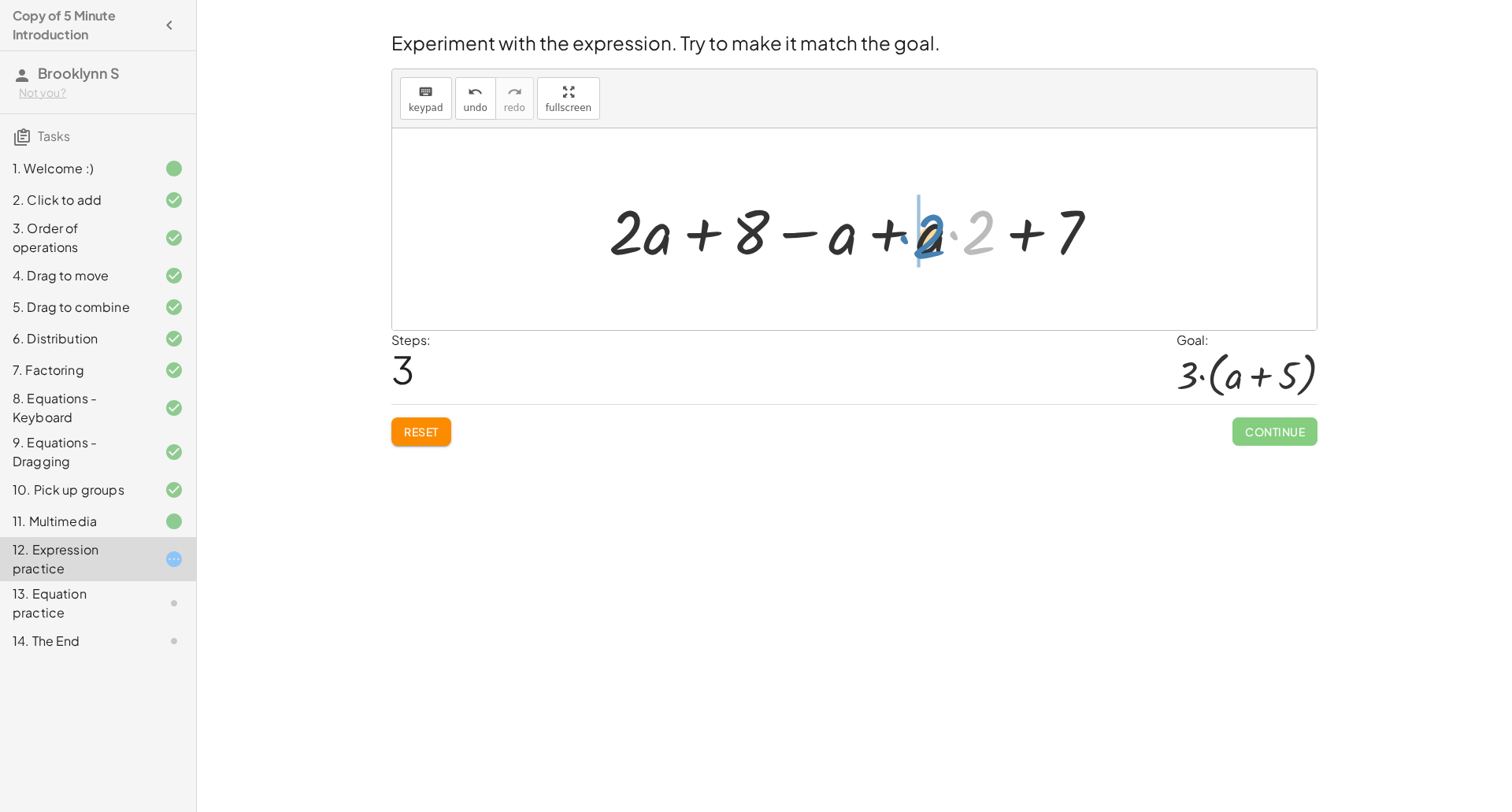
drag, startPoint x: 976, startPoint y: 235, endPoint x: 924, endPoint y: 237, distance: 52.0
click at [924, 237] on div at bounding box center [860, 229] width 518 height 81
click at [906, 234] on div at bounding box center [860, 229] width 503 height 81
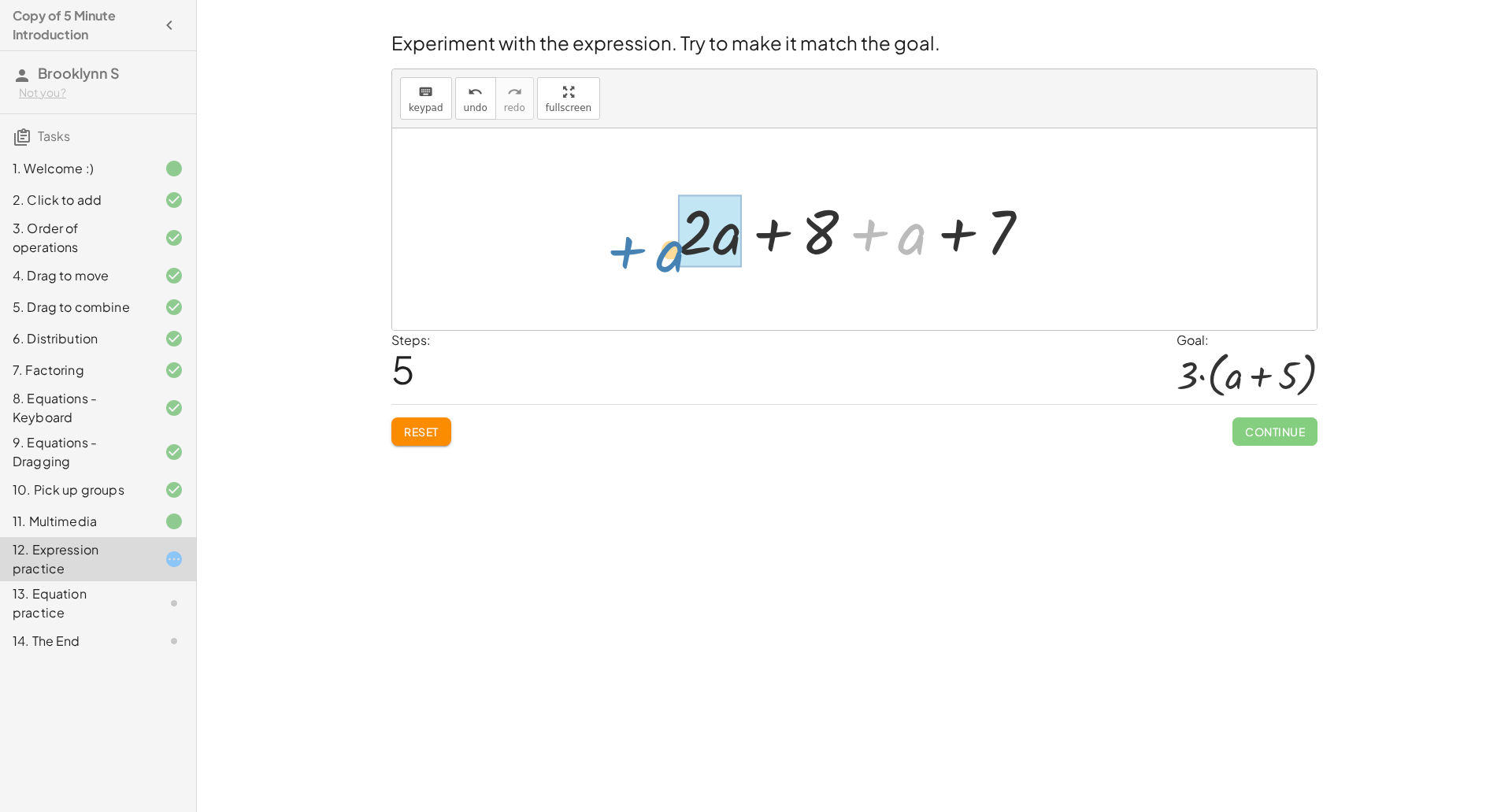
drag, startPoint x: 921, startPoint y: 239, endPoint x: 680, endPoint y: 256, distance: 241.6
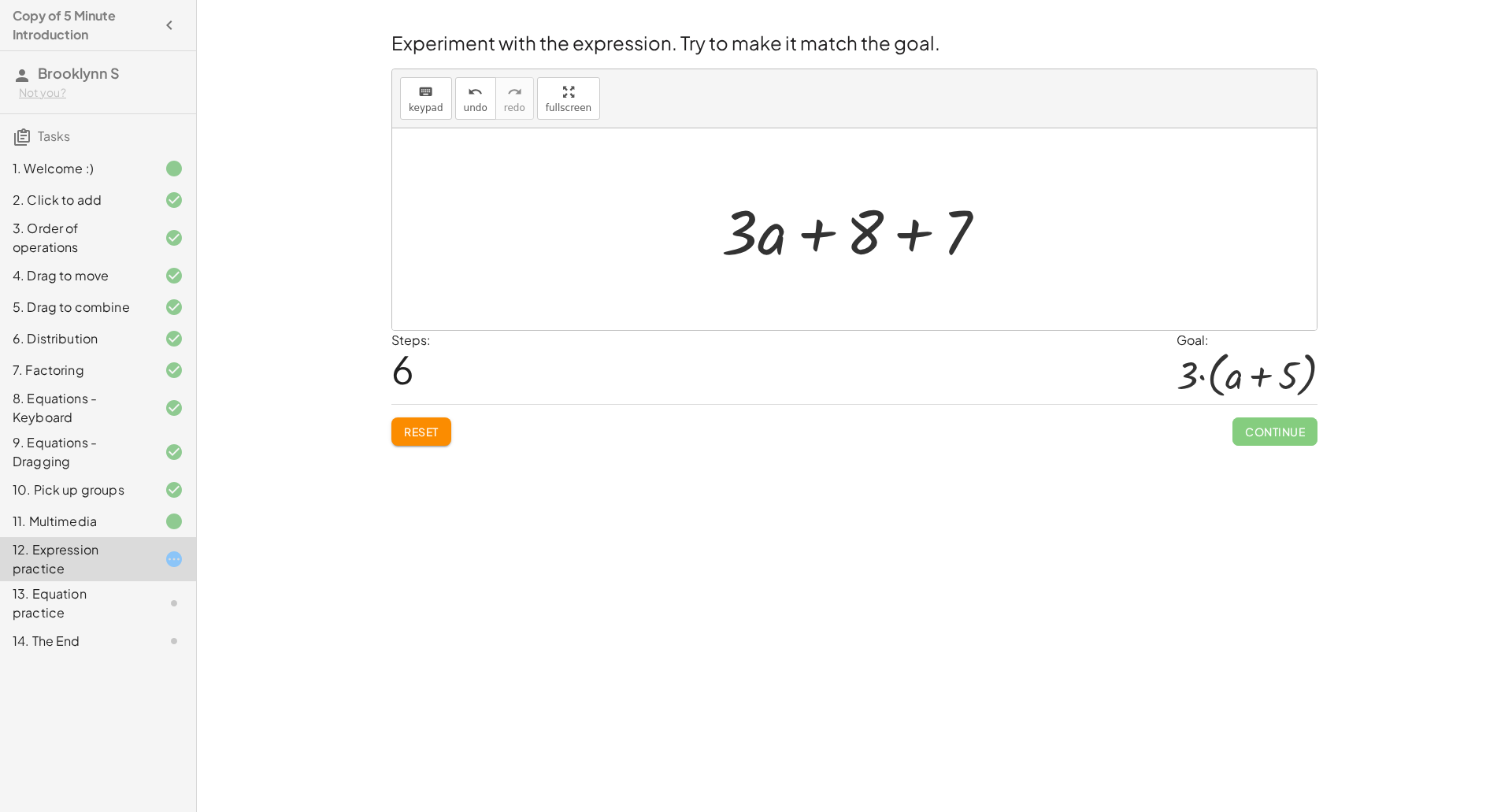
click at [913, 242] on div at bounding box center [860, 229] width 294 height 81
drag, startPoint x: 787, startPoint y: 234, endPoint x: 925, endPoint y: 183, distance: 147.1
click at [925, 183] on div "+ · 2 · ( + a + 4 ) − a + · a · ( + 3 − 1 ) + 7 + · 2 · a + · 2 · 4 − a + · a ·…" at bounding box center [854, 229] width 925 height 202
drag, startPoint x: 917, startPoint y: 252, endPoint x: 939, endPoint y: 257, distance: 22.6
click at [939, 257] on div at bounding box center [861, 229] width 224 height 81
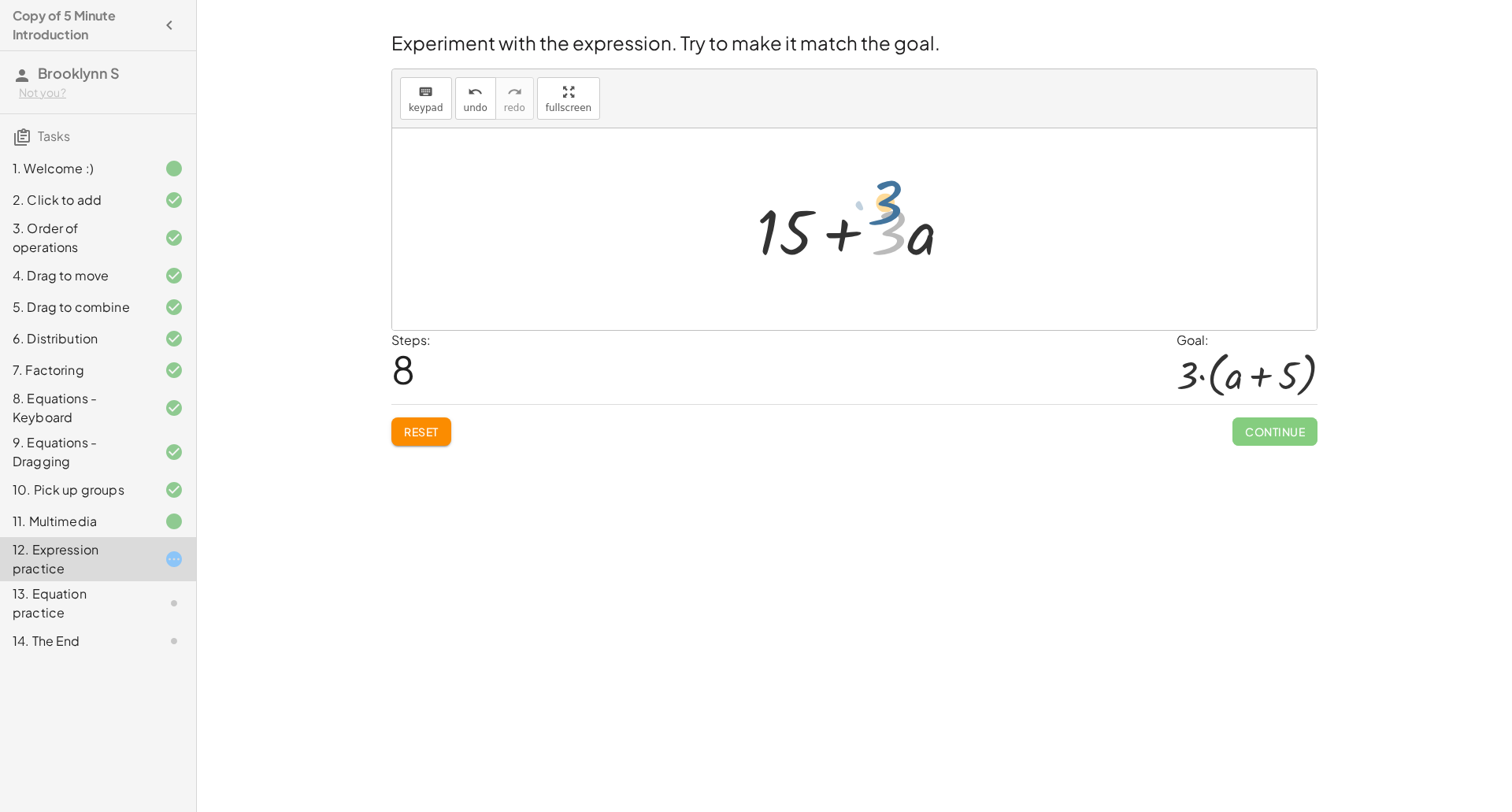
drag, startPoint x: 900, startPoint y: 241, endPoint x: 898, endPoint y: 227, distance: 14.1
click at [898, 227] on div at bounding box center [861, 229] width 224 height 81
drag, startPoint x: 894, startPoint y: 240, endPoint x: 698, endPoint y: 210, distance: 198.3
click at [698, 210] on div "+ · 2 · ( + a + 4 ) − a + · a · ( + 3 − 1 ) + 7 + · 2 · a + · 2 · 4 − a + · a ·…" at bounding box center [854, 229] width 925 height 202
drag, startPoint x: 770, startPoint y: 225, endPoint x: 910, endPoint y: 184, distance: 145.9
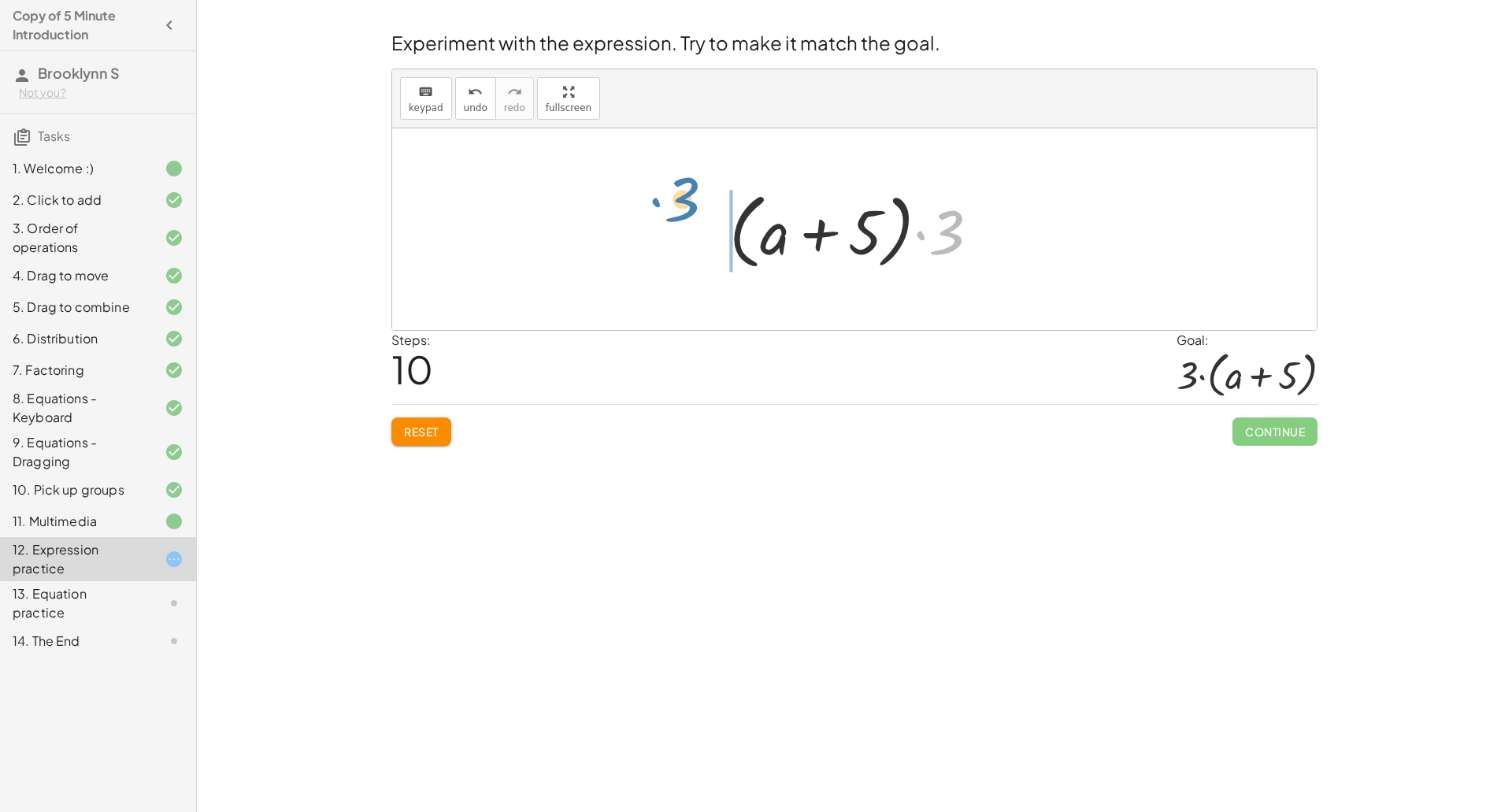
drag, startPoint x: 949, startPoint y: 238, endPoint x: 687, endPoint y: 210, distance: 263.5
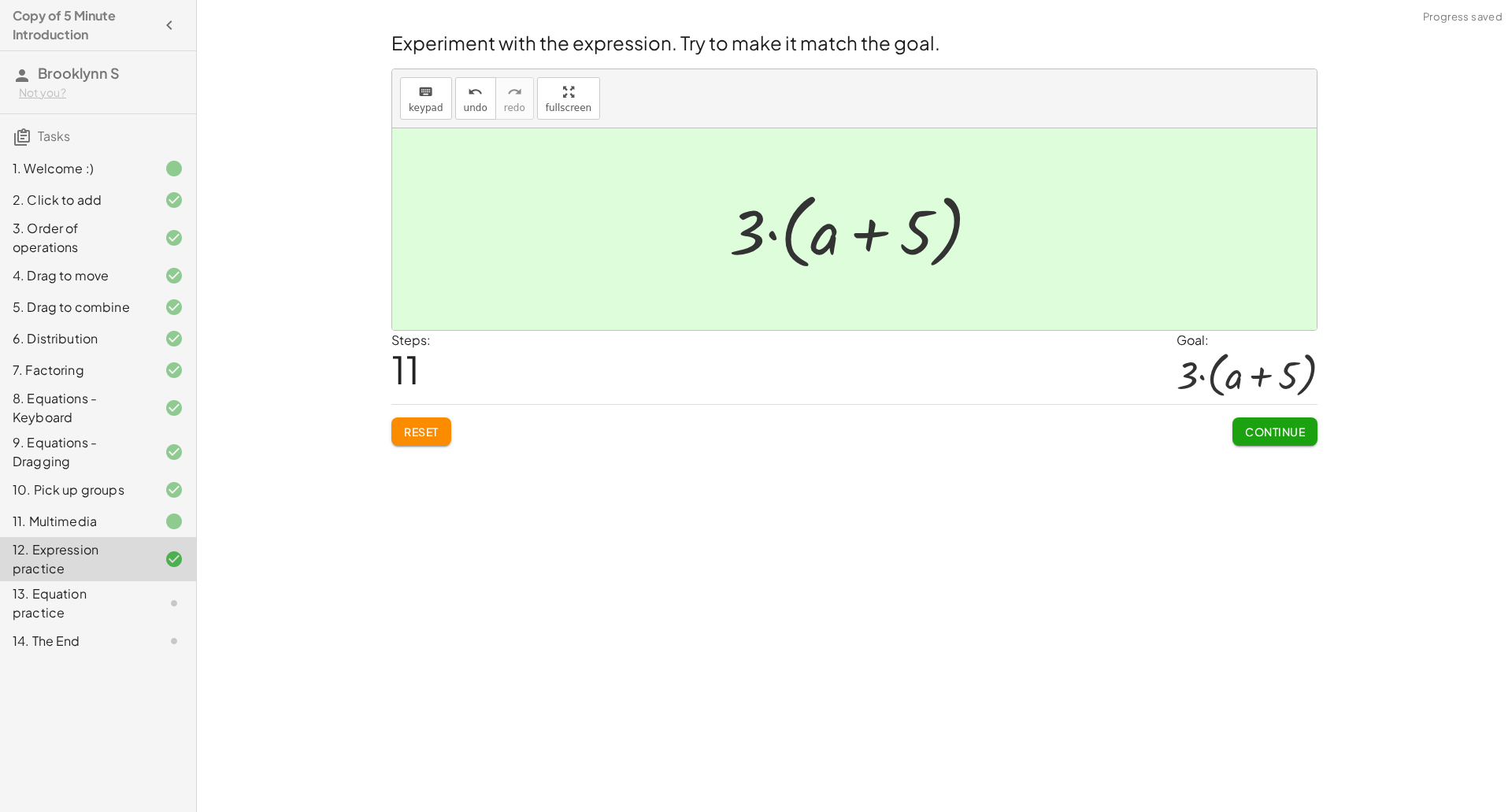
click at [1277, 426] on span "Continue" at bounding box center [1275, 432] width 60 height 14
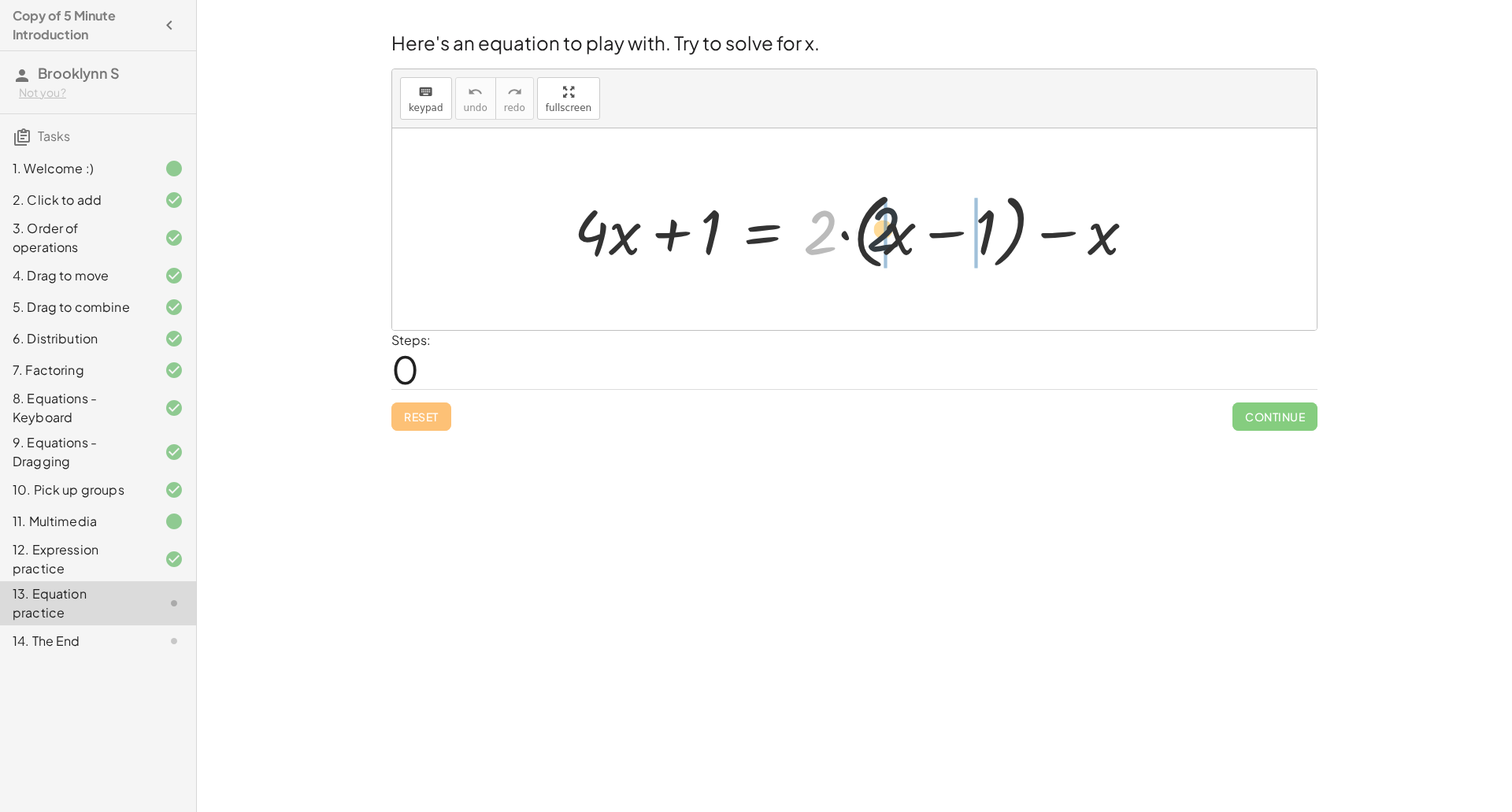
drag, startPoint x: 816, startPoint y: 247, endPoint x: 891, endPoint y: 242, distance: 75.2
click at [891, 242] on div at bounding box center [861, 229] width 589 height 91
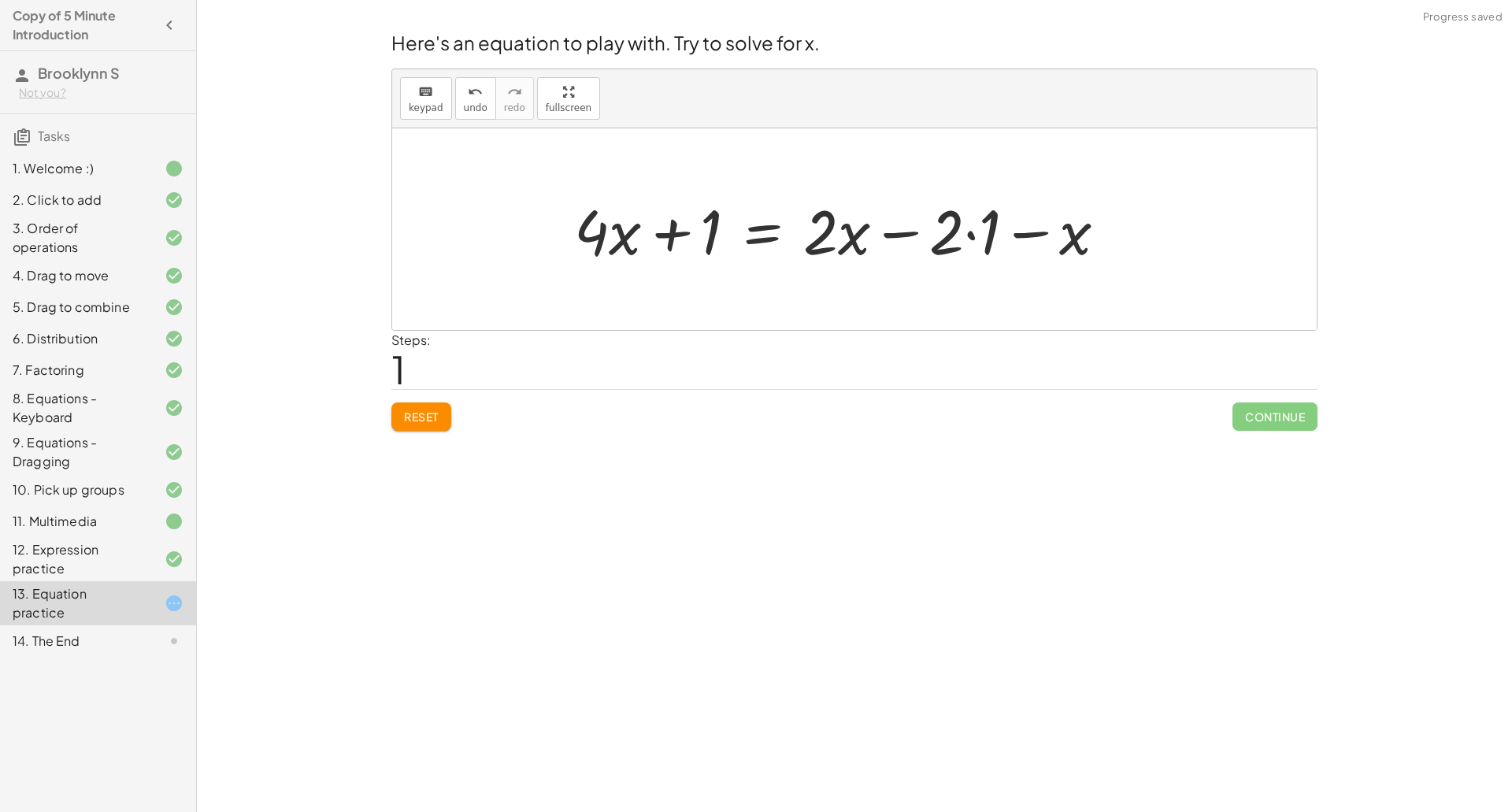
click at [915, 229] on div at bounding box center [847, 229] width 561 height 81
click at [1030, 234] on div at bounding box center [847, 229] width 561 height 81
drag, startPoint x: 1083, startPoint y: 243, endPoint x: 932, endPoint y: 236, distance: 151.2
click at [932, 236] on div at bounding box center [847, 229] width 561 height 81
click at [902, 232] on div at bounding box center [847, 229] width 561 height 81
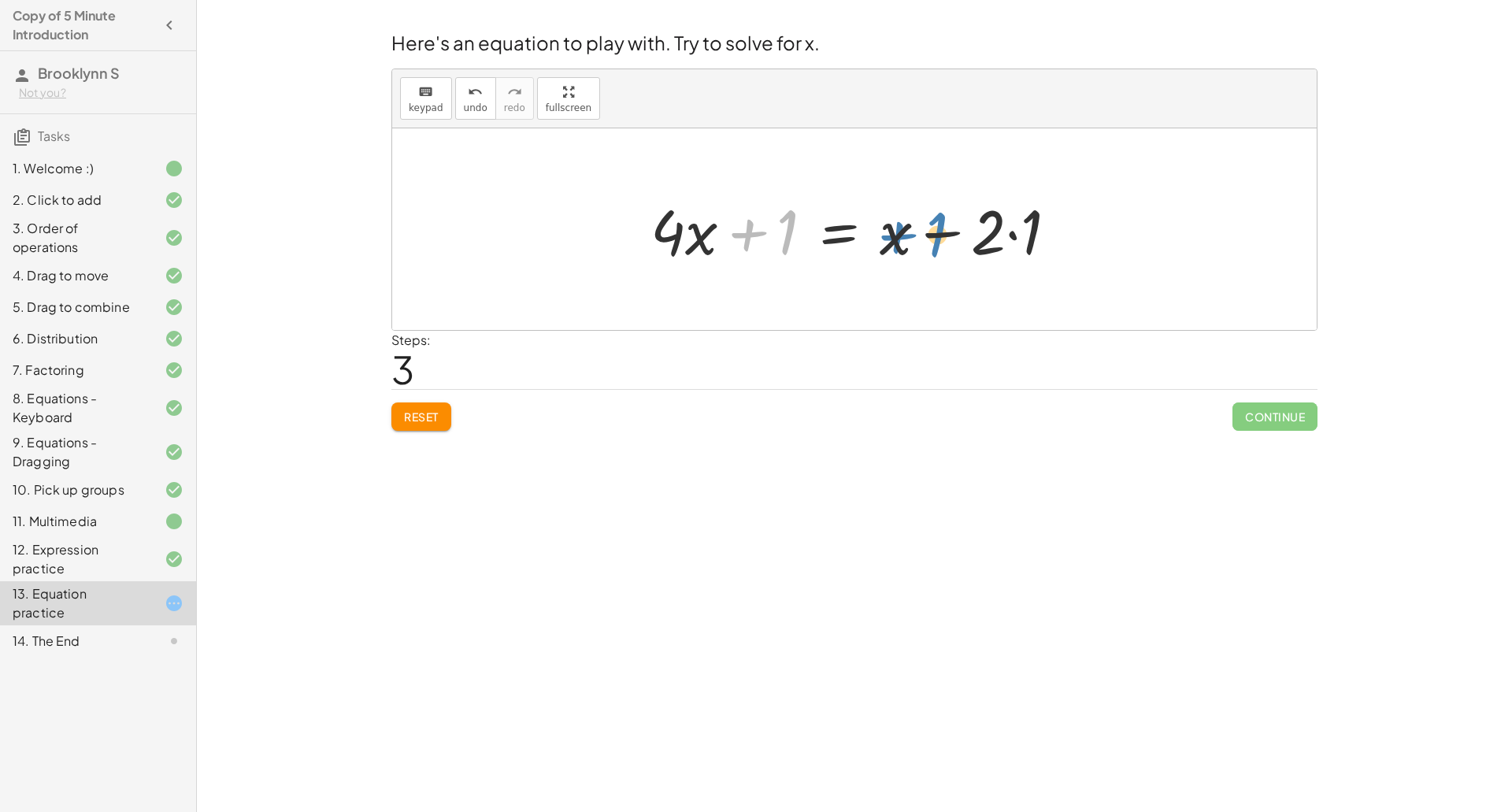
drag, startPoint x: 791, startPoint y: 239, endPoint x: 942, endPoint y: 240, distance: 151.0
click at [942, 240] on div at bounding box center [860, 229] width 435 height 81
drag, startPoint x: 889, startPoint y: 241, endPoint x: 769, endPoint y: 234, distance: 120.2
click at [769, 234] on div at bounding box center [860, 229] width 435 height 81
drag, startPoint x: 991, startPoint y: 235, endPoint x: 766, endPoint y: 234, distance: 225.0
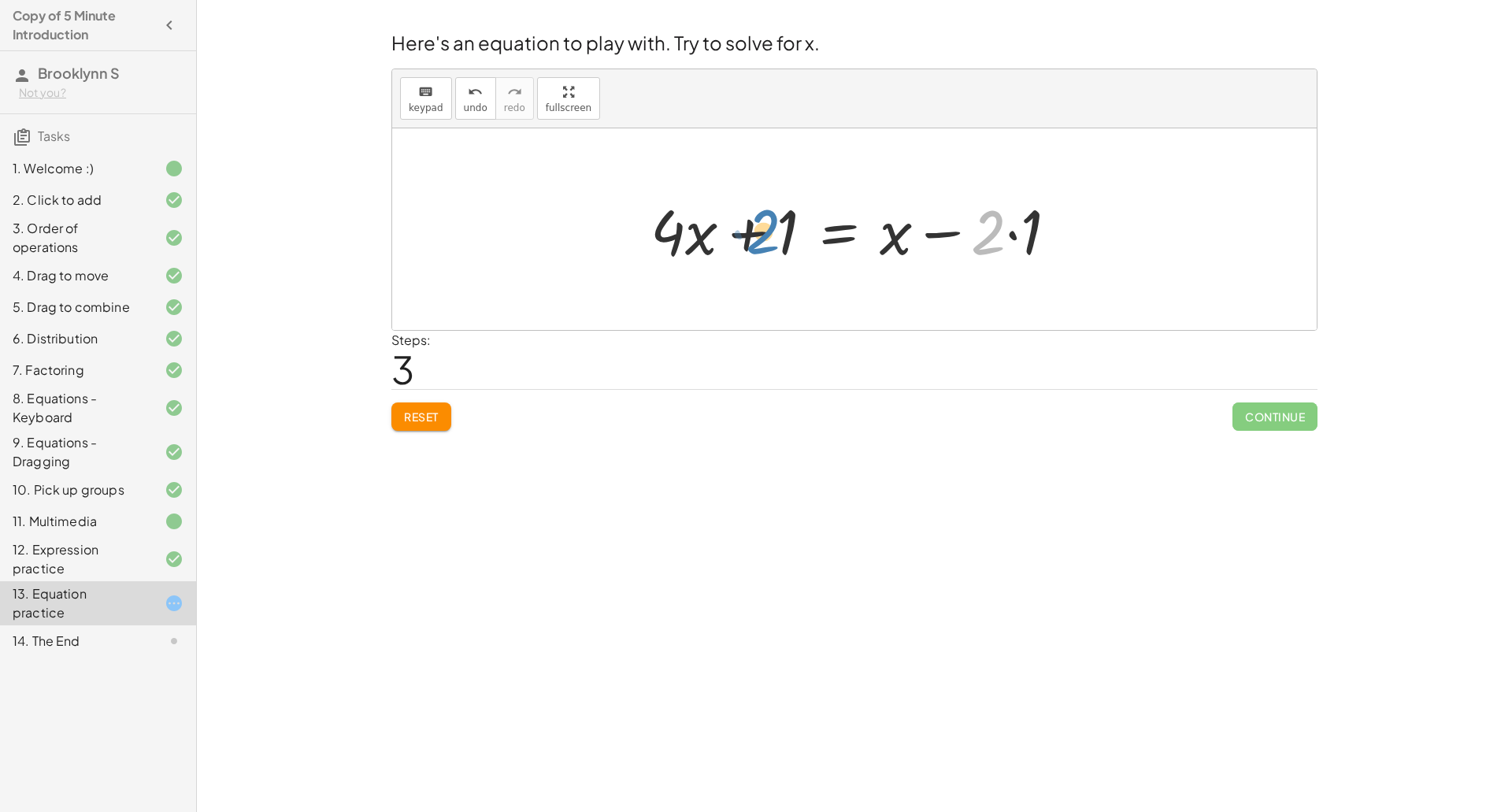
click at [766, 234] on div at bounding box center [860, 229] width 435 height 81
click at [1016, 234] on div at bounding box center [860, 229] width 435 height 81
click at [950, 239] on div at bounding box center [860, 229] width 398 height 81
click at [773, 241] on div at bounding box center [860, 229] width 398 height 81
drag, startPoint x: 803, startPoint y: 240, endPoint x: 920, endPoint y: 247, distance: 117.2
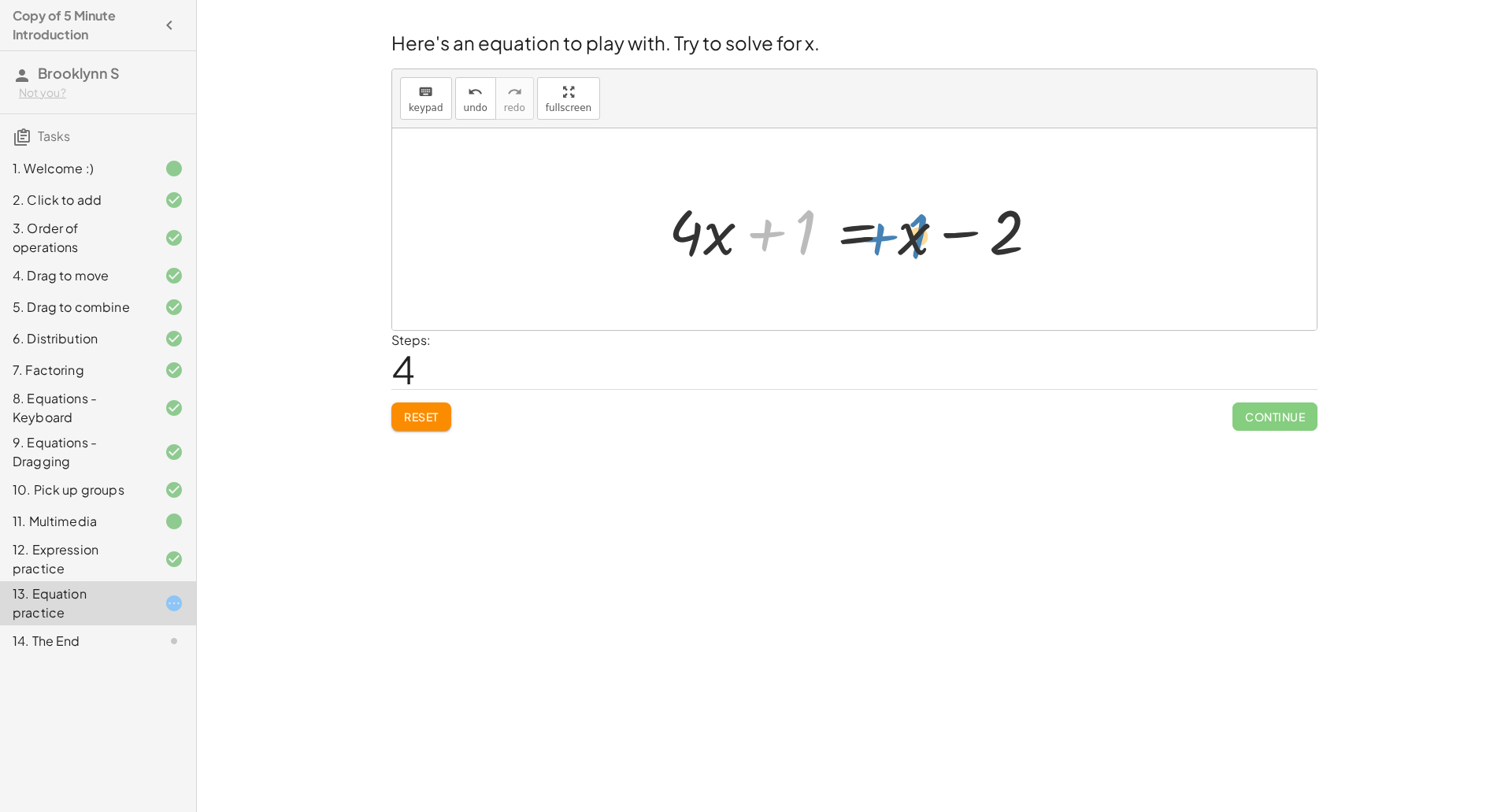
click at [920, 247] on div at bounding box center [860, 229] width 398 height 81
drag, startPoint x: 917, startPoint y: 244, endPoint x: 810, endPoint y: 235, distance: 107.4
click at [810, 235] on div at bounding box center [860, 229] width 398 height 81
drag, startPoint x: 914, startPoint y: 235, endPoint x: 732, endPoint y: 226, distance: 182.2
click at [732, 226] on div at bounding box center [860, 229] width 398 height 81
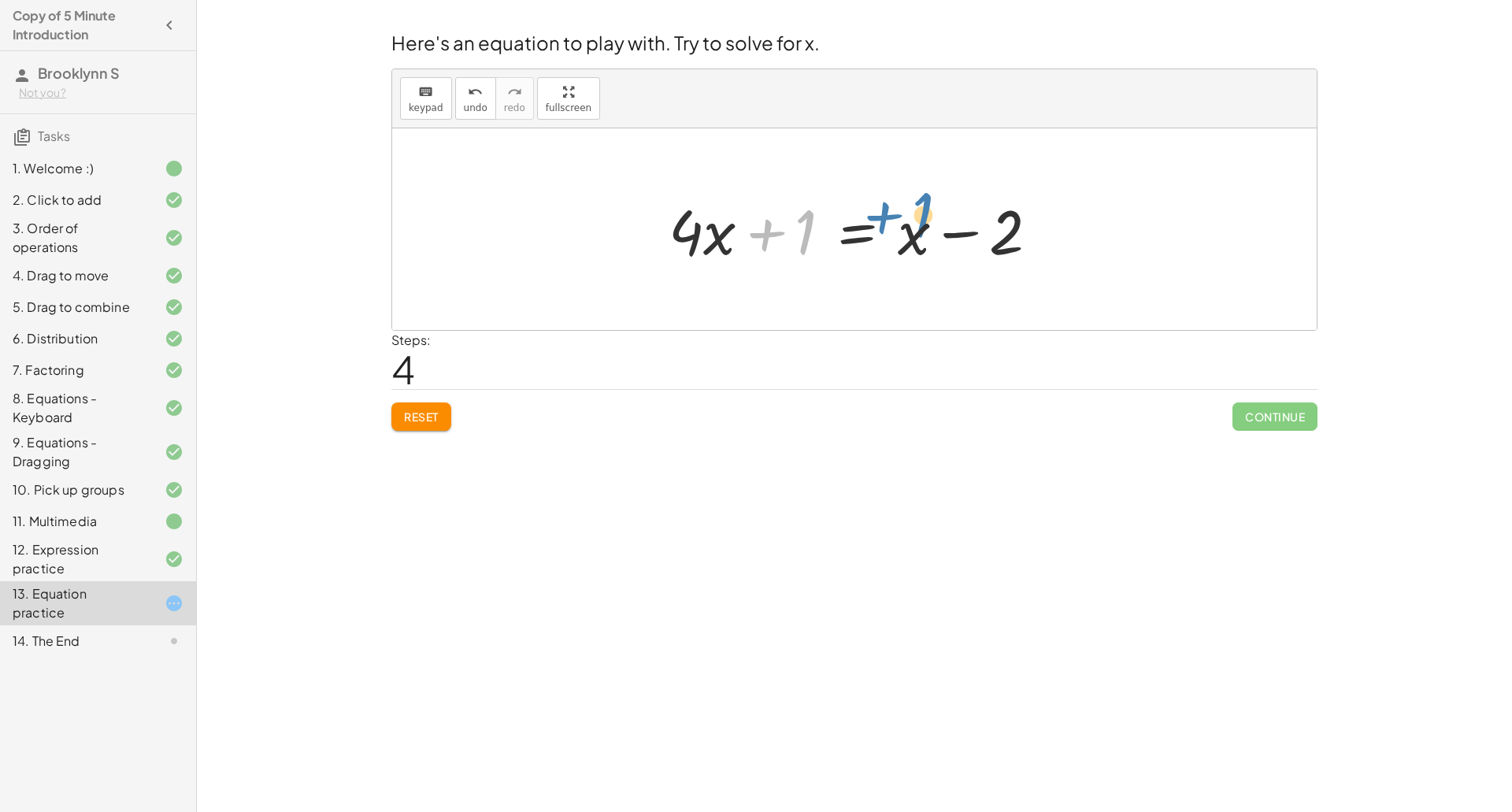
drag, startPoint x: 801, startPoint y: 235, endPoint x: 918, endPoint y: 218, distance: 118.2
click at [918, 218] on div at bounding box center [860, 229] width 398 height 81
drag, startPoint x: 714, startPoint y: 228, endPoint x: 1002, endPoint y: 221, distance: 288.1
click at [1002, 221] on div at bounding box center [860, 229] width 398 height 81
drag, startPoint x: 715, startPoint y: 234, endPoint x: 909, endPoint y: 231, distance: 194.0
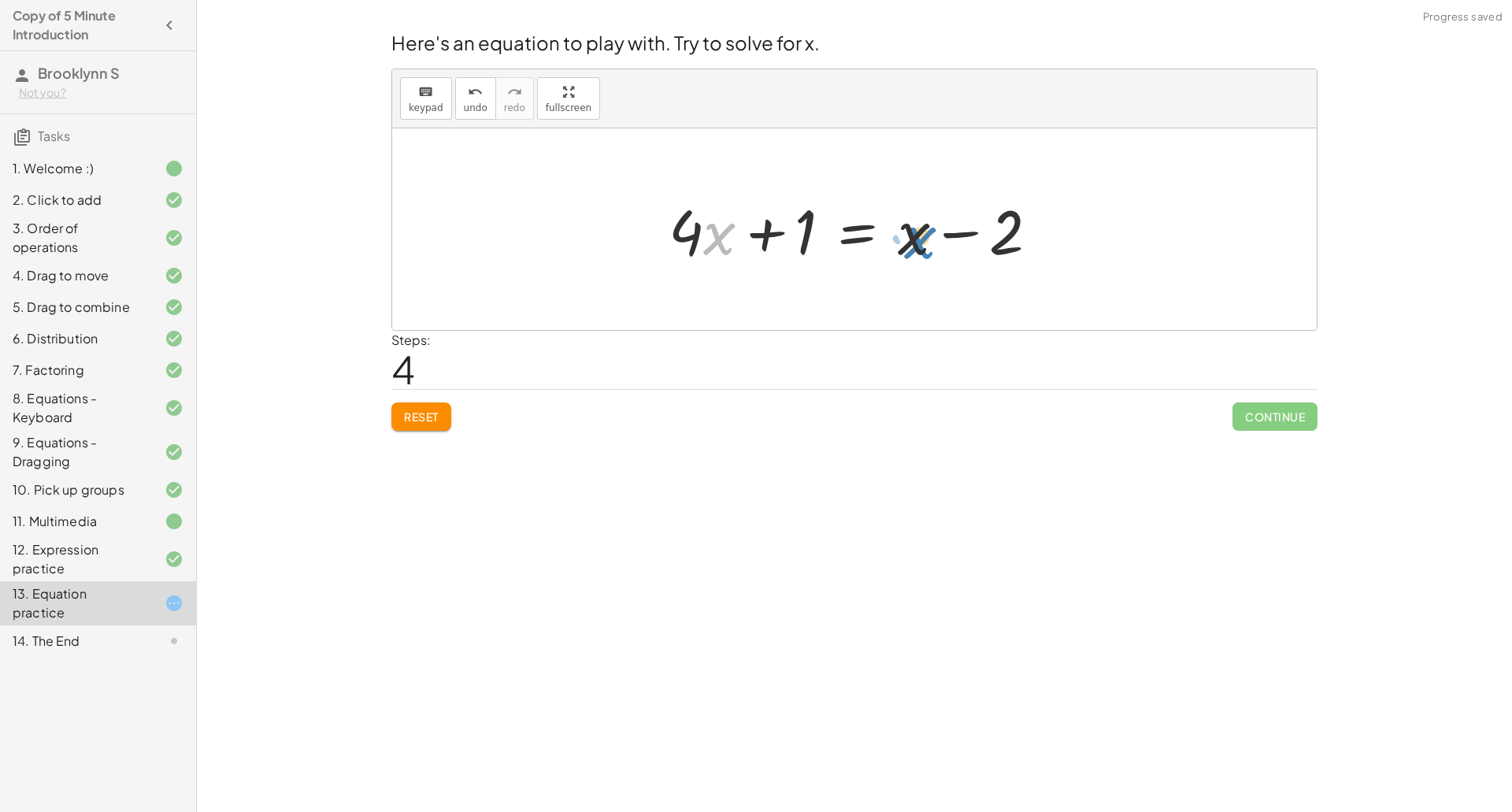
click at [909, 231] on div at bounding box center [860, 229] width 398 height 81
drag, startPoint x: 690, startPoint y: 232, endPoint x: 804, endPoint y: 148, distance: 141.6
drag, startPoint x: 686, startPoint y: 213, endPoint x: 1035, endPoint y: 169, distance: 351.8
click at [1035, 169] on div "+ · 4 · x + 1 = + · 2 · ( + x − 1 ) − x + · 4 · x + 1 = + · 2 · x − · 2 · 1 − x…" at bounding box center [854, 229] width 925 height 202
drag, startPoint x: 921, startPoint y: 228, endPoint x: 801, endPoint y: 209, distance: 121.5
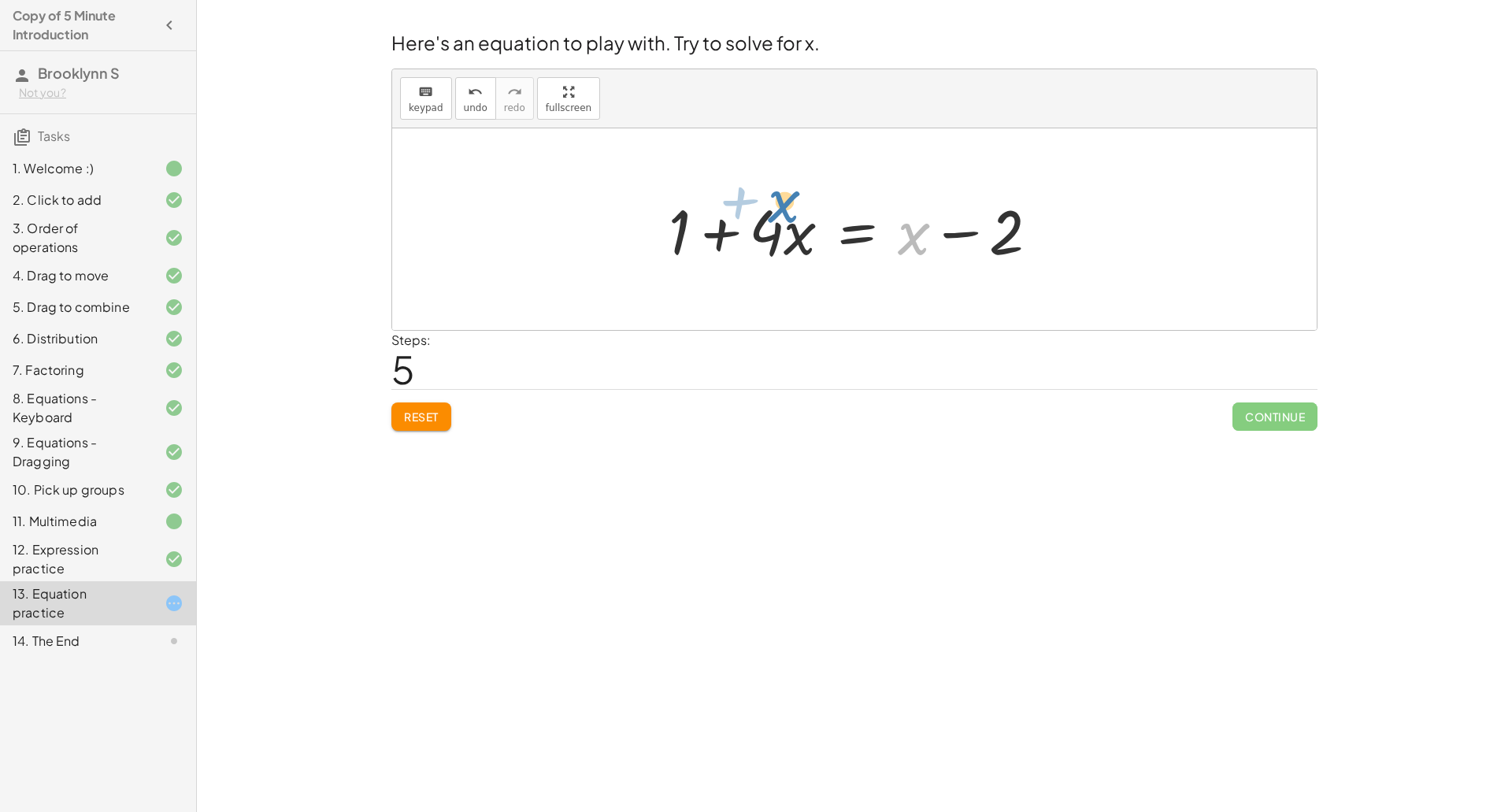
click at [801, 209] on div at bounding box center [860, 229] width 398 height 81
drag, startPoint x: 907, startPoint y: 240, endPoint x: 669, endPoint y: 183, distance: 244.7
click at [954, 236] on div at bounding box center [860, 229] width 398 height 81
drag, startPoint x: 1006, startPoint y: 240, endPoint x: 895, endPoint y: 243, distance: 111.0
click at [895, 243] on div at bounding box center [860, 229] width 398 height 81
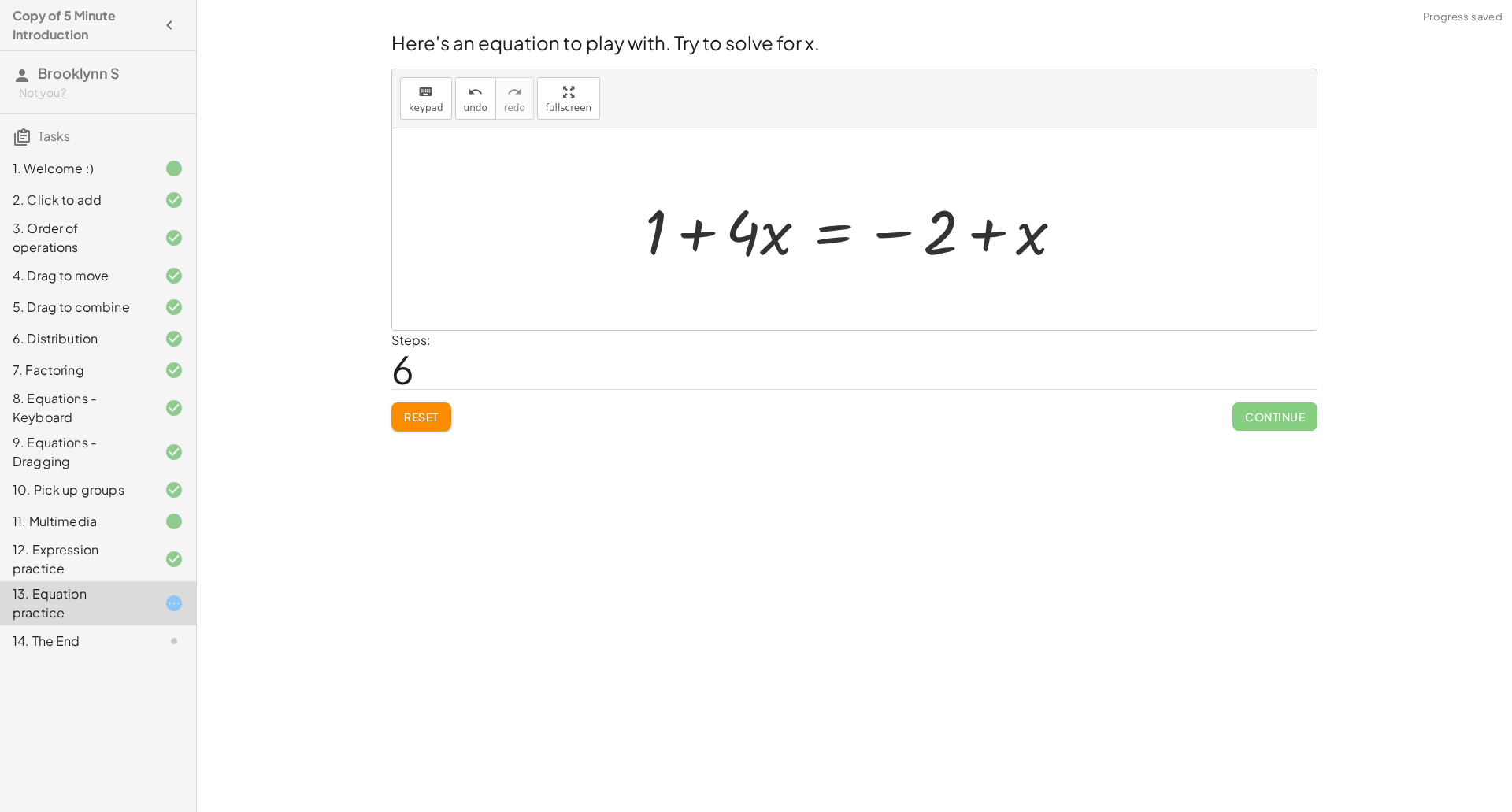
click at [992, 233] on div at bounding box center [860, 229] width 447 height 81
click at [902, 240] on div at bounding box center [860, 229] width 447 height 81
click at [898, 232] on div at bounding box center [860, 229] width 447 height 81
click at [984, 228] on div at bounding box center [860, 229] width 447 height 81
click at [704, 235] on div at bounding box center [860, 229] width 447 height 81
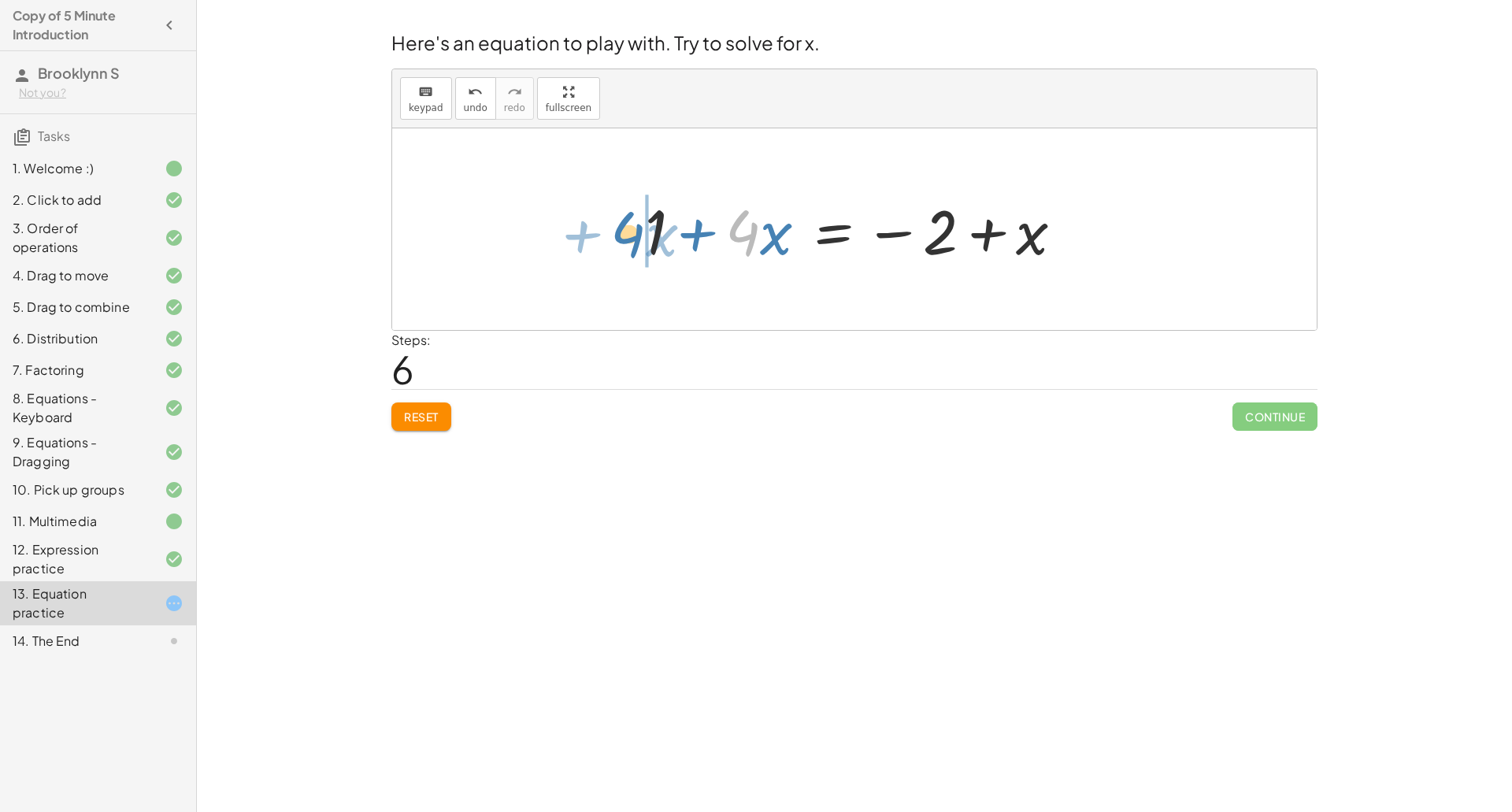
drag, startPoint x: 755, startPoint y: 226, endPoint x: 629, endPoint y: 227, distance: 126.0
click at [629, 227] on div "+ · 4 · x + 1 = + · 2 · ( + x − 1 ) − x + · 4 · x + 1 = + · 2 · x − · 2 · 1 − x…" at bounding box center [854, 229] width 466 height 89
click at [740, 234] on div at bounding box center [860, 229] width 447 height 81
click at [926, 240] on div at bounding box center [860, 229] width 447 height 81
drag, startPoint x: 895, startPoint y: 231, endPoint x: 665, endPoint y: 278, distance: 234.8
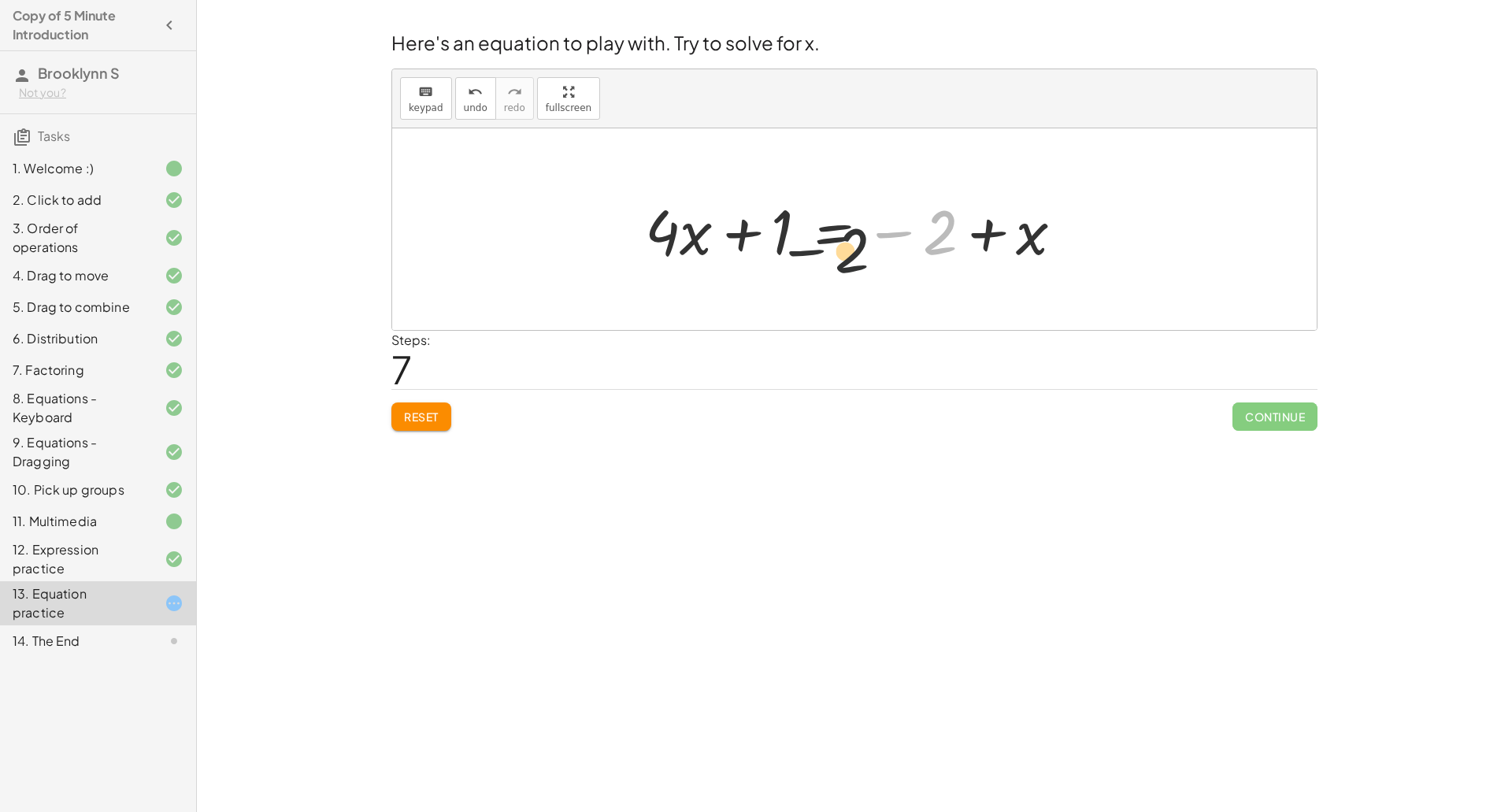
click at [665, 278] on div "+ · 4 · x + 1 = + · 2 · ( + x − 1 ) − x + · 4 · x + 1 = + · 2 · x − · 2 · 1 − x…" at bounding box center [854, 229] width 925 height 202
click at [998, 235] on div at bounding box center [860, 229] width 447 height 81
click at [441, 423] on button "Reset" at bounding box center [421, 417] width 60 height 28
